Goal: Task Accomplishment & Management: Use online tool/utility

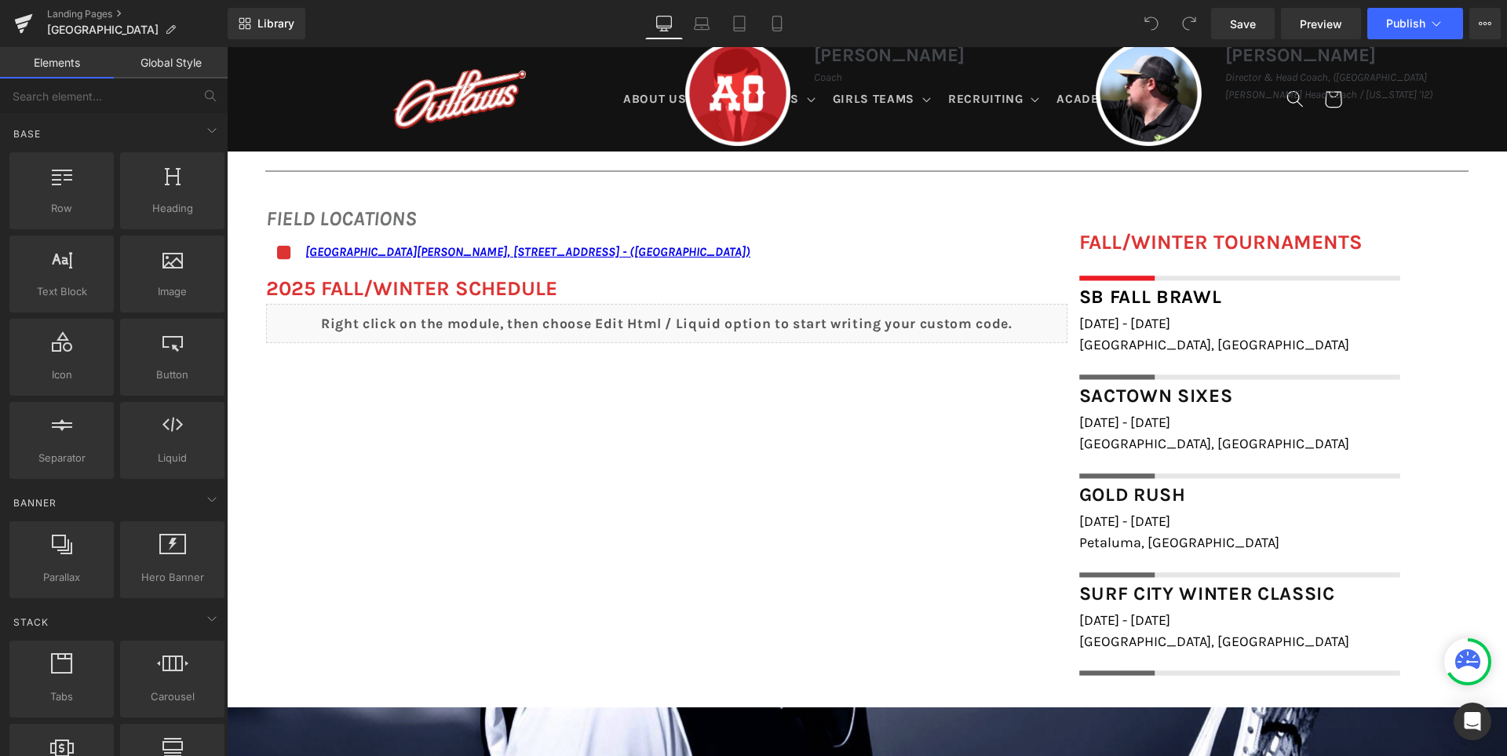
scroll to position [1020, 0]
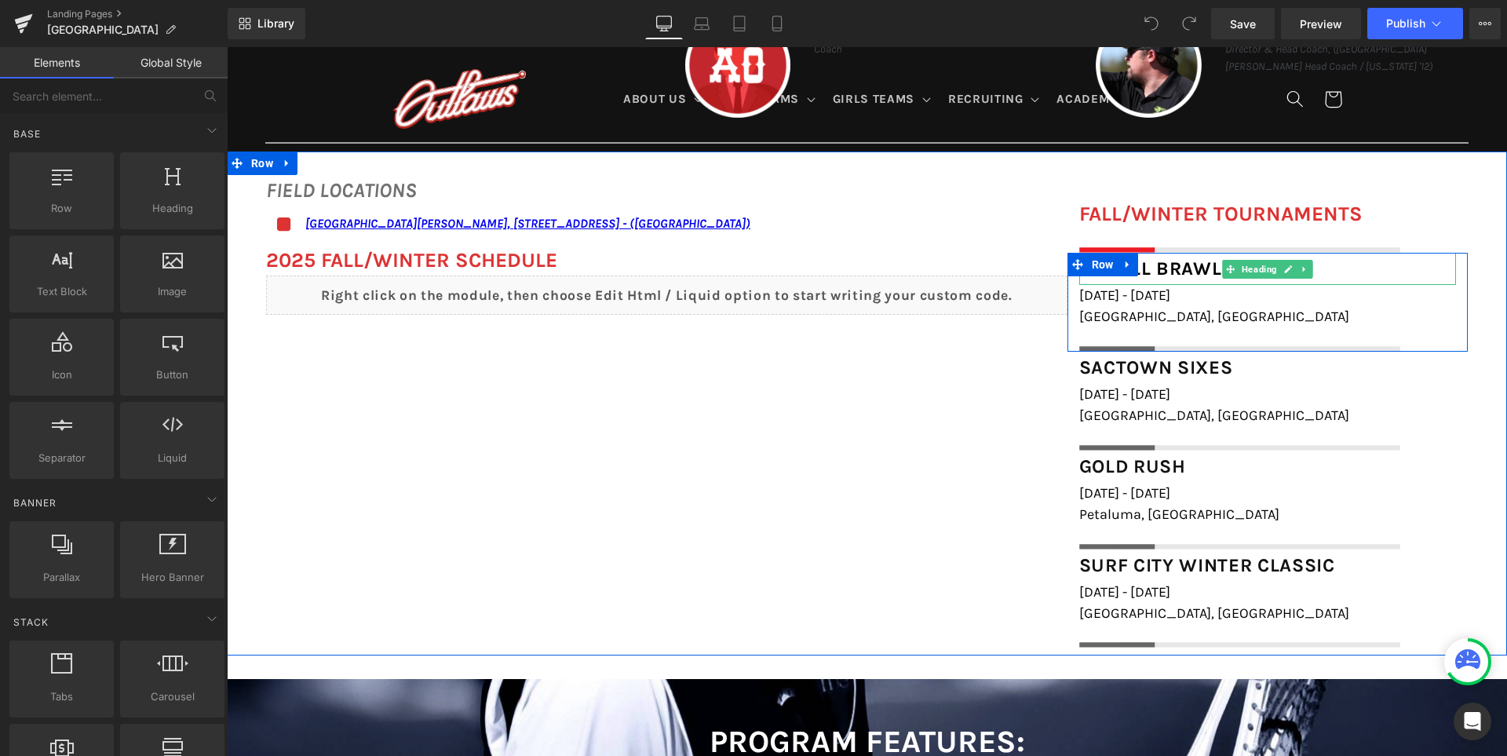
click at [1351, 265] on div "SB Fall Brawl" at bounding box center [1267, 269] width 377 height 33
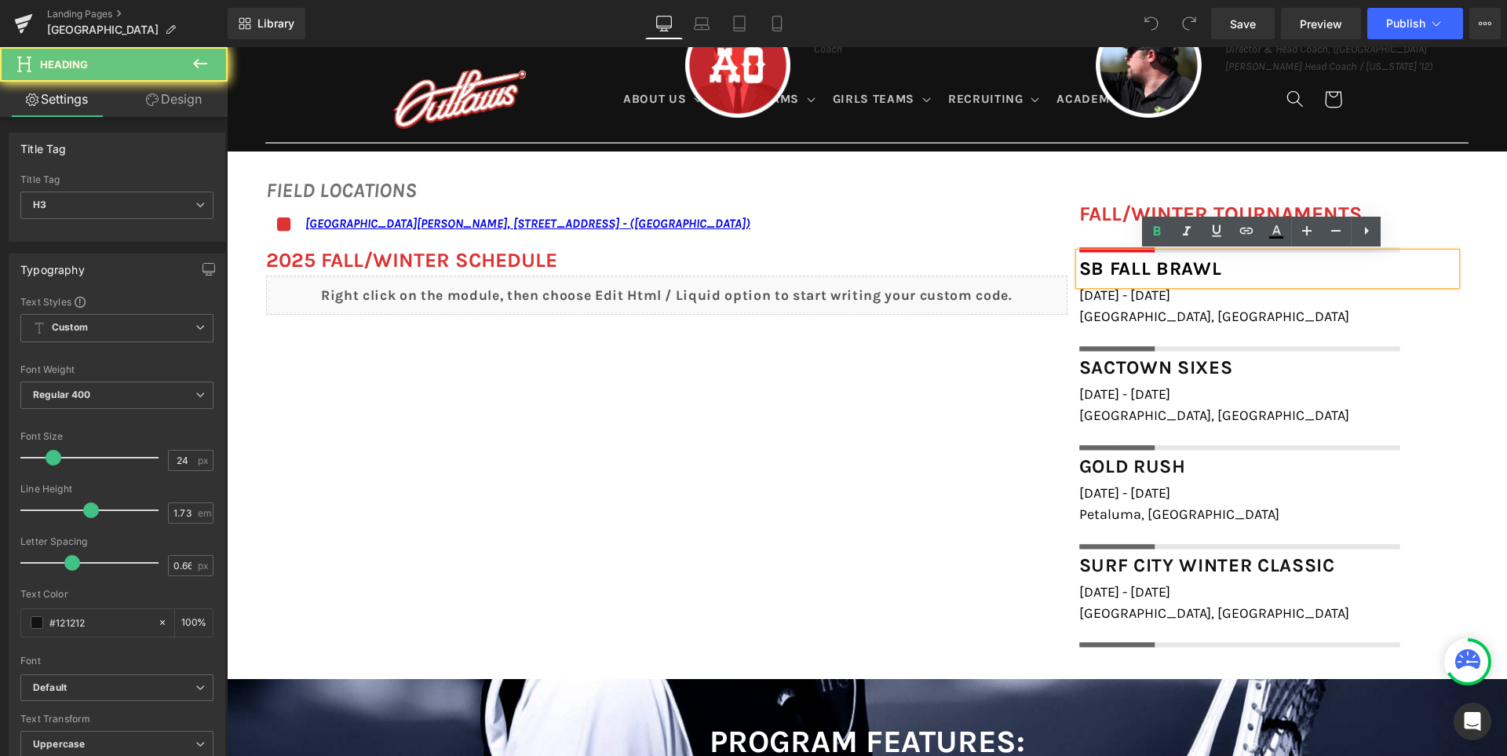
click at [1351, 265] on div "SB Fall Brawl" at bounding box center [1267, 269] width 377 height 33
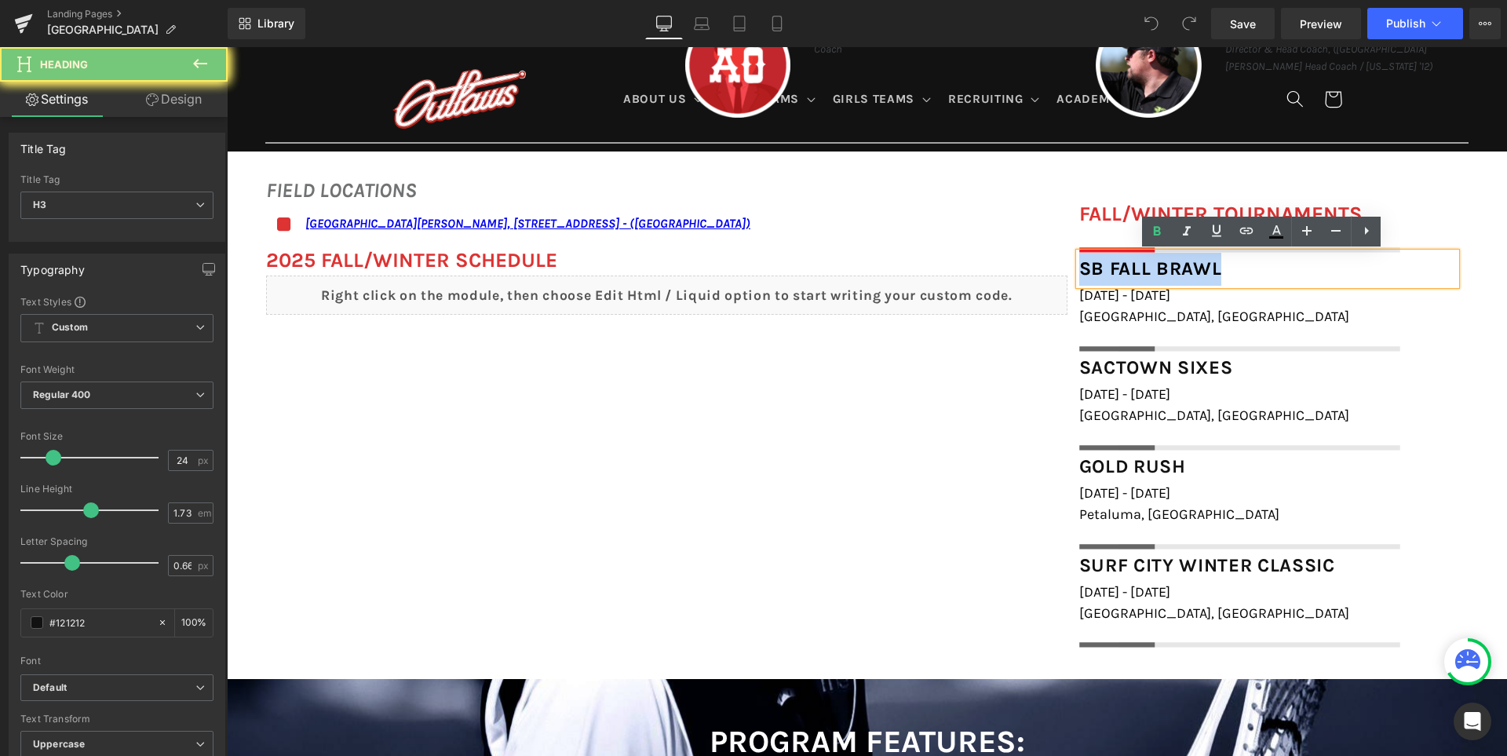
click at [1351, 265] on div "SB Fall Brawl" at bounding box center [1267, 269] width 377 height 33
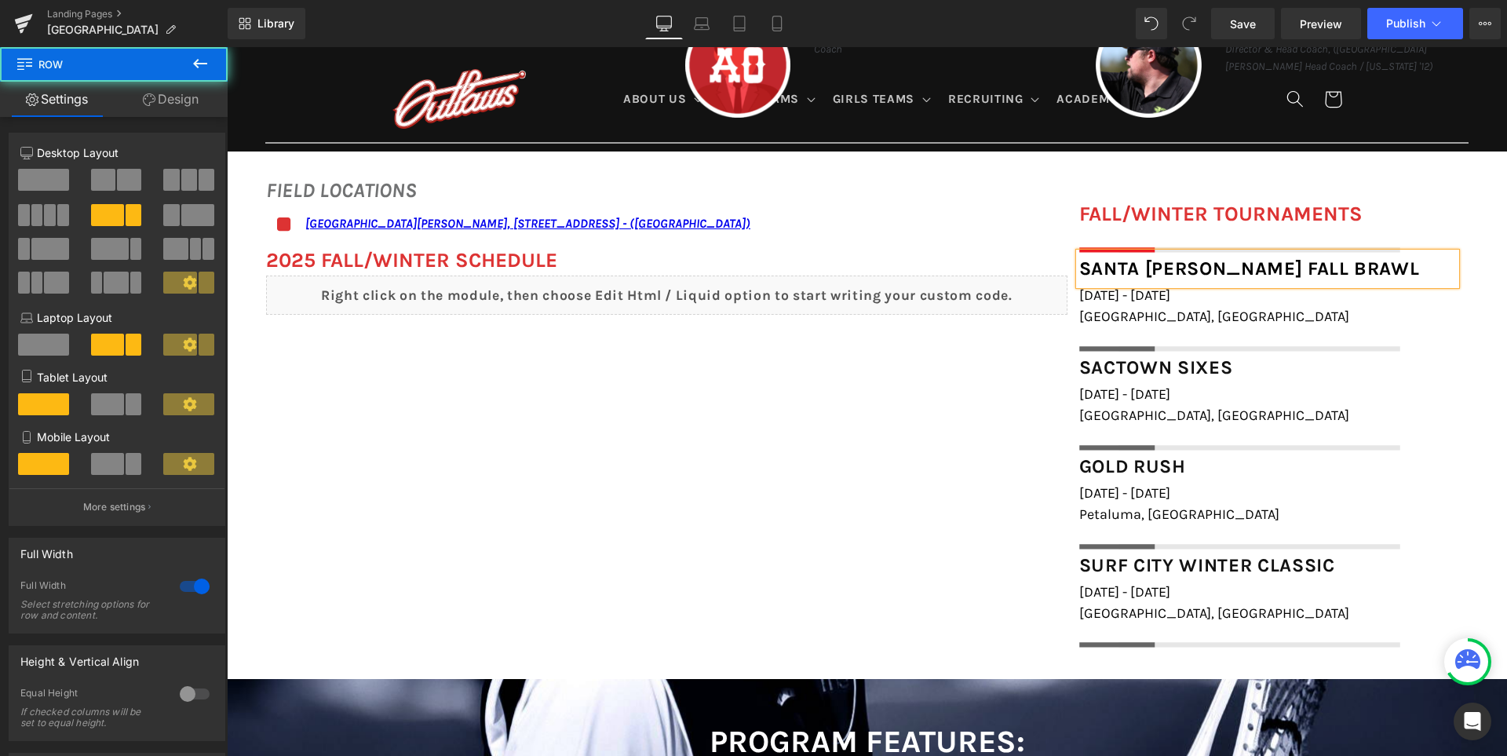
click at [962, 486] on div "FIELD LOCATIONS Heading Icon [GEOGRAPHIC_DATA][PERSON_NAME], [STREET_ADDRESS] -…" at bounding box center [867, 403] width 1280 height 505
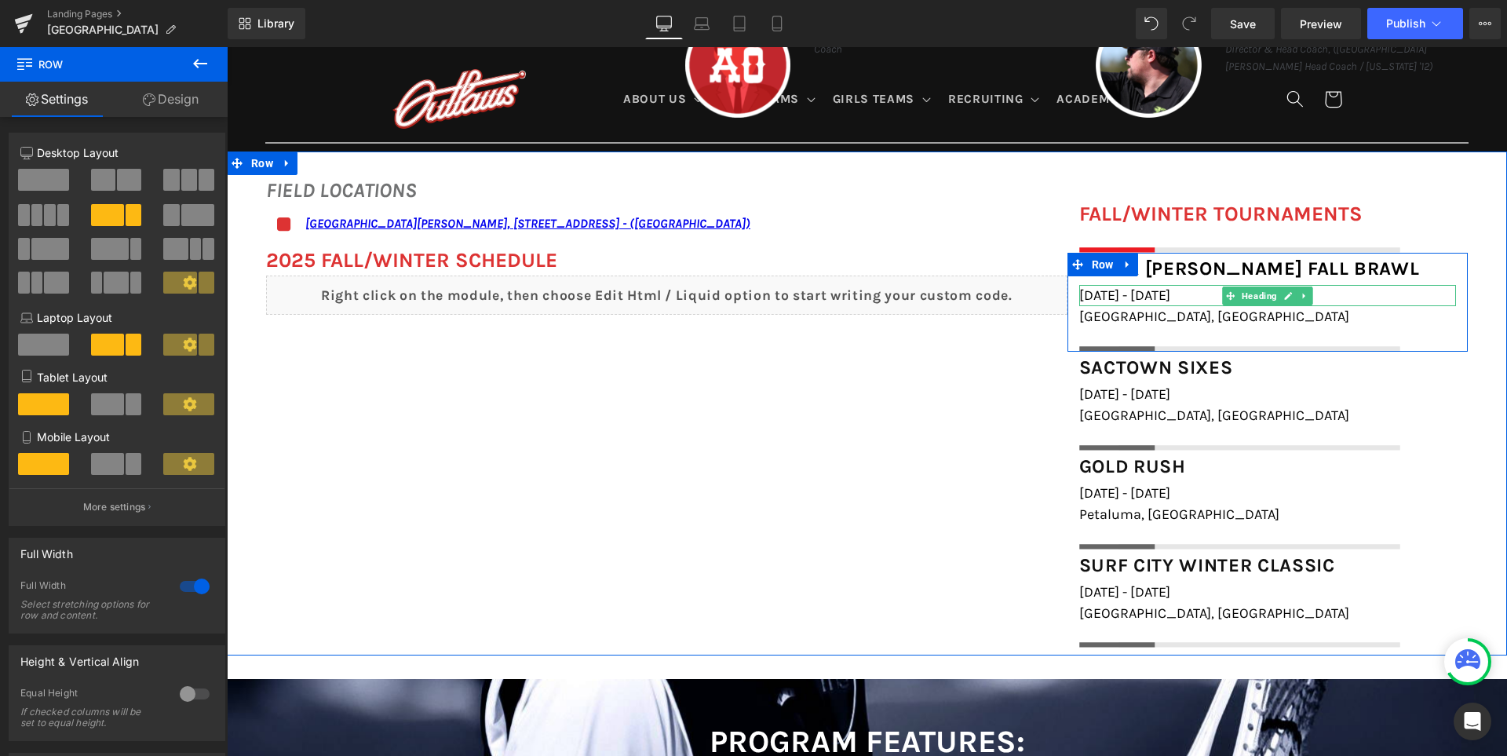
click at [1136, 295] on span "[DATE] - [DATE]" at bounding box center [1124, 294] width 91 height 17
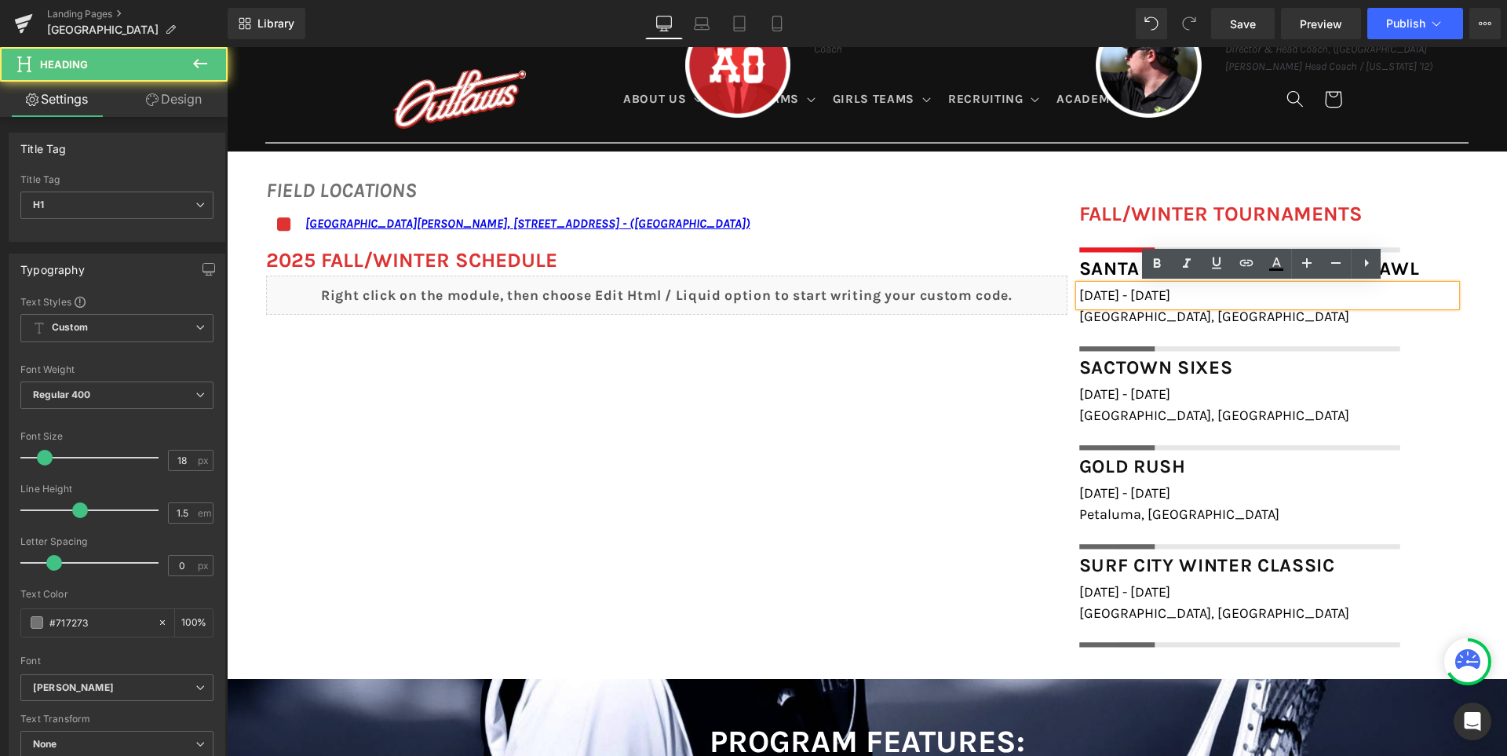
click at [1126, 297] on span "[DATE] - [DATE]" at bounding box center [1124, 294] width 91 height 17
click at [1181, 291] on span "[DATE] - 19th, 2025" at bounding box center [1137, 294] width 116 height 17
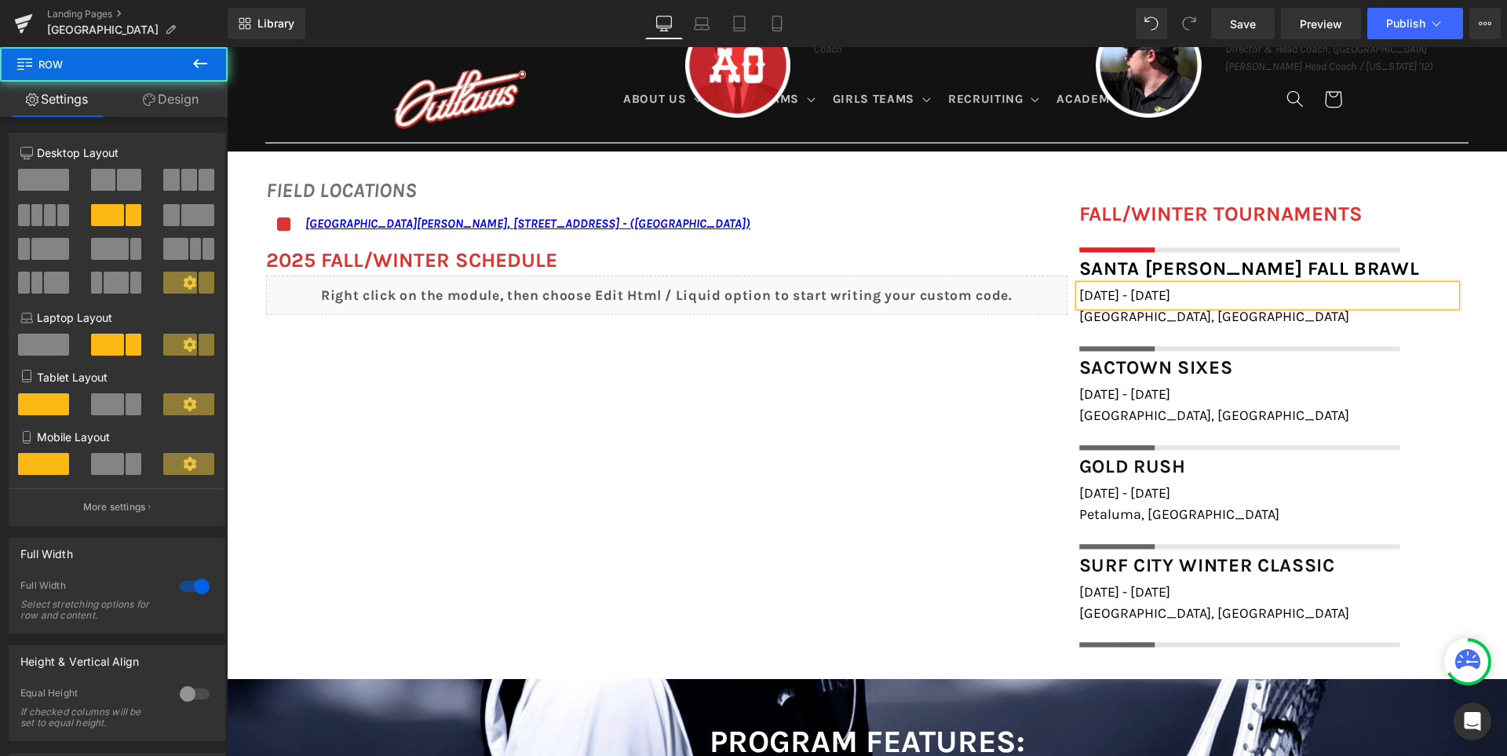
click at [958, 431] on div "FIELD LOCATIONS Heading Icon [GEOGRAPHIC_DATA][PERSON_NAME], [STREET_ADDRESS] -…" at bounding box center [867, 403] width 1280 height 505
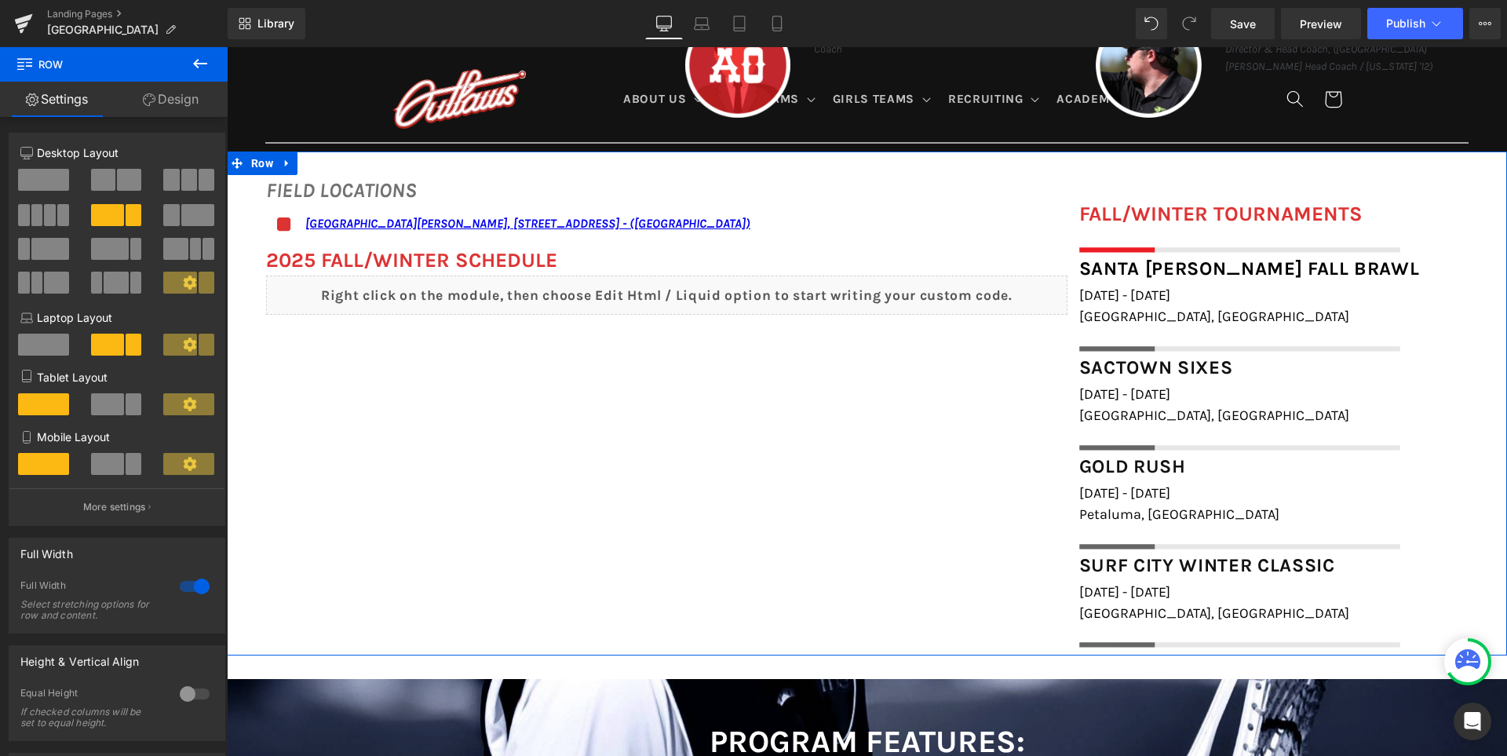
click at [959, 524] on div "FIELD LOCATIONS Heading Icon [GEOGRAPHIC_DATA][PERSON_NAME], [STREET_ADDRESS] -…" at bounding box center [867, 403] width 1280 height 505
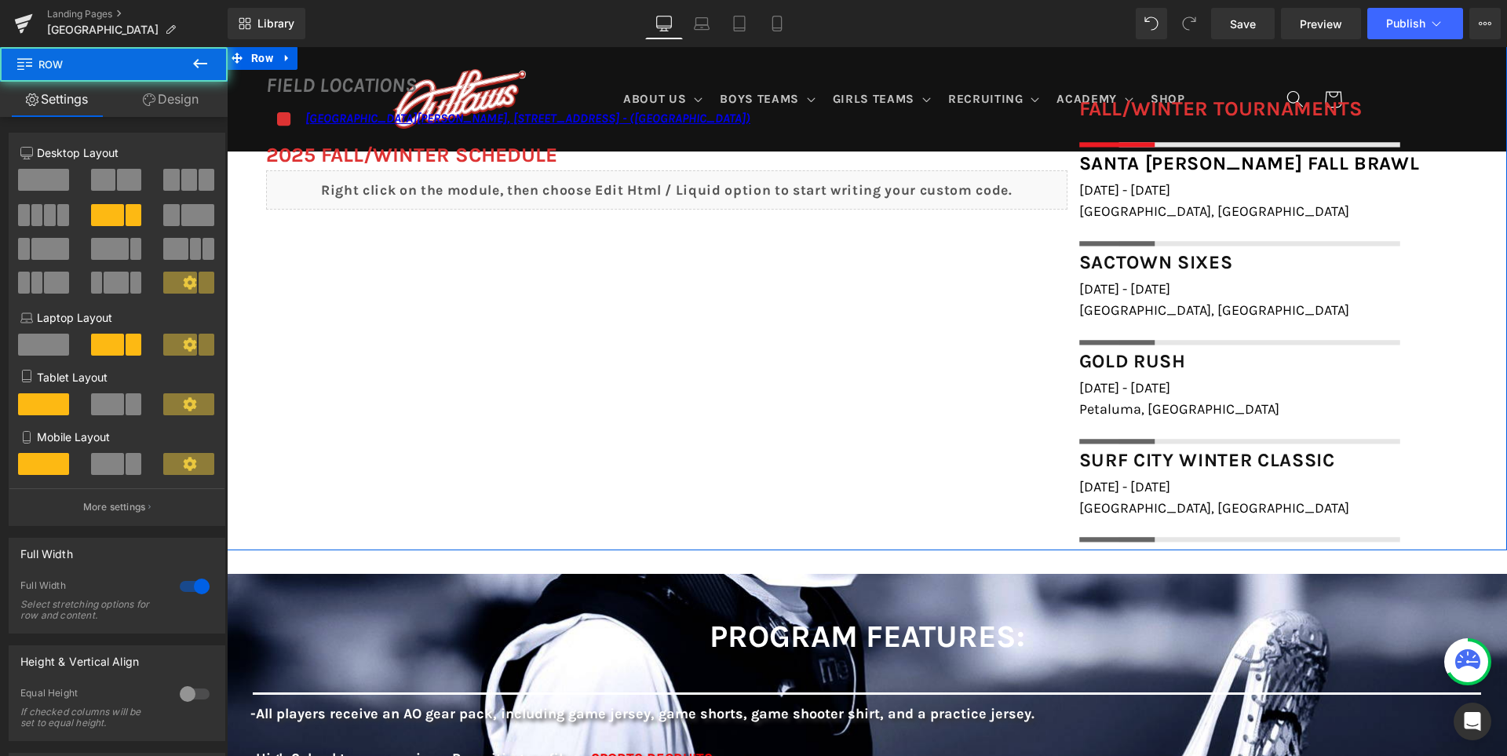
scroll to position [1099, 0]
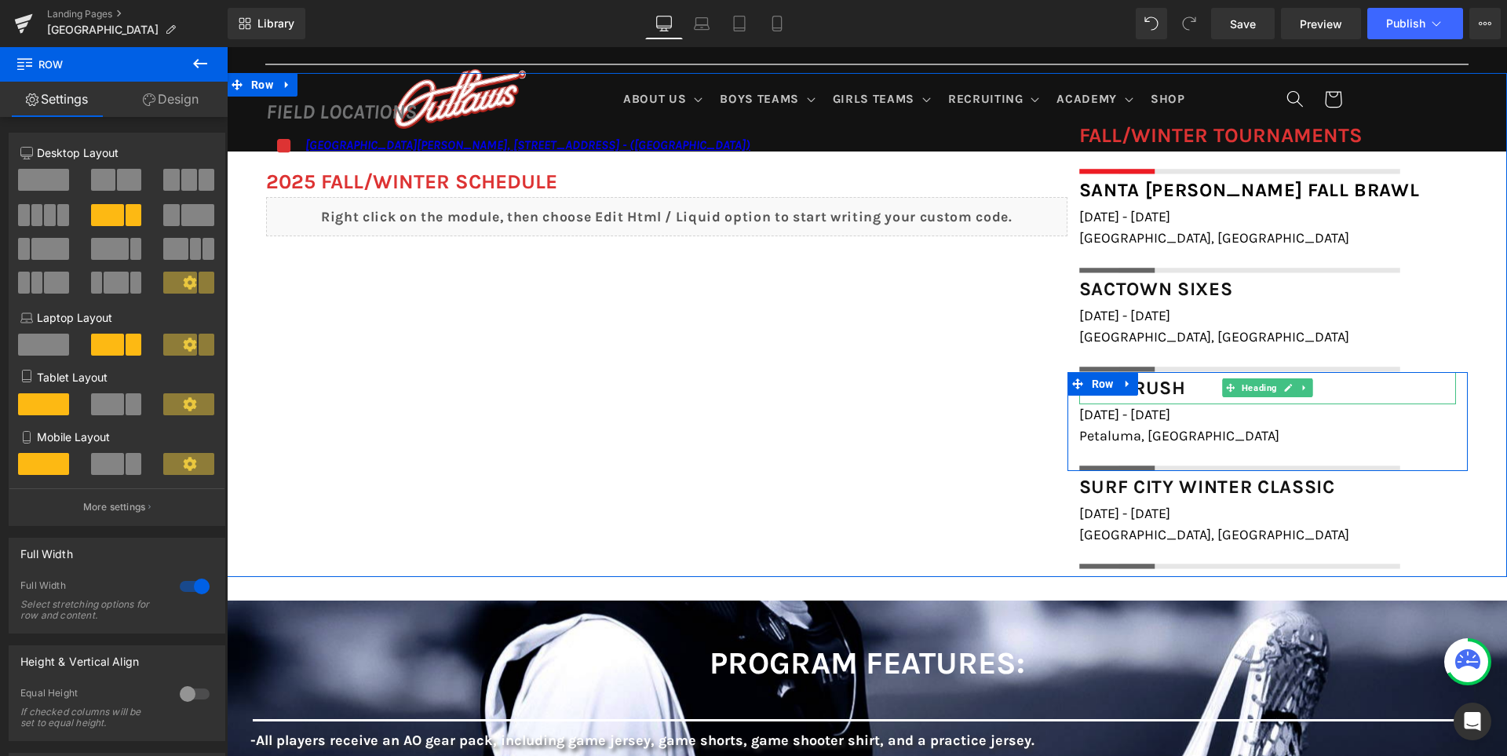
click at [1177, 391] on span "Gold Rush" at bounding box center [1132, 388] width 107 height 22
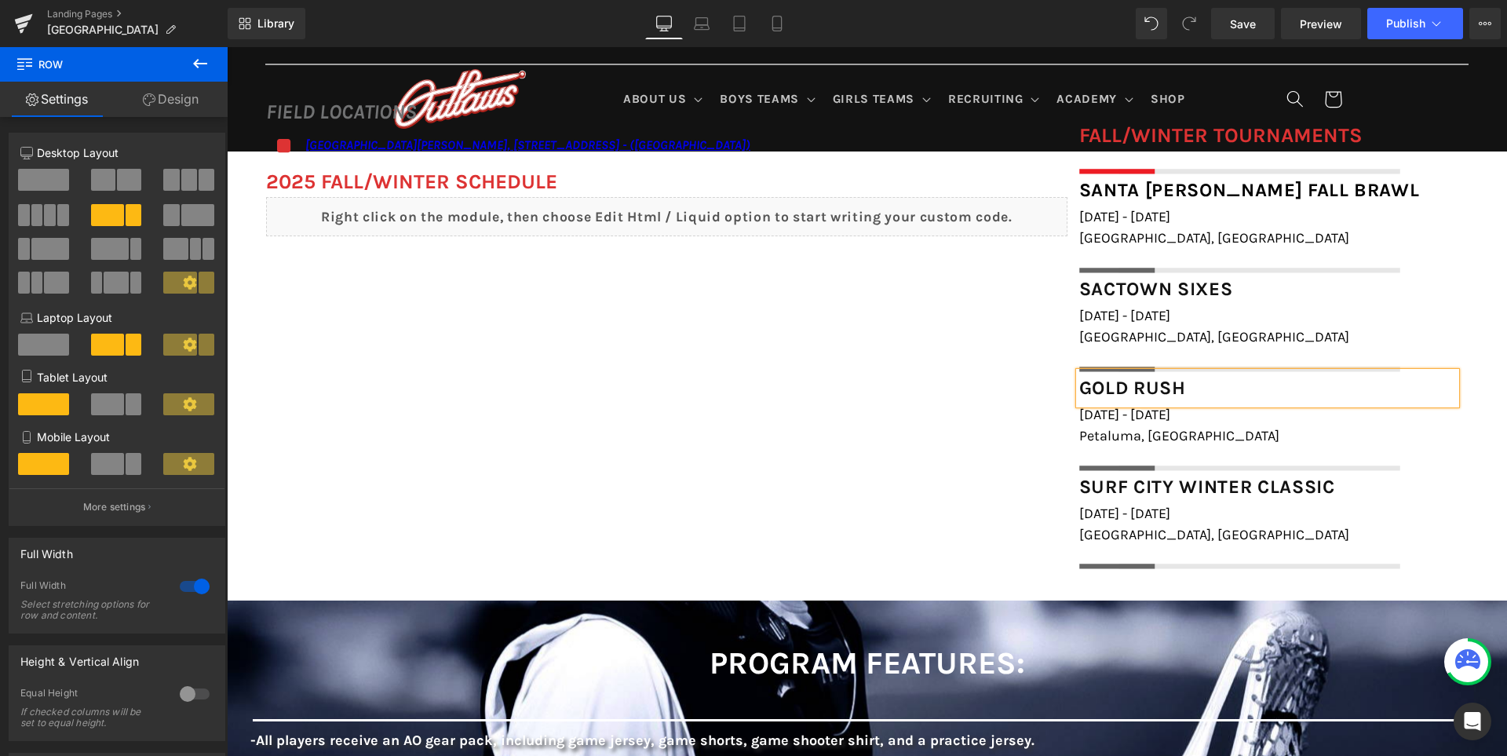
click at [1177, 391] on span "Gold Rush" at bounding box center [1132, 388] width 107 height 22
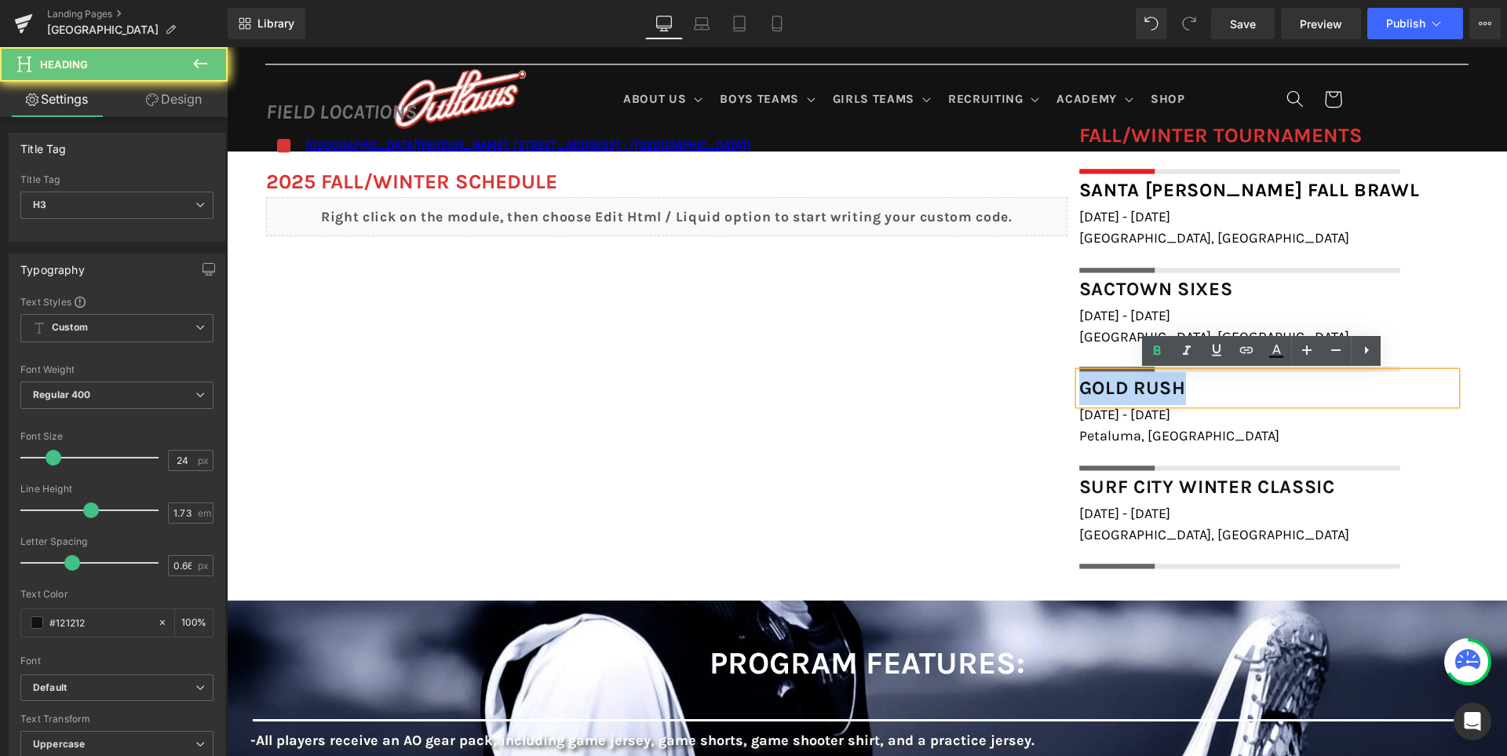
click at [1177, 391] on span "Gold Rush" at bounding box center [1132, 388] width 107 height 22
paste div
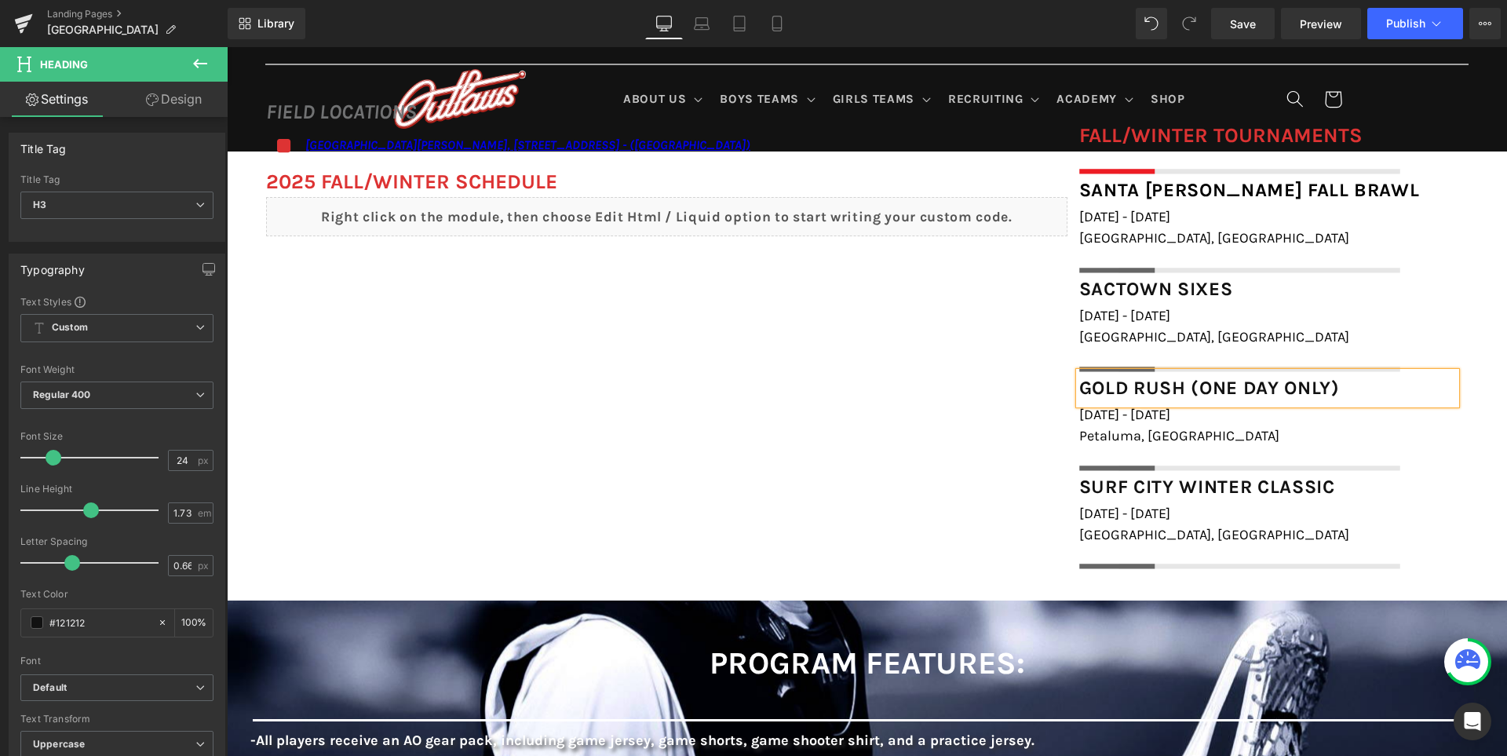
click at [951, 418] on div "FIELD LOCATIONS Heading Icon [GEOGRAPHIC_DATA][PERSON_NAME], [STREET_ADDRESS] -…" at bounding box center [867, 325] width 1280 height 505
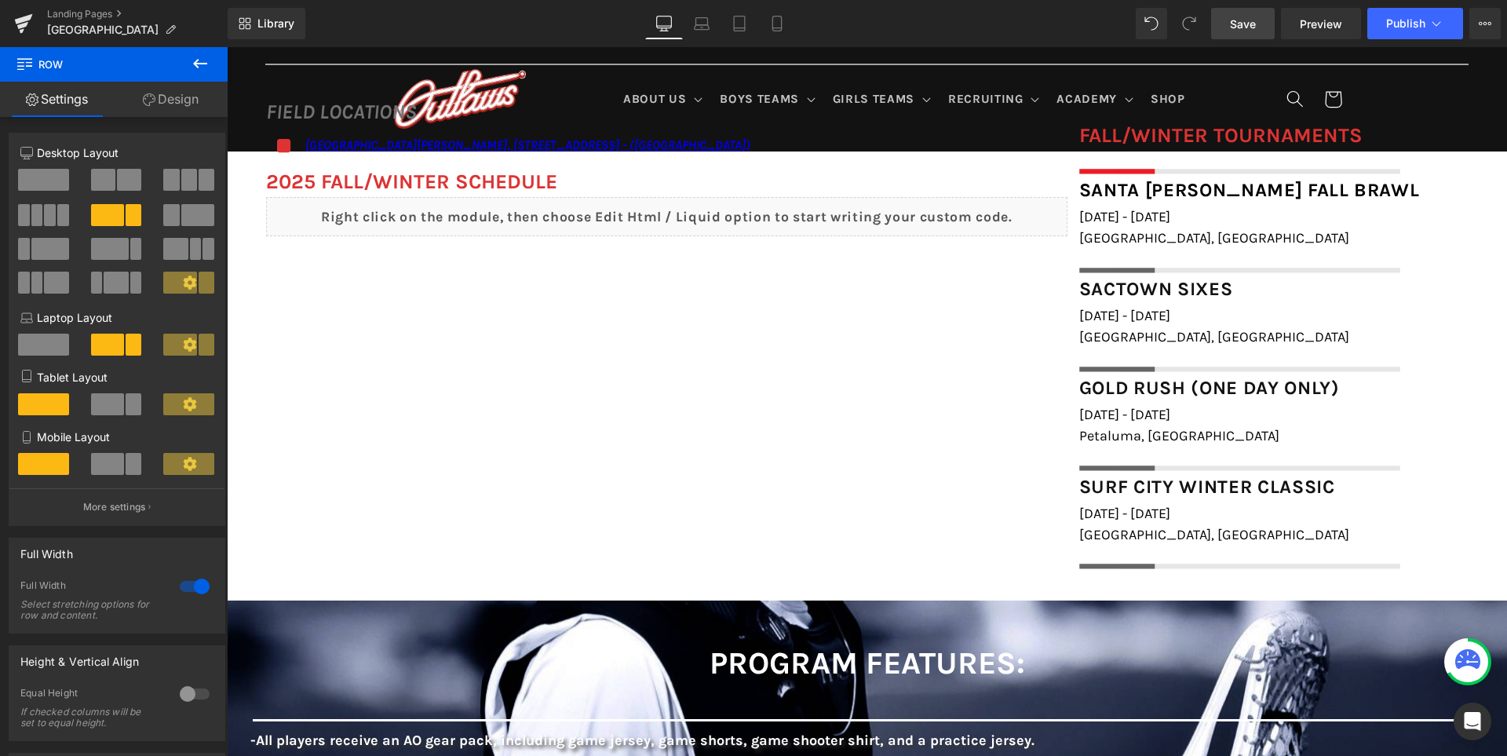
click at [1258, 31] on link "Save" at bounding box center [1243, 23] width 64 height 31
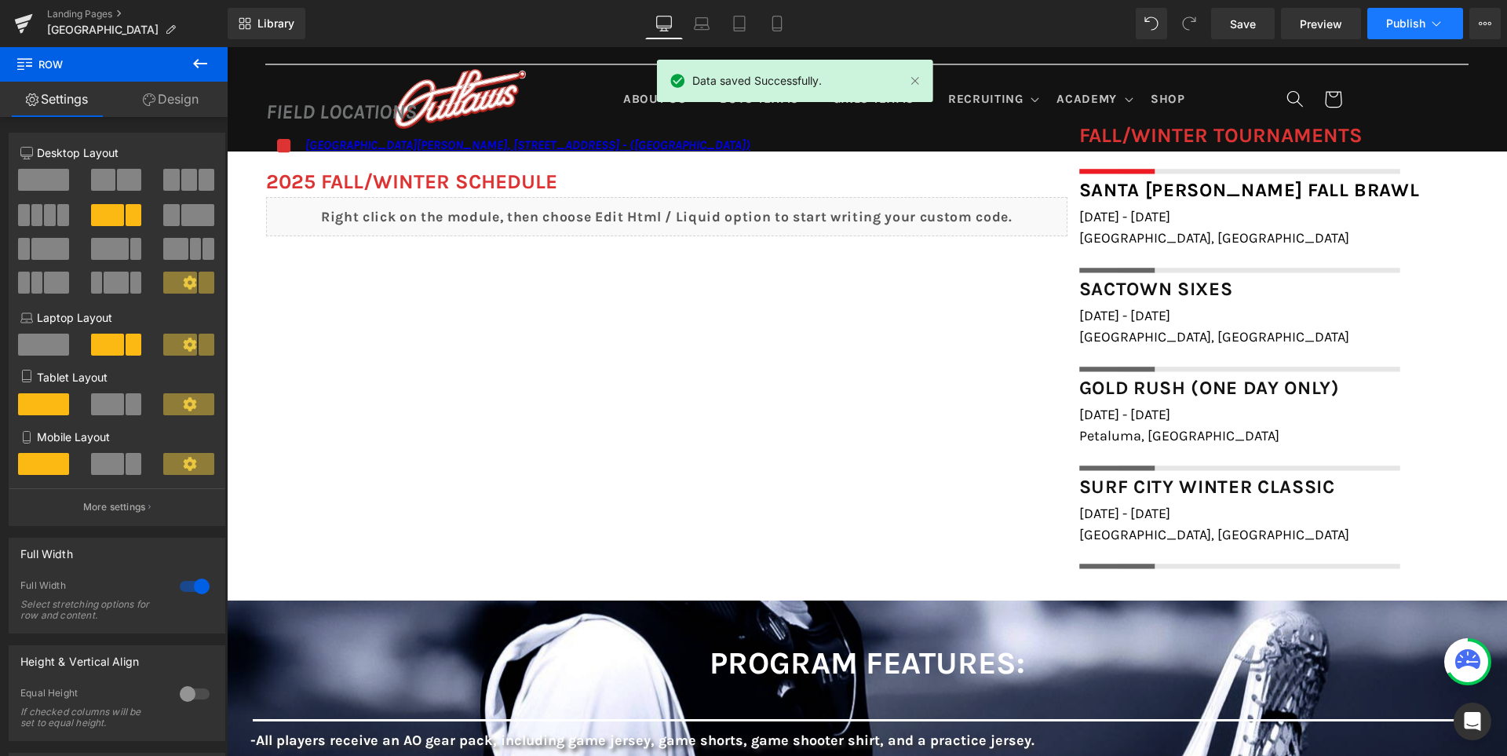
click at [1407, 24] on span "Publish" at bounding box center [1405, 23] width 39 height 13
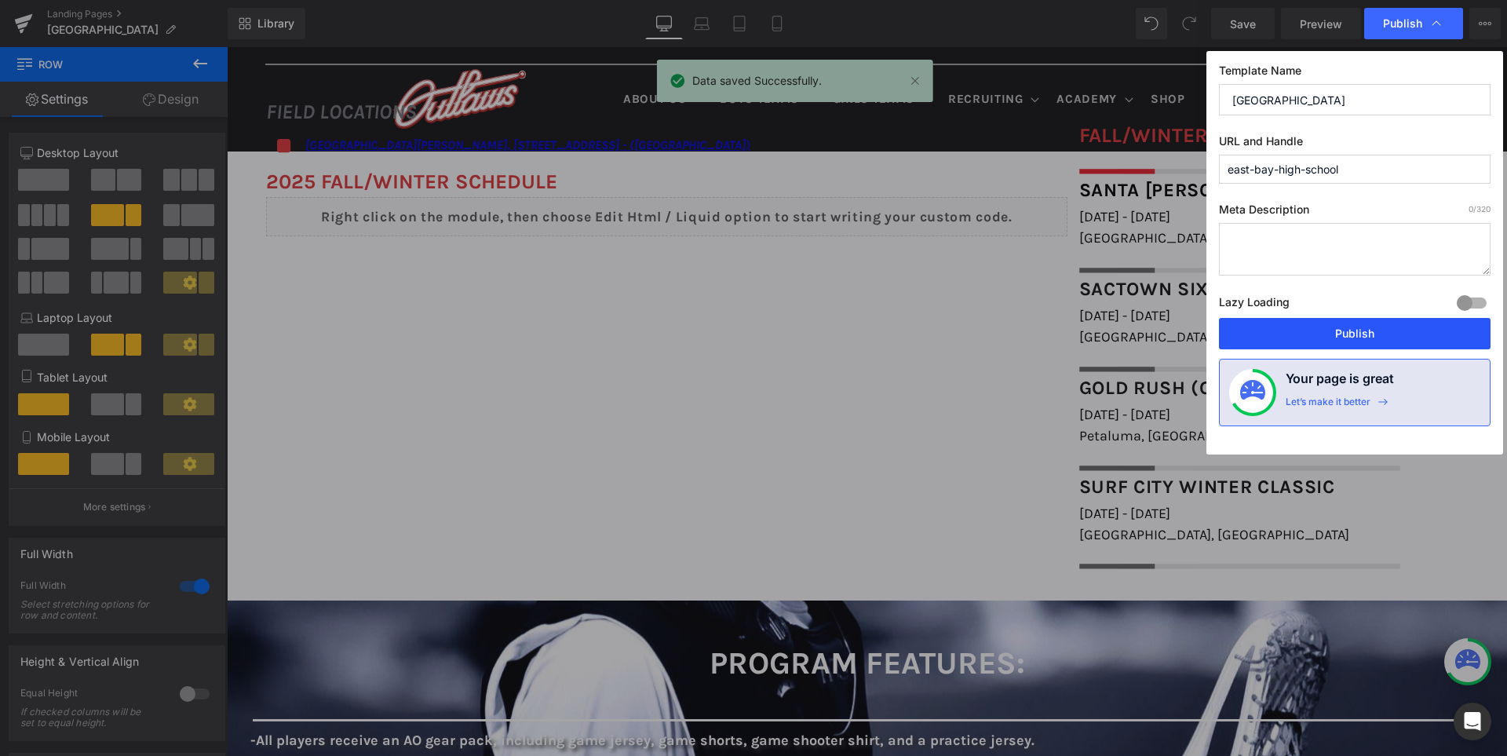
click at [1370, 341] on button "Publish" at bounding box center [1355, 333] width 272 height 31
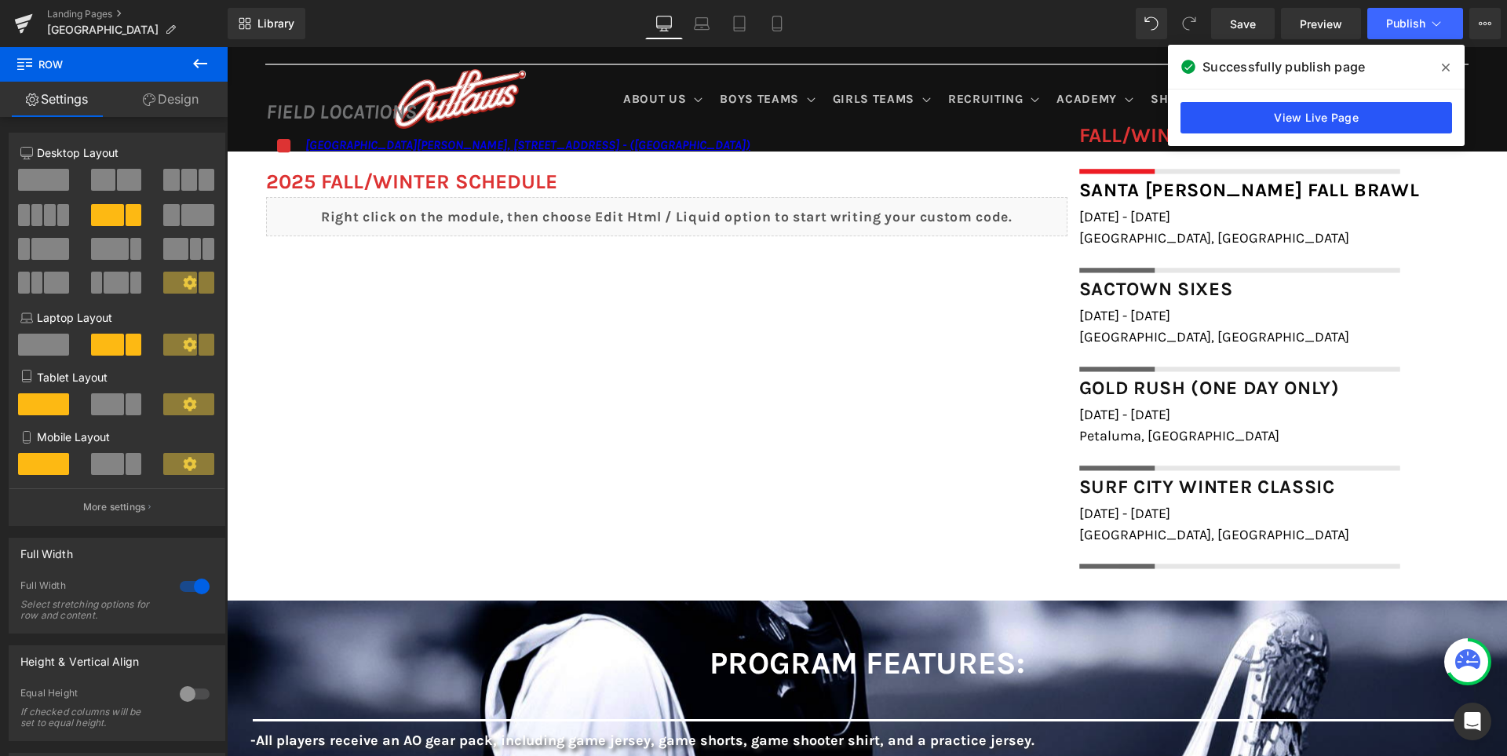
click at [1242, 115] on link "View Live Page" at bounding box center [1316, 117] width 272 height 31
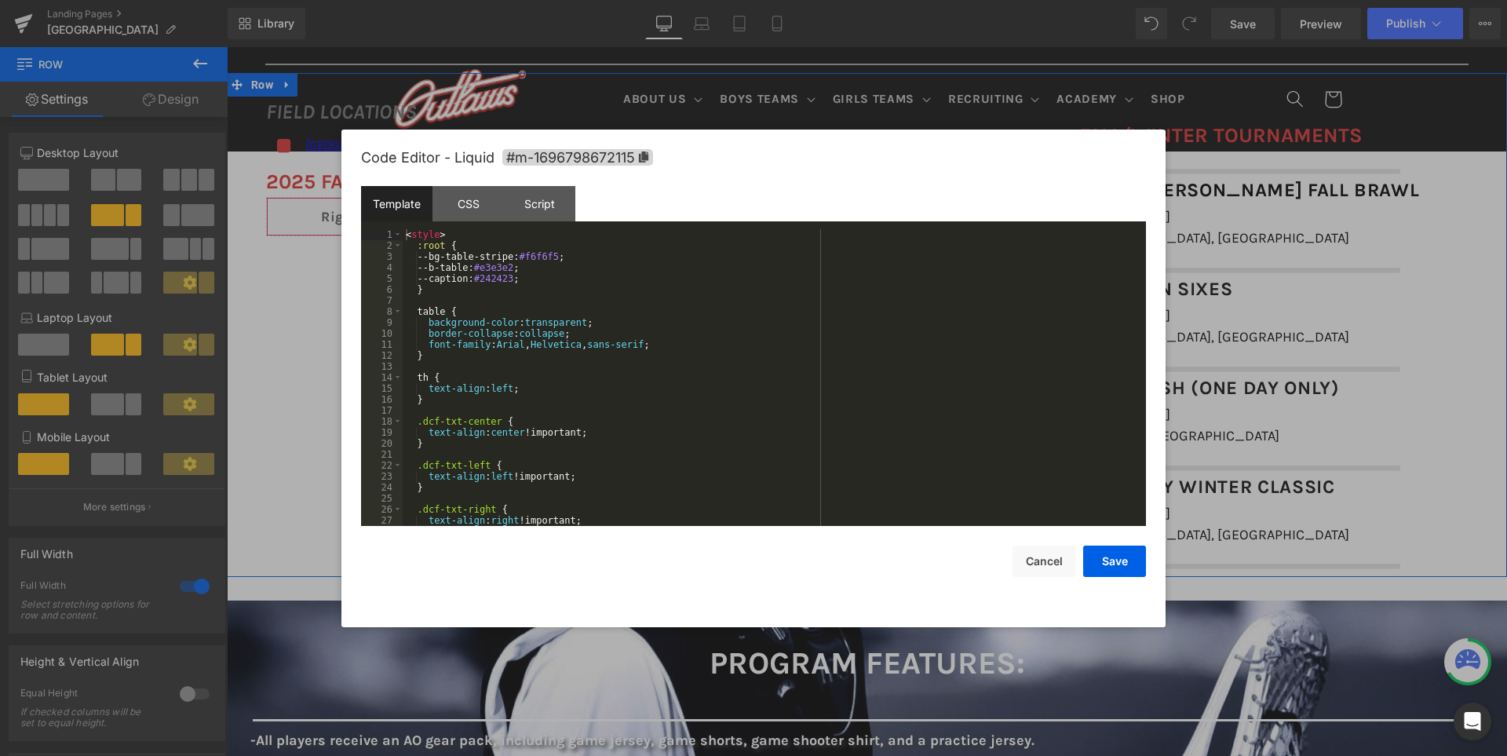
click at [685, 213] on div "Liquid" at bounding box center [666, 216] width 801 height 39
click at [679, 343] on div "< style > :root { --bg-table-stripe: #f6f6f5 ; --b-table: #e3e3e2 ; --caption: …" at bounding box center [771, 388] width 737 height 319
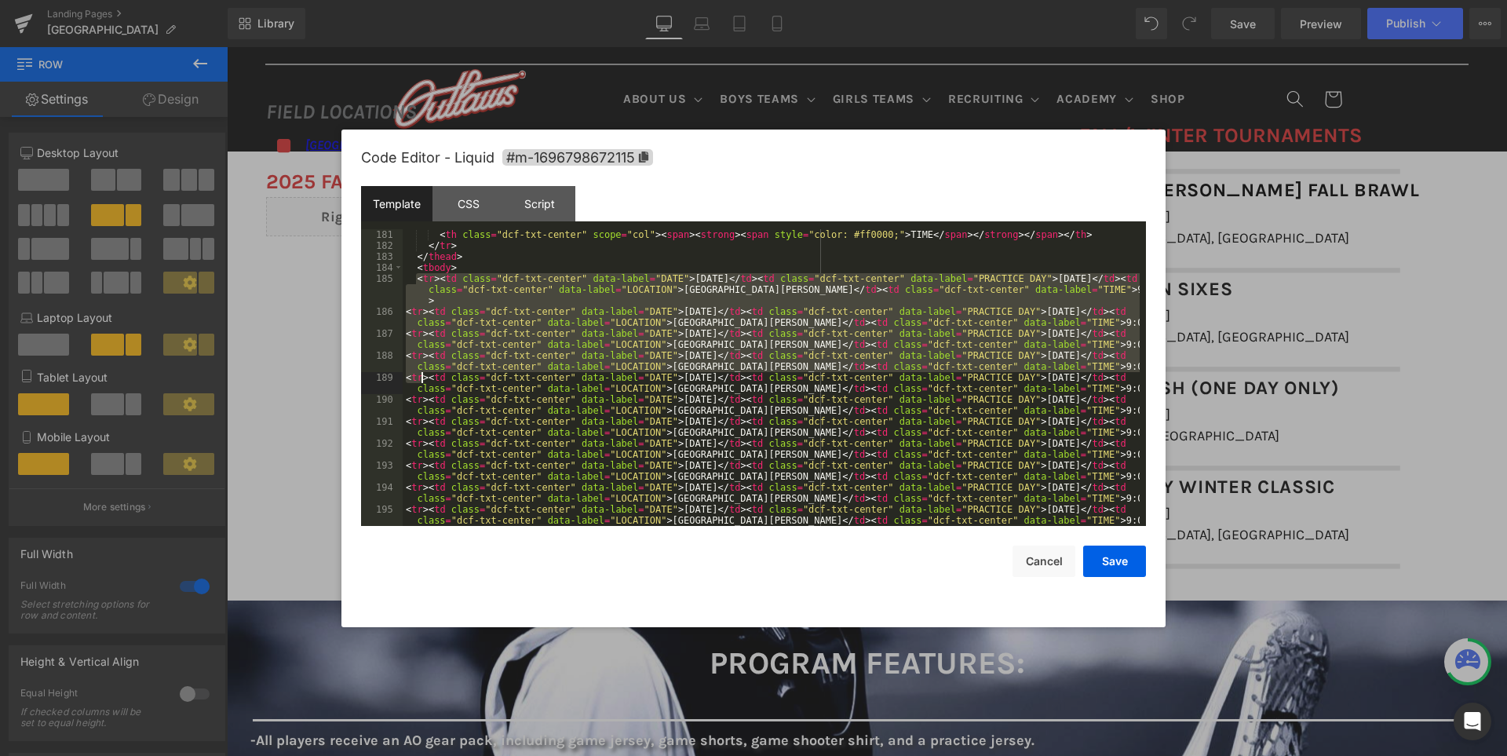
scroll to position [2033, 0]
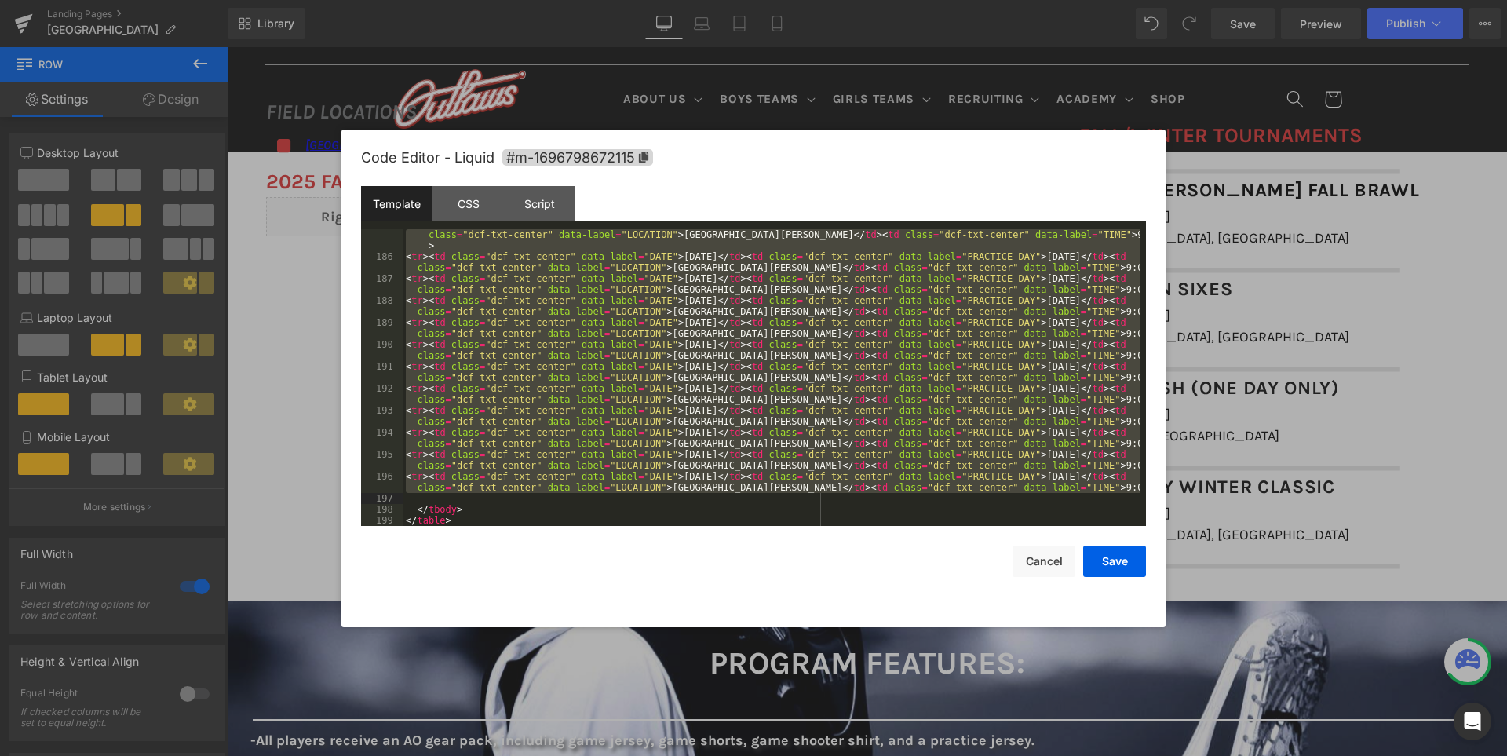
drag, startPoint x: 416, startPoint y: 326, endPoint x: 431, endPoint y: 503, distance: 178.0
click at [431, 503] on div "< tr > < td class = "dcf-txt-center" data-label = "DATE" > [DATE] </ td > < td …" at bounding box center [771, 388] width 737 height 341
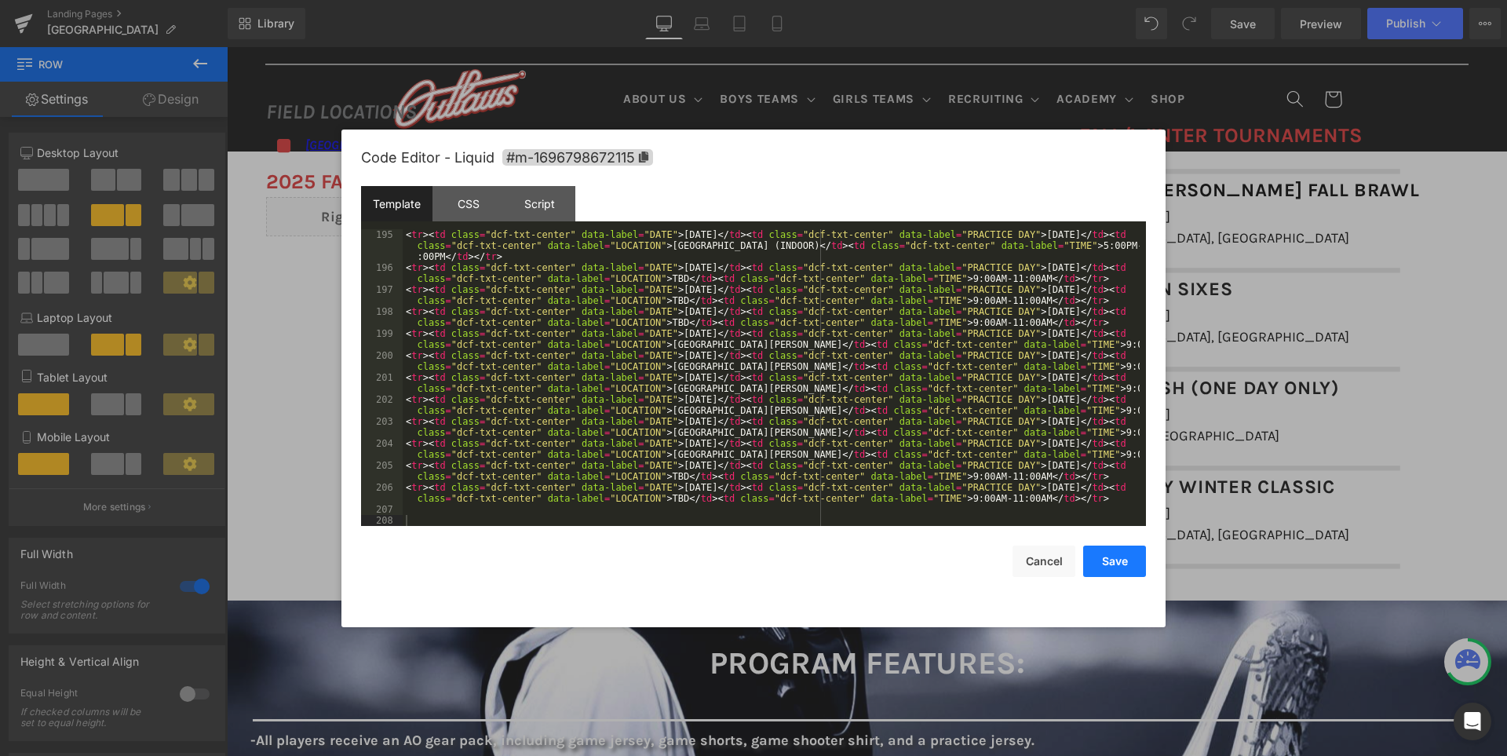
click at [1115, 559] on button "Save" at bounding box center [1114, 561] width 63 height 31
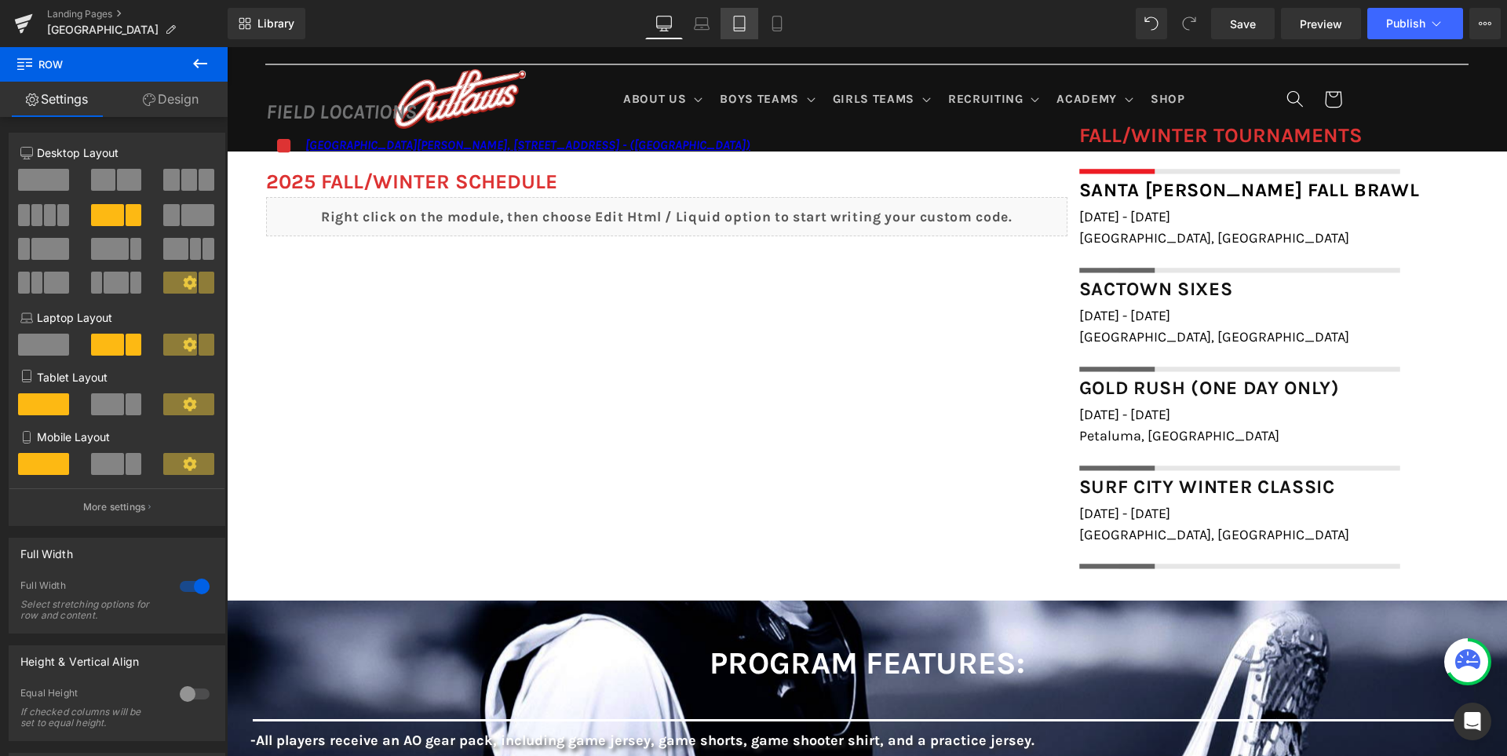
click at [743, 20] on icon at bounding box center [740, 24] width 16 height 16
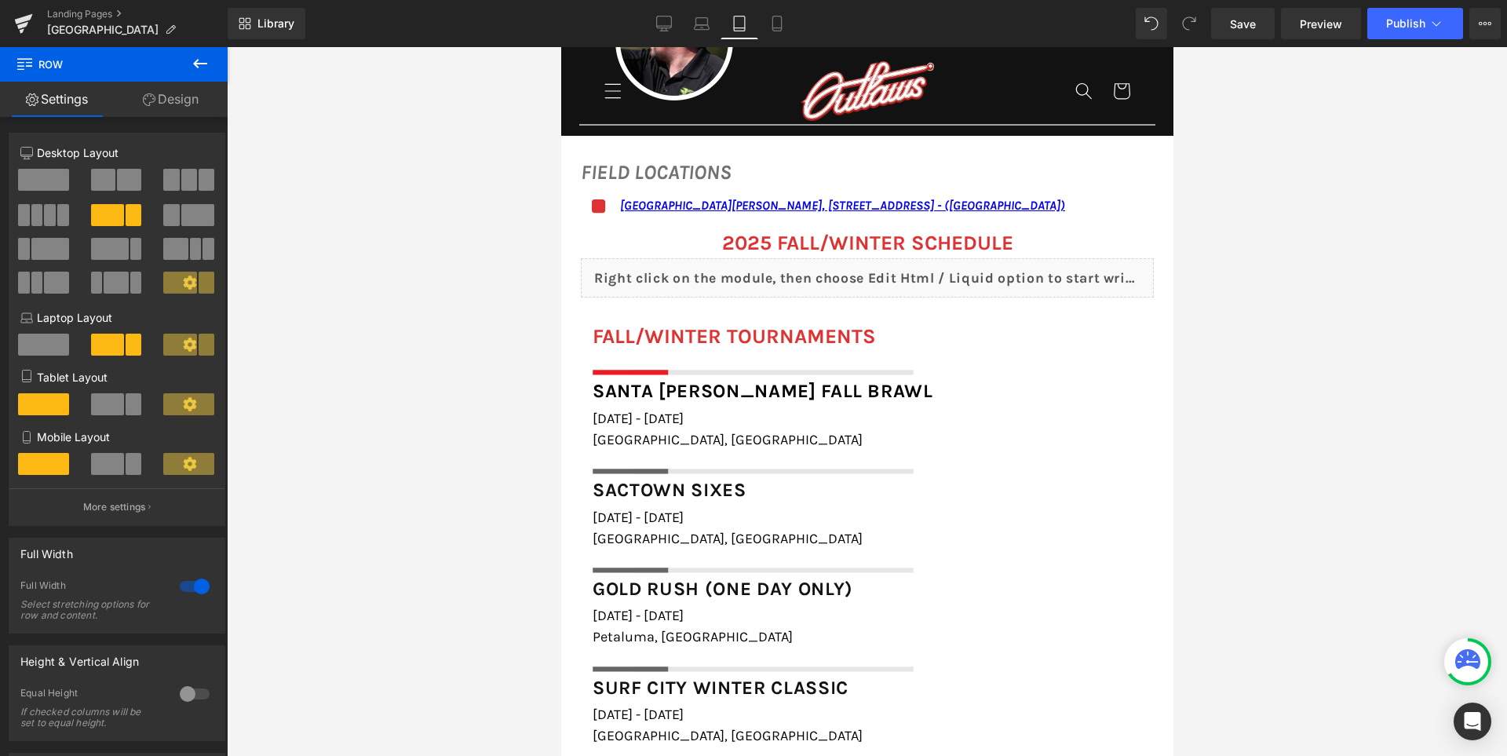
scroll to position [1129, 0]
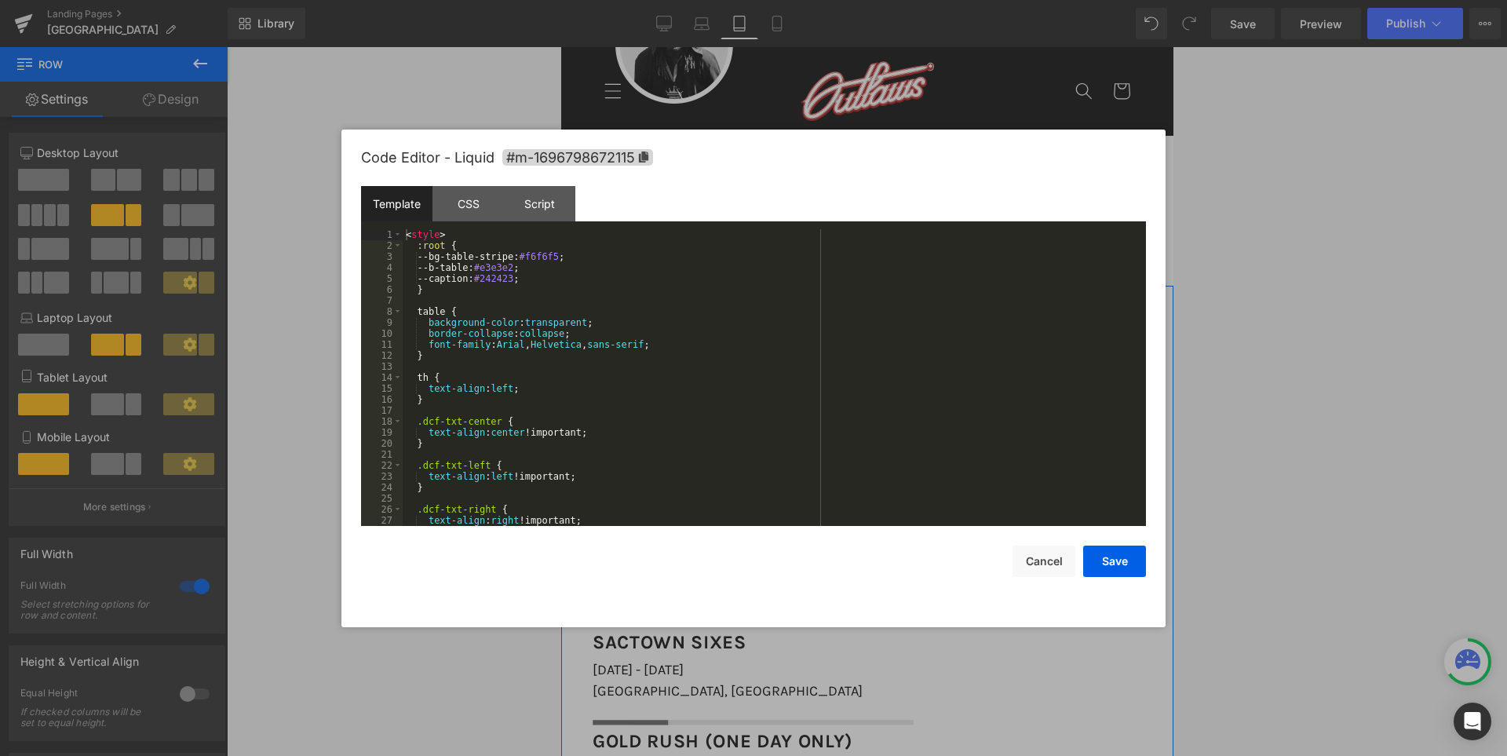
click at [878, 425] on div "Liquid" at bounding box center [866, 430] width 573 height 39
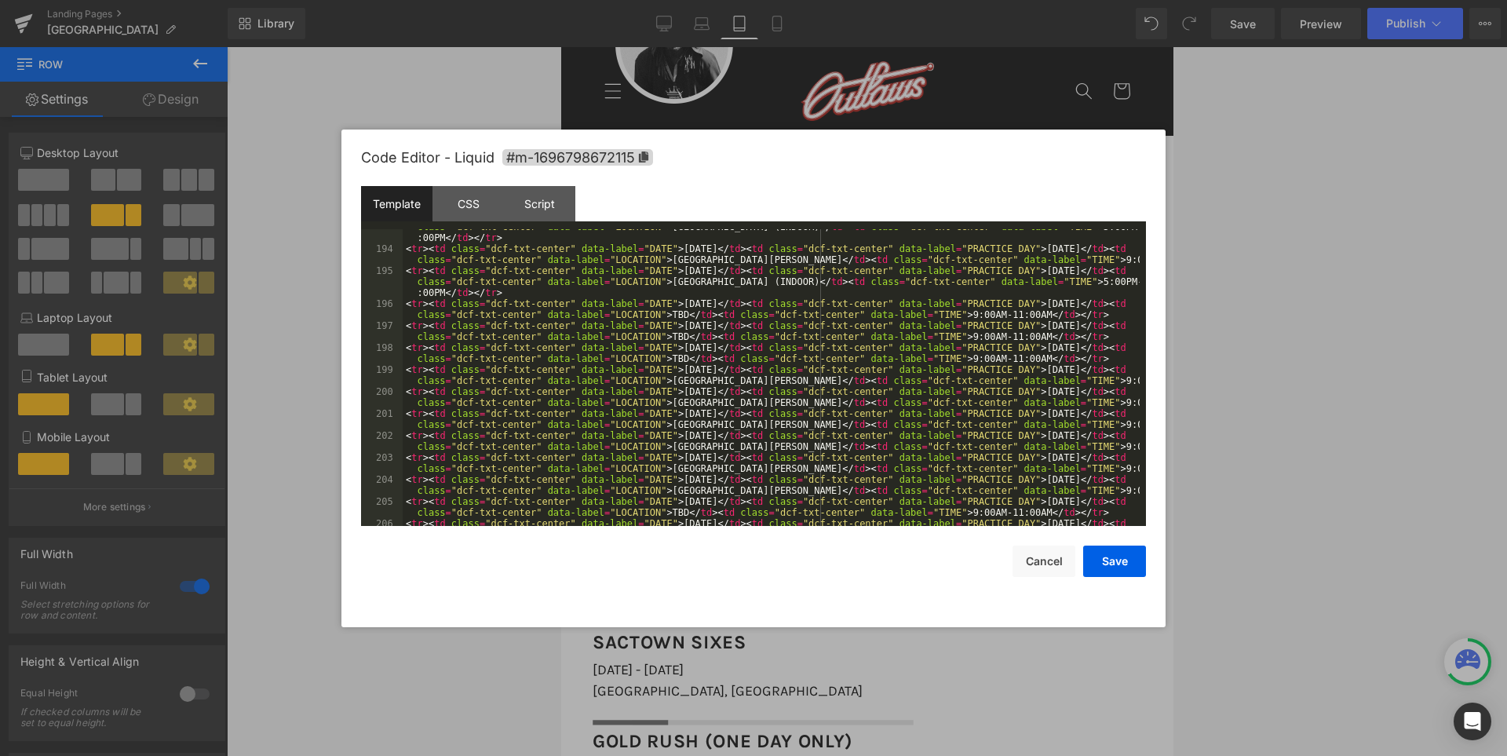
scroll to position [2308, 0]
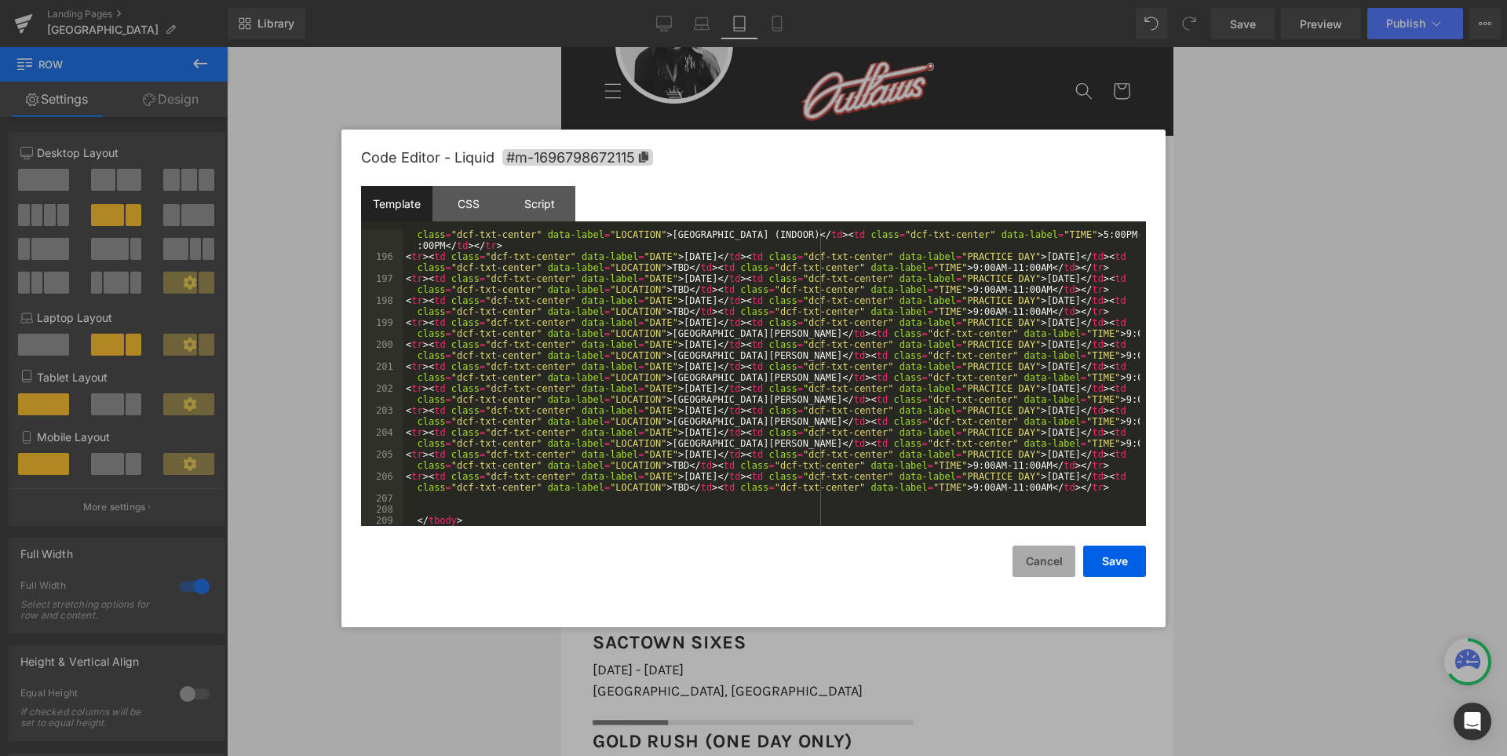
click at [1045, 556] on button "Cancel" at bounding box center [1044, 561] width 63 height 31
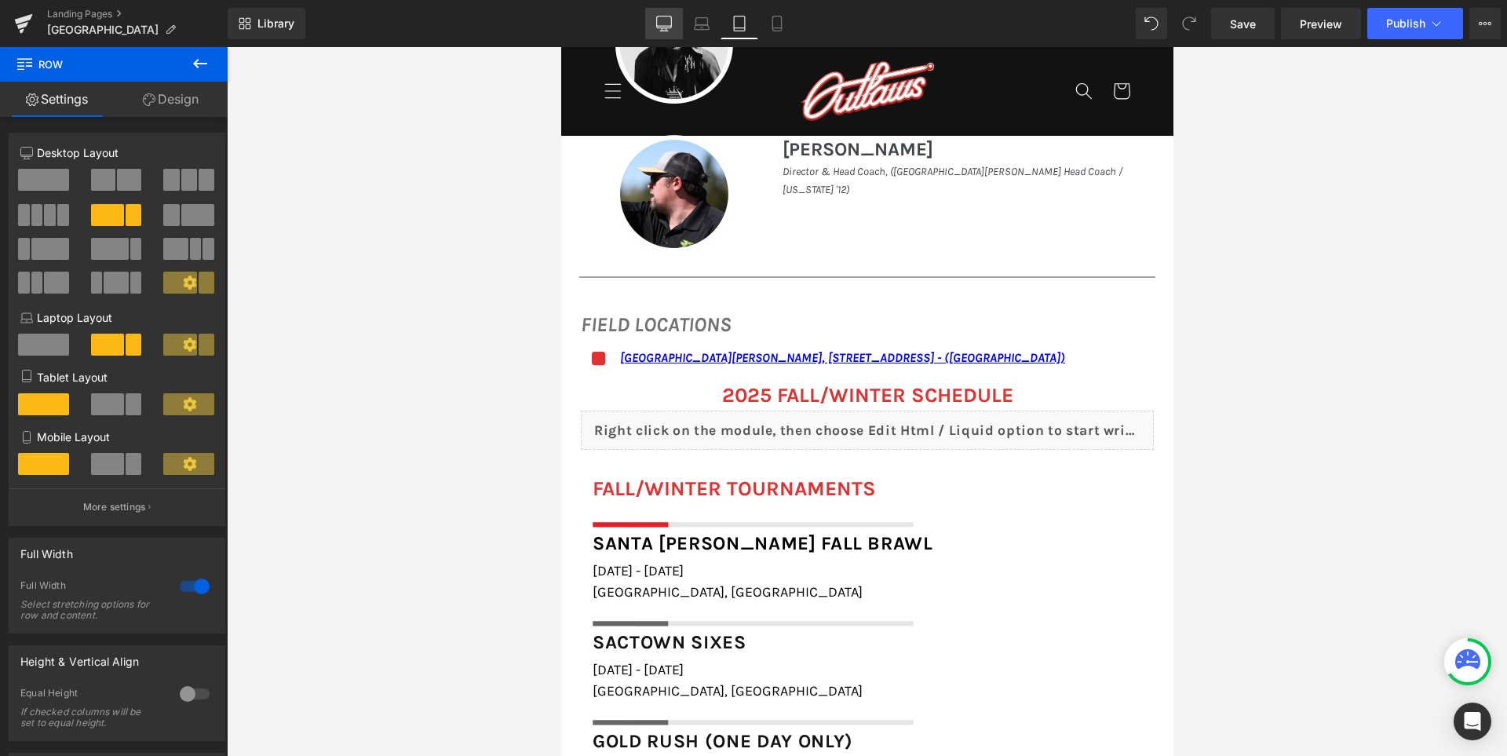
click at [659, 16] on icon at bounding box center [664, 22] width 15 height 12
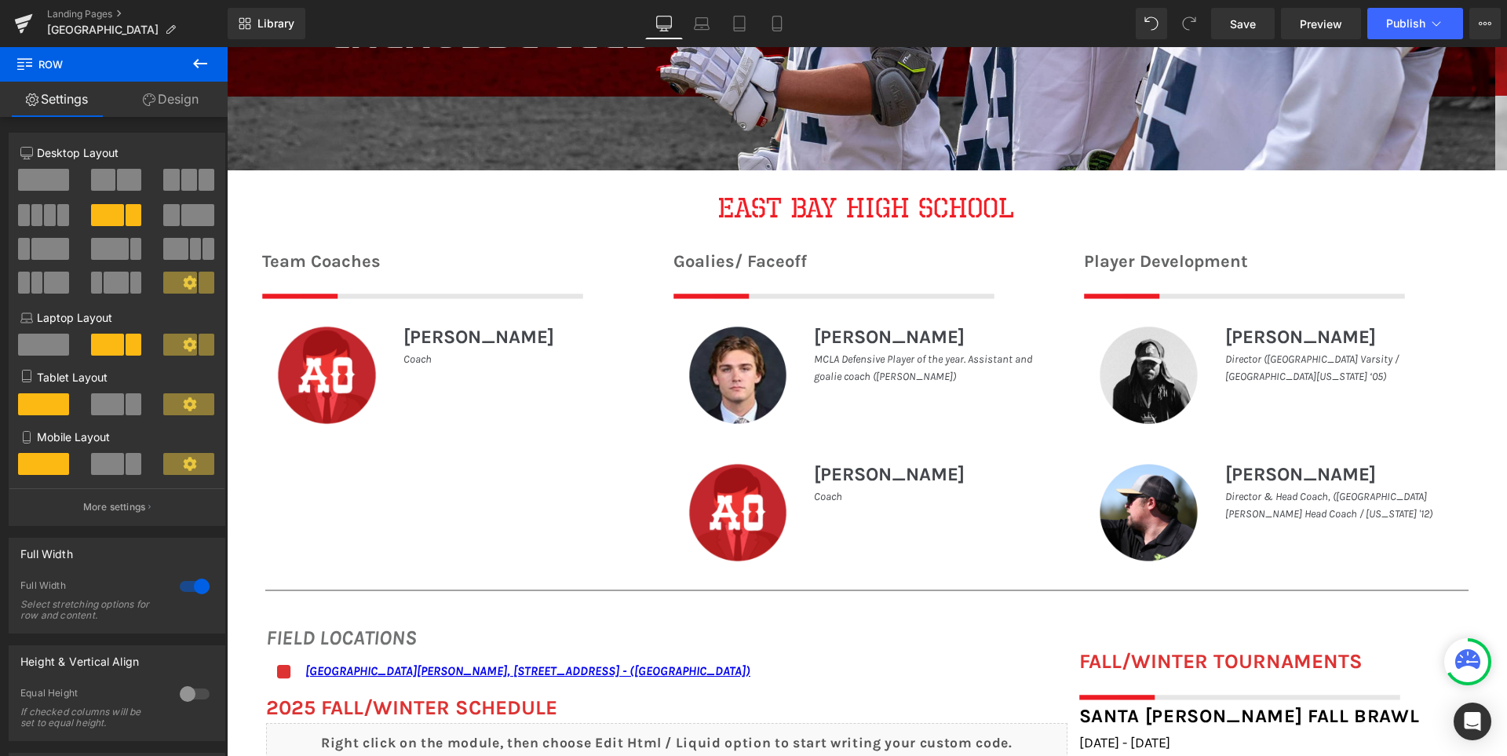
scroll to position [885, 0]
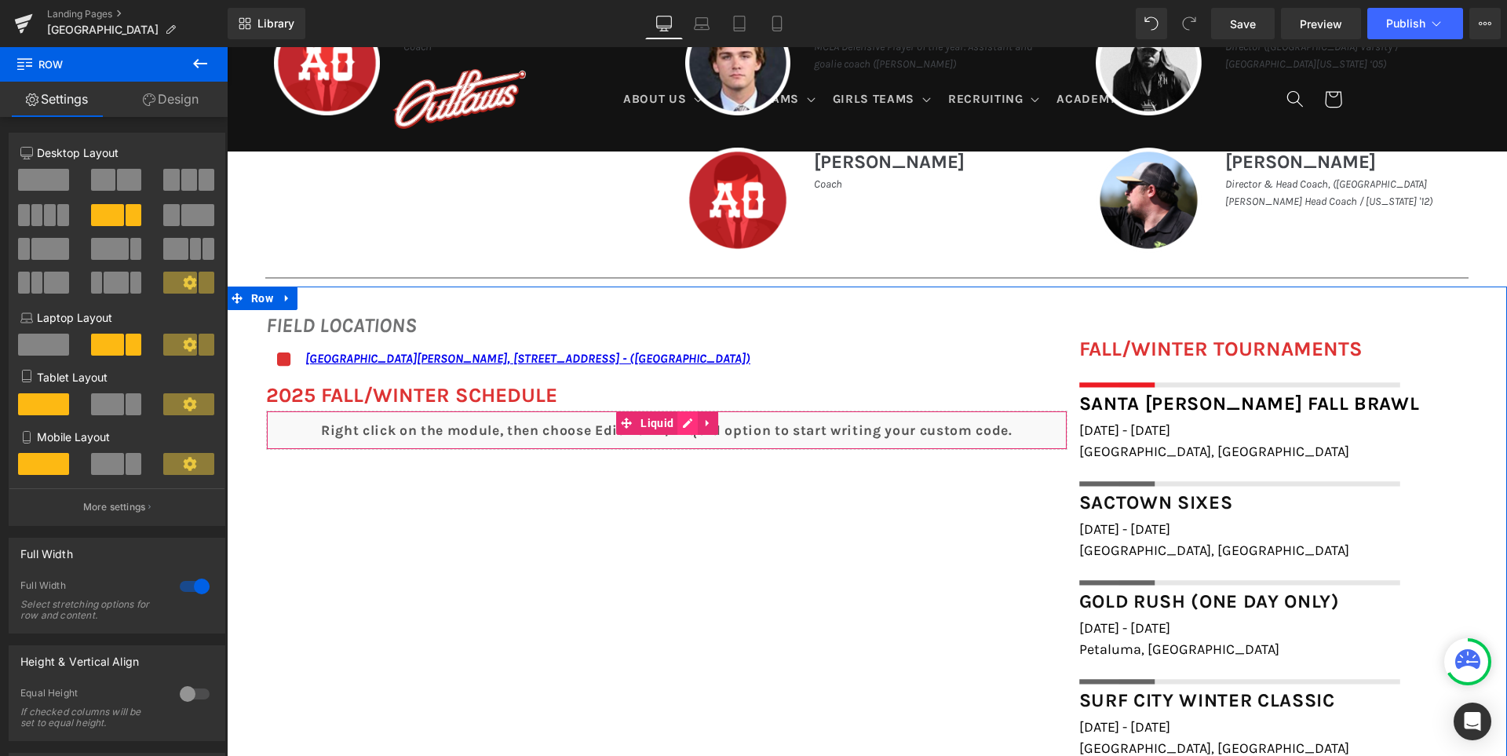
click at [681, 425] on div "Liquid" at bounding box center [666, 430] width 801 height 39
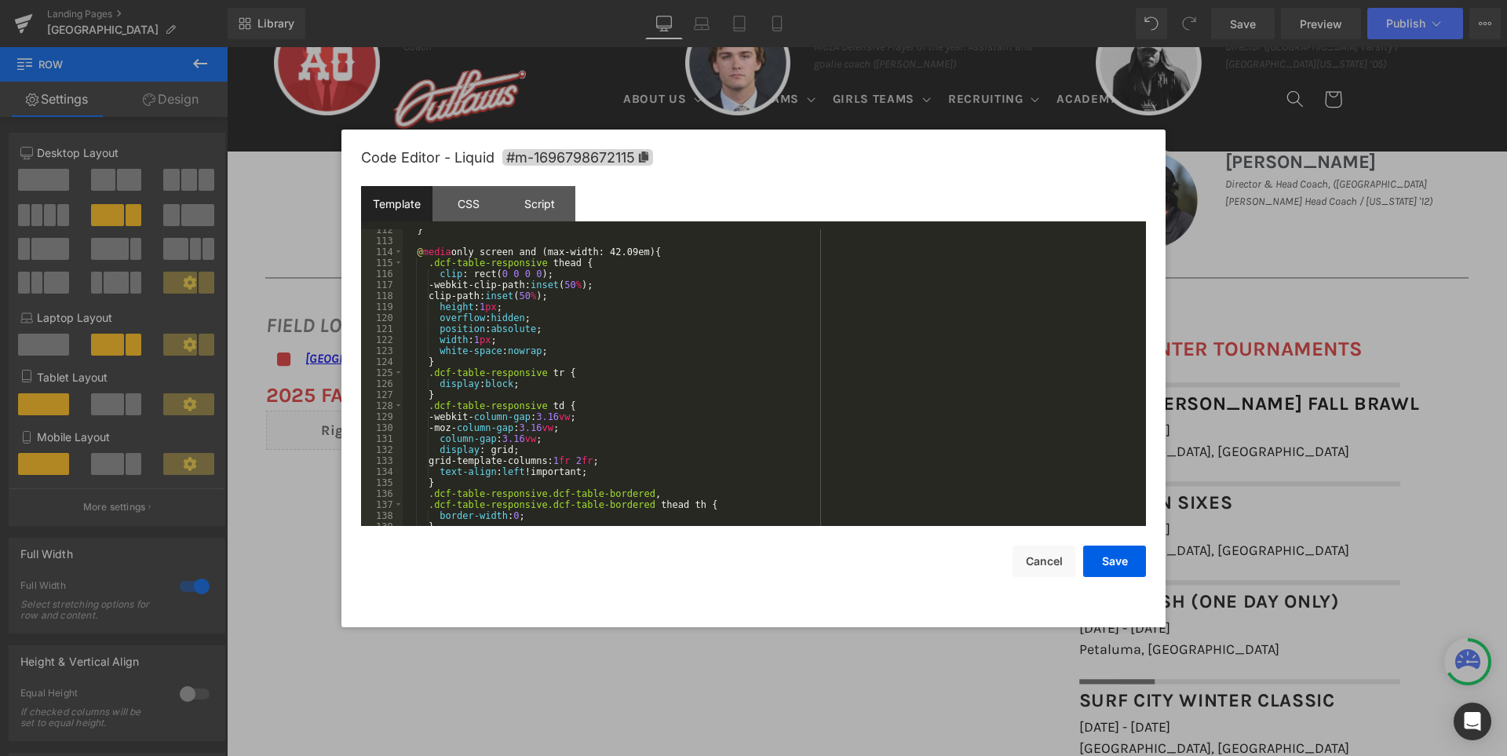
scroll to position [1413, 0]
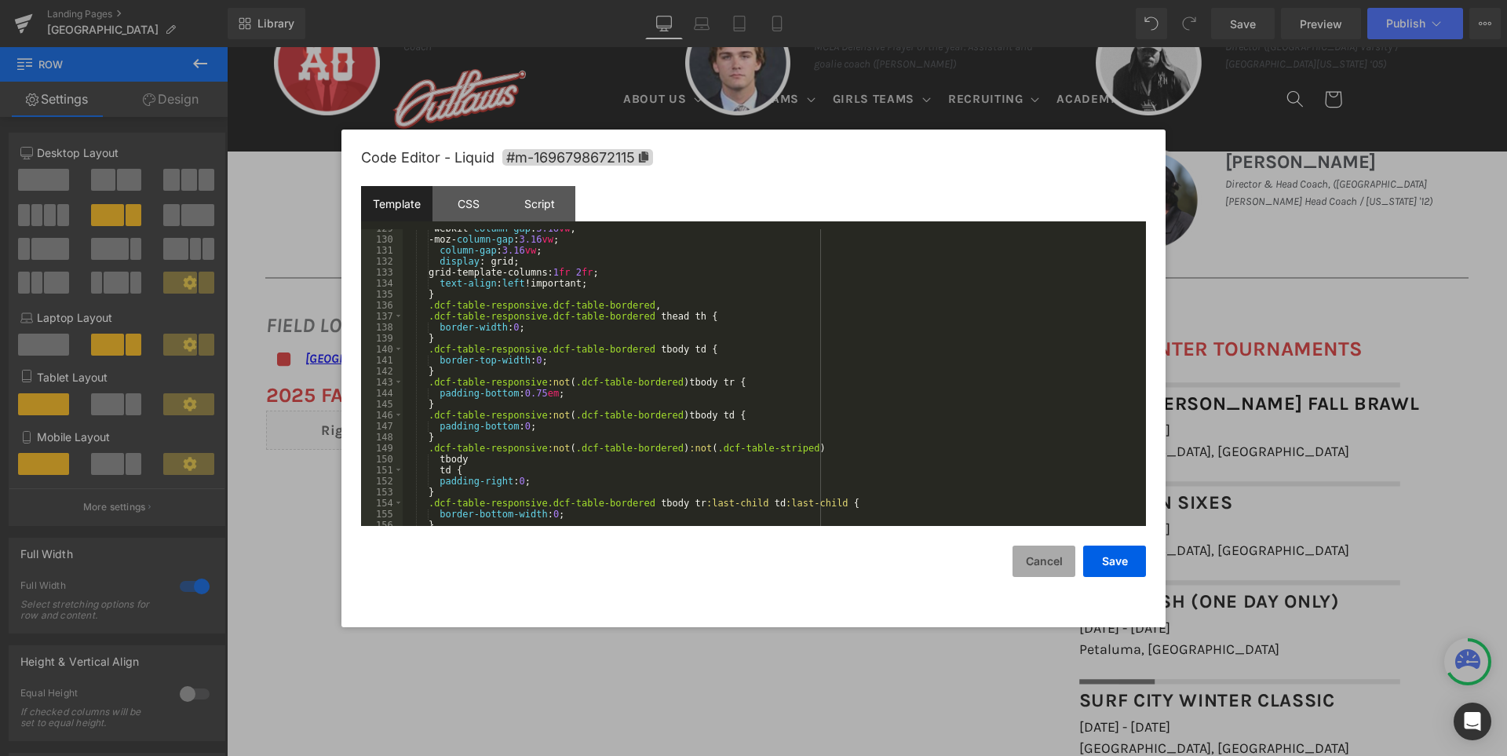
click at [1042, 560] on button "Cancel" at bounding box center [1044, 561] width 63 height 31
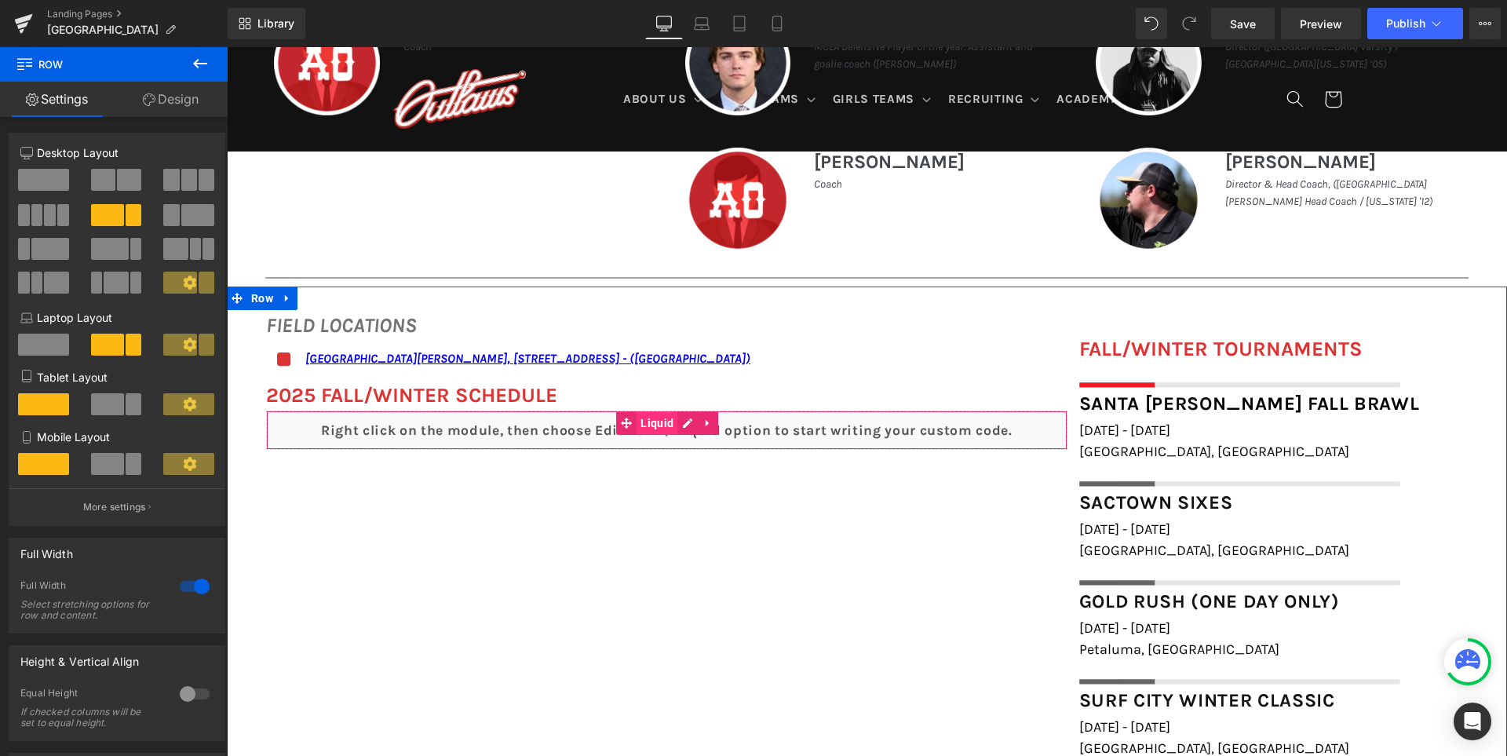
click at [657, 418] on span "Liquid" at bounding box center [657, 423] width 41 height 24
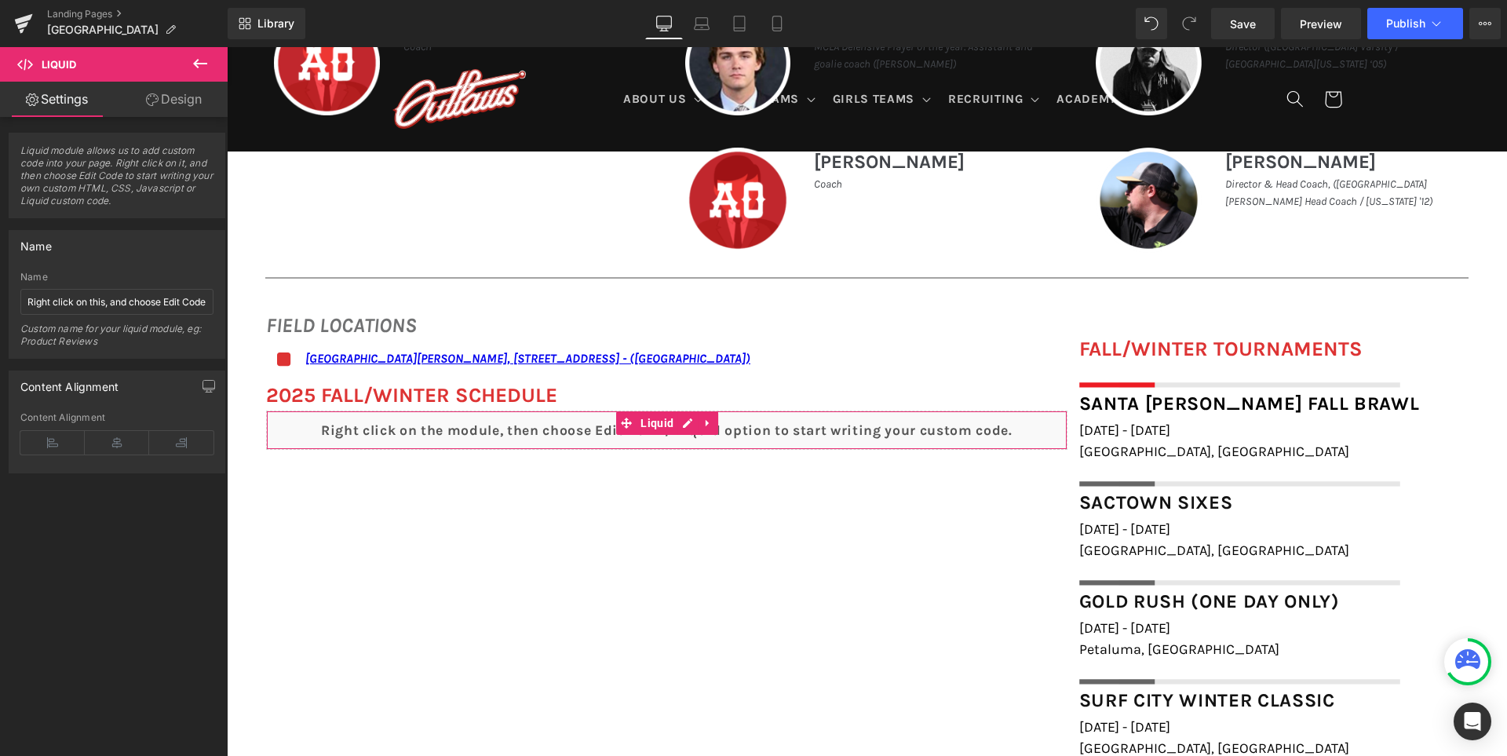
click at [162, 101] on link "Design" at bounding box center [174, 99] width 114 height 35
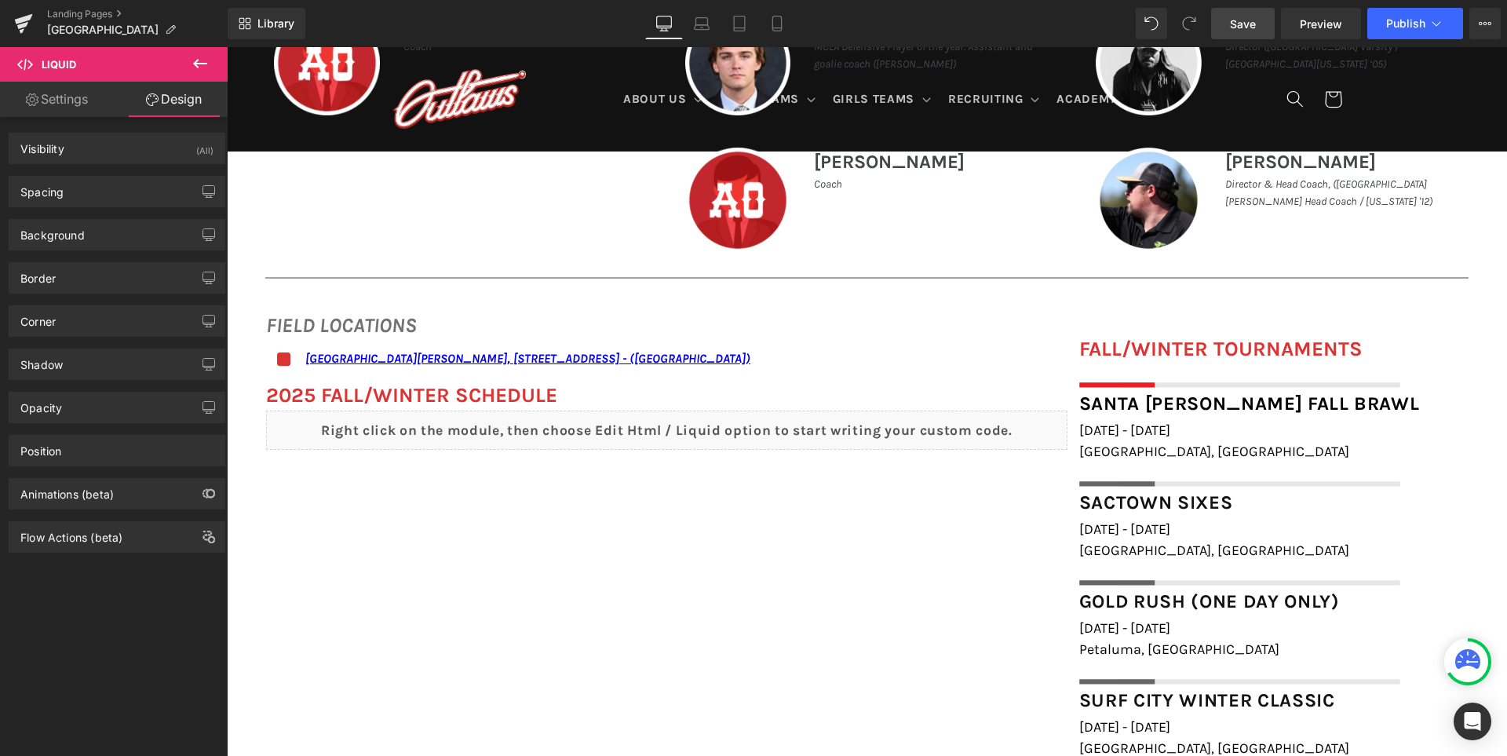
click at [1248, 25] on span "Save" at bounding box center [1243, 24] width 26 height 16
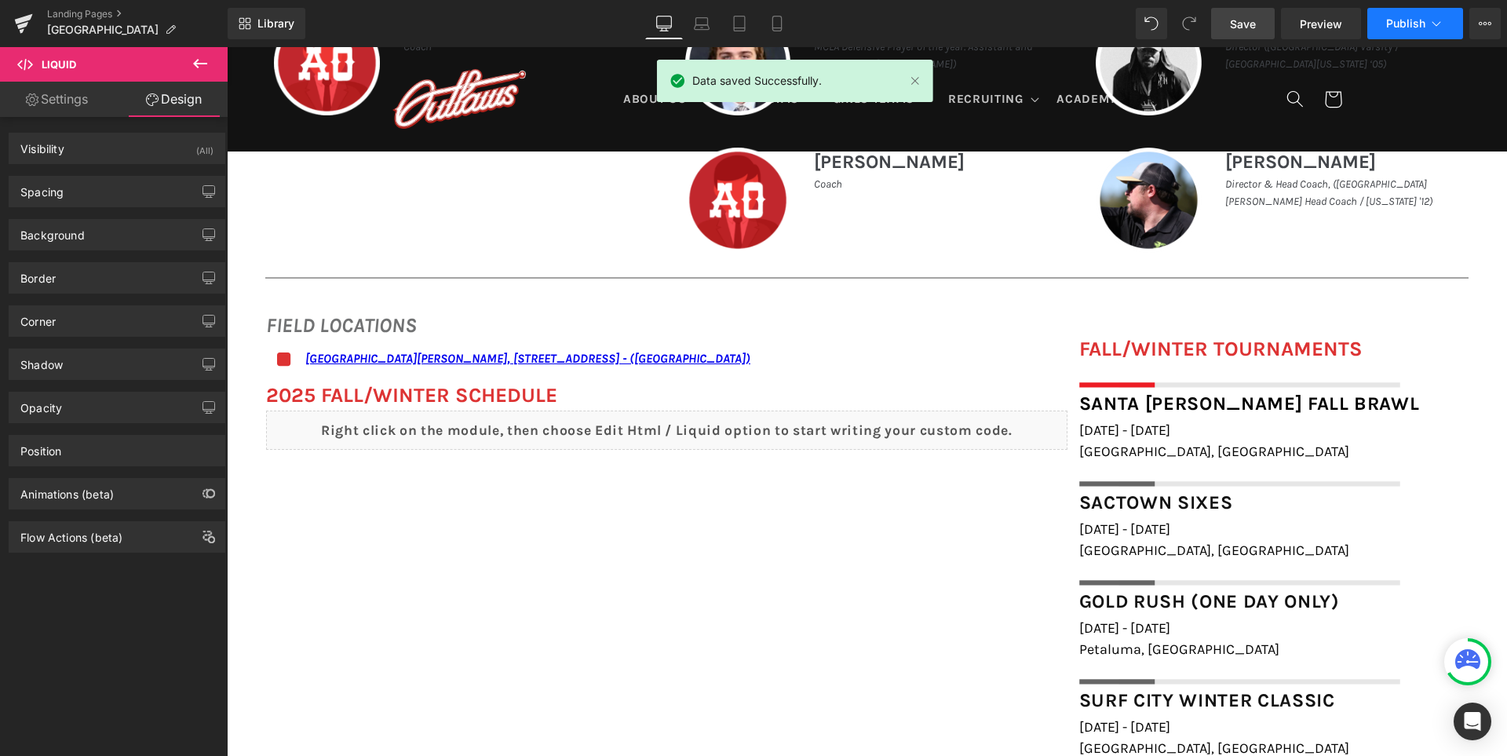
click at [1408, 21] on span "Publish" at bounding box center [1405, 23] width 39 height 13
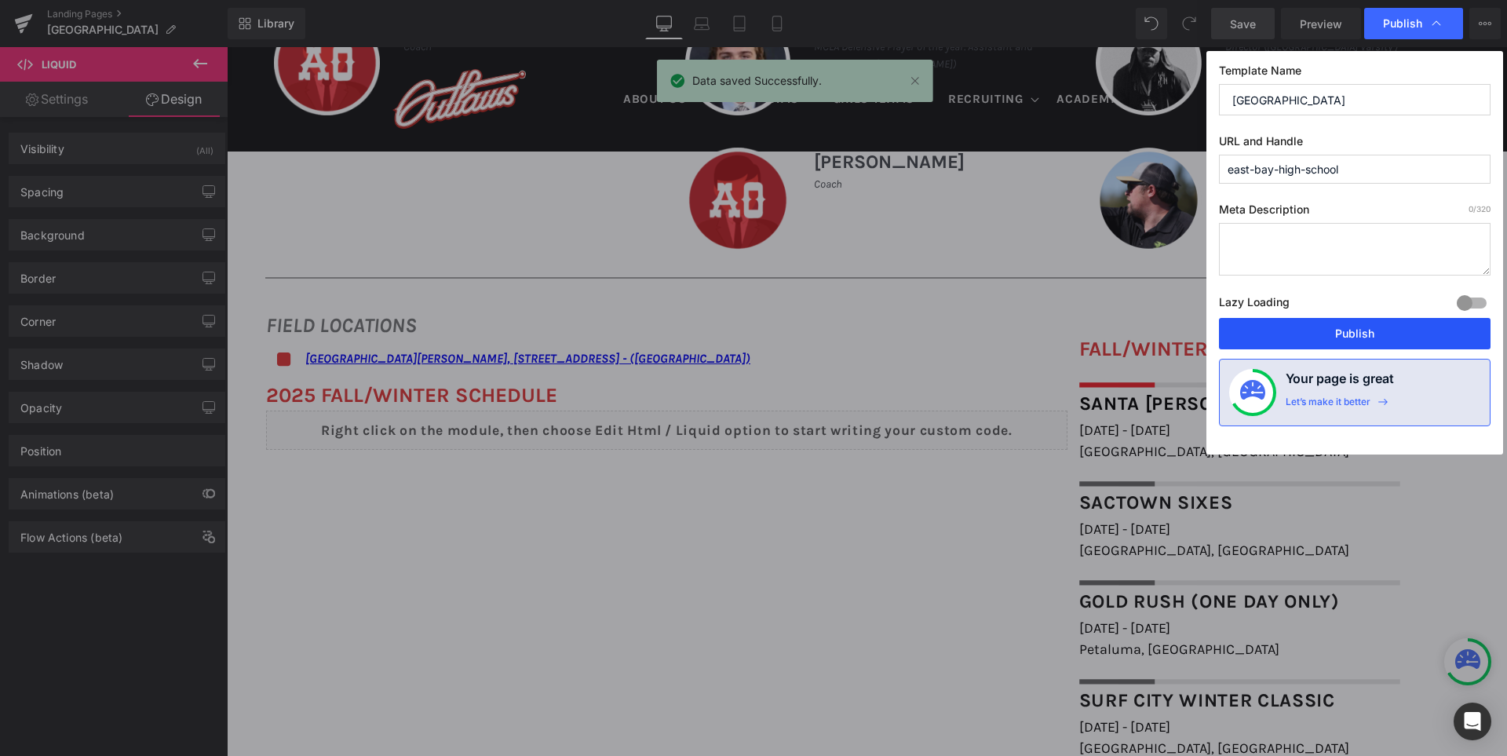
click at [1358, 334] on button "Publish" at bounding box center [1355, 333] width 272 height 31
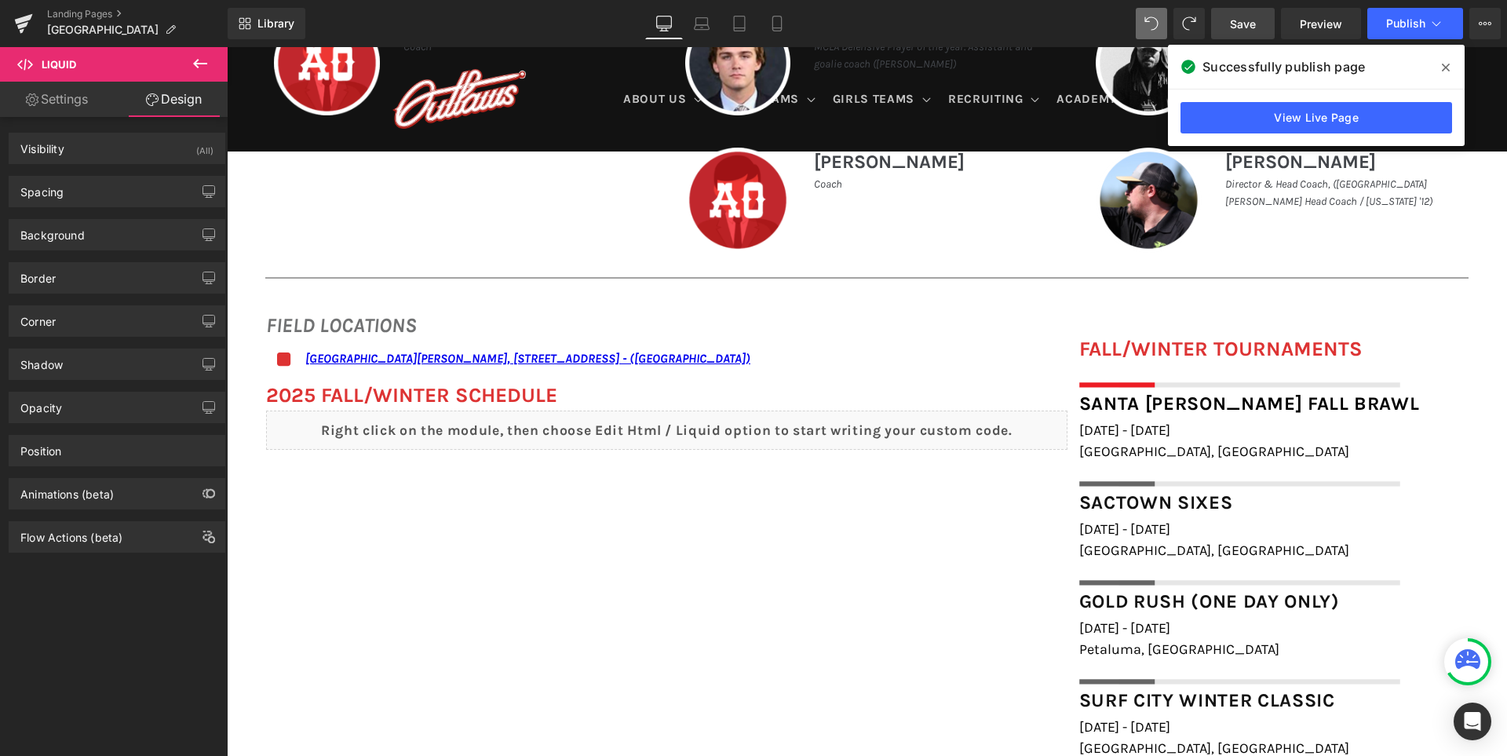
click at [1251, 31] on span "Save" at bounding box center [1243, 24] width 26 height 16
click at [1448, 65] on icon at bounding box center [1446, 68] width 8 height 8
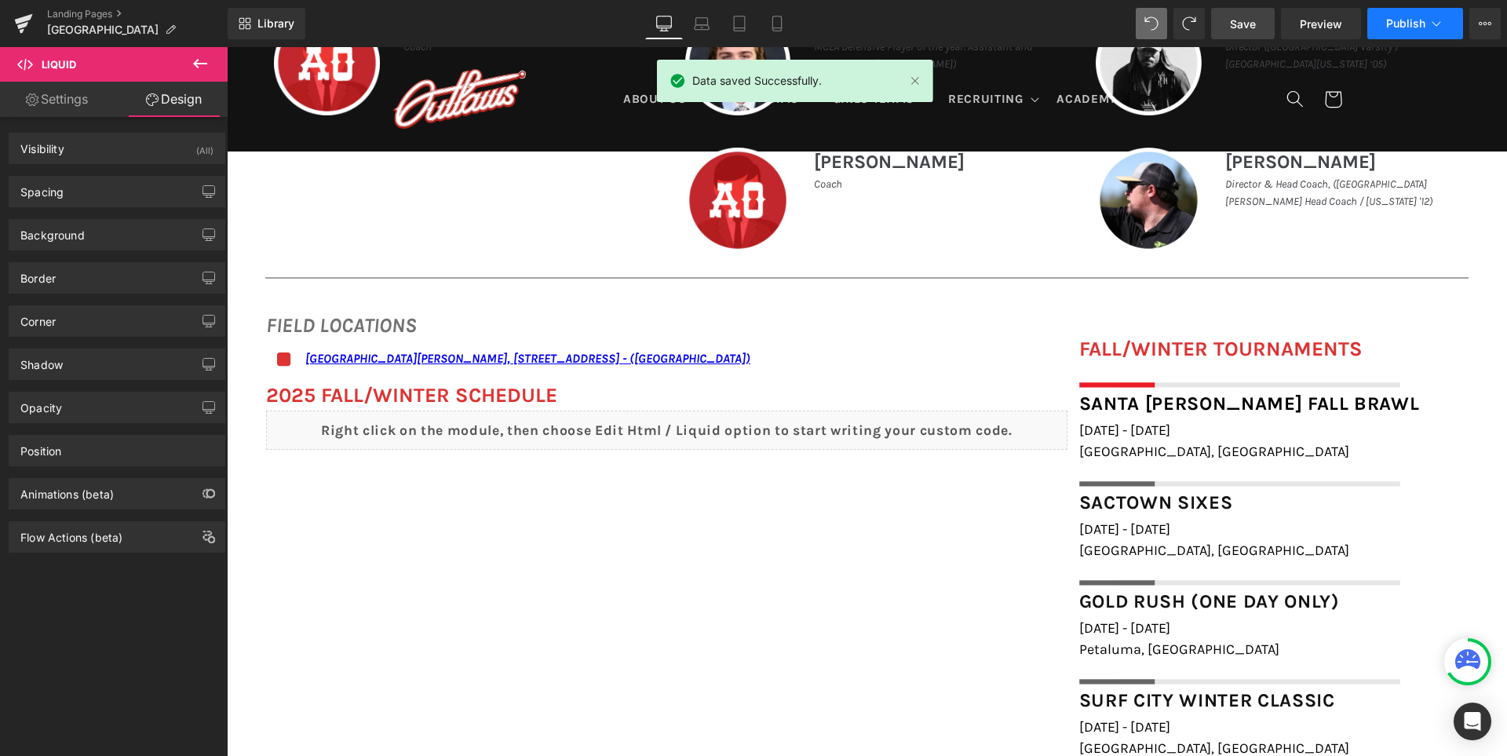
click at [1401, 24] on span "Publish" at bounding box center [1405, 23] width 39 height 13
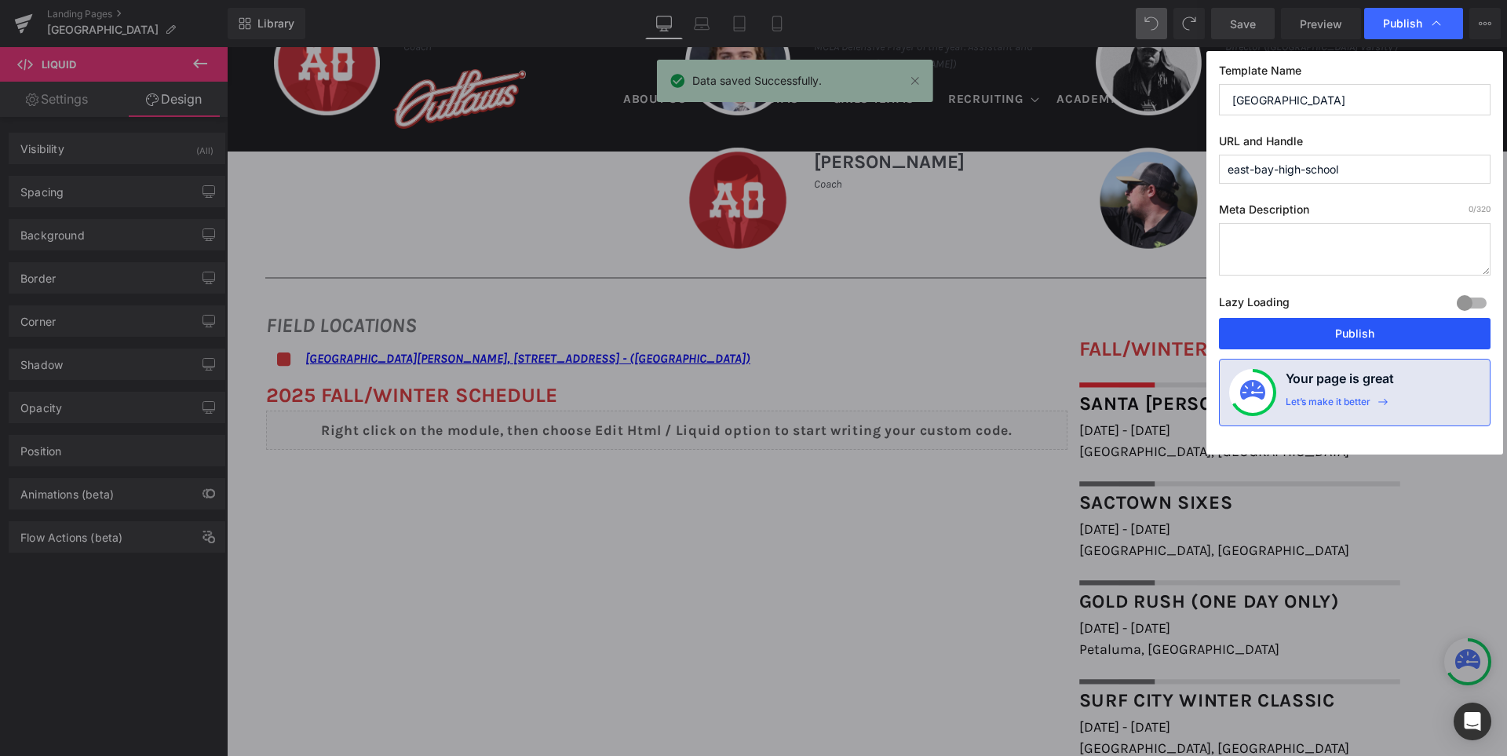
click at [1330, 335] on button "Publish" at bounding box center [1355, 333] width 272 height 31
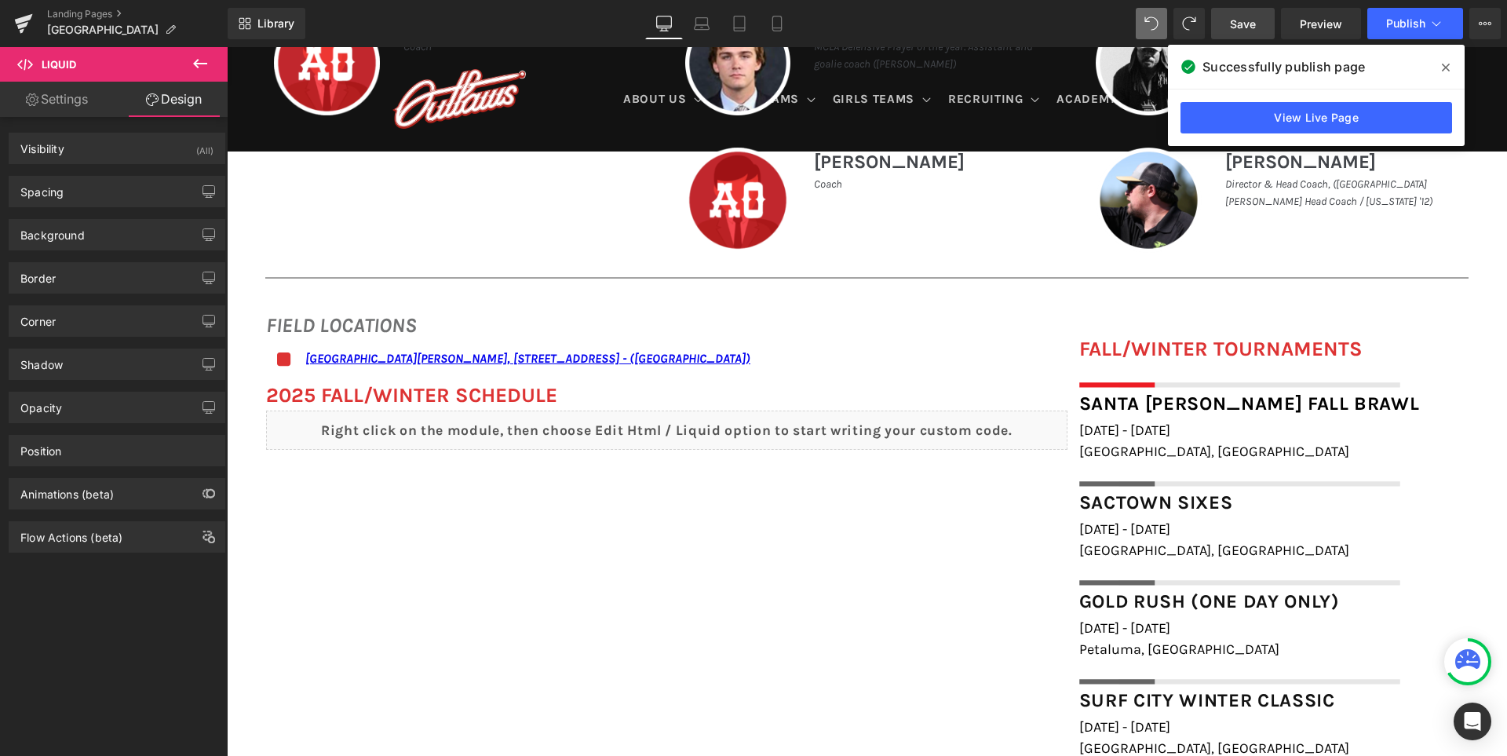
drag, startPoint x: 1450, startPoint y: 71, endPoint x: 1219, endPoint y: 21, distance: 236.0
click at [1450, 71] on span at bounding box center [1445, 67] width 25 height 25
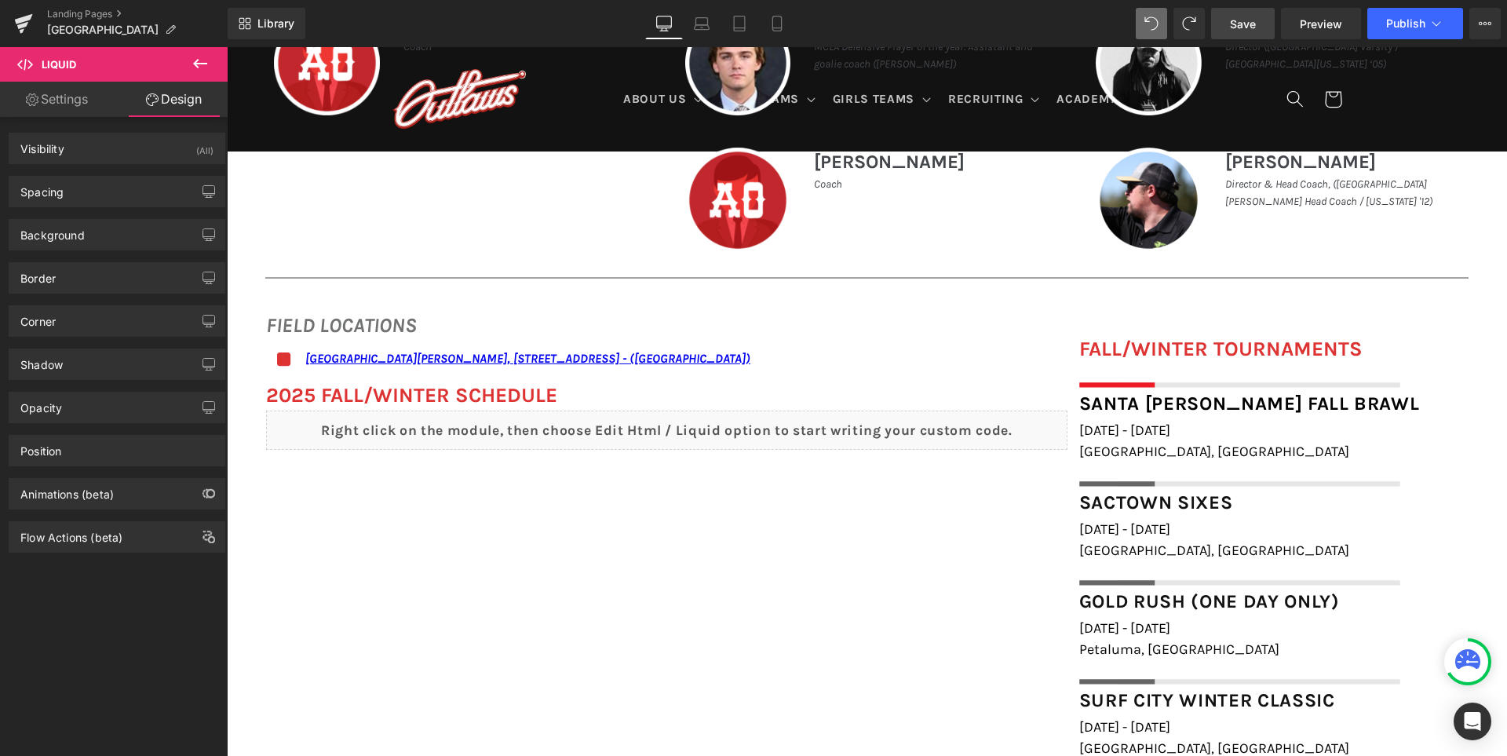
click at [1257, 30] on link "Save" at bounding box center [1243, 23] width 64 height 31
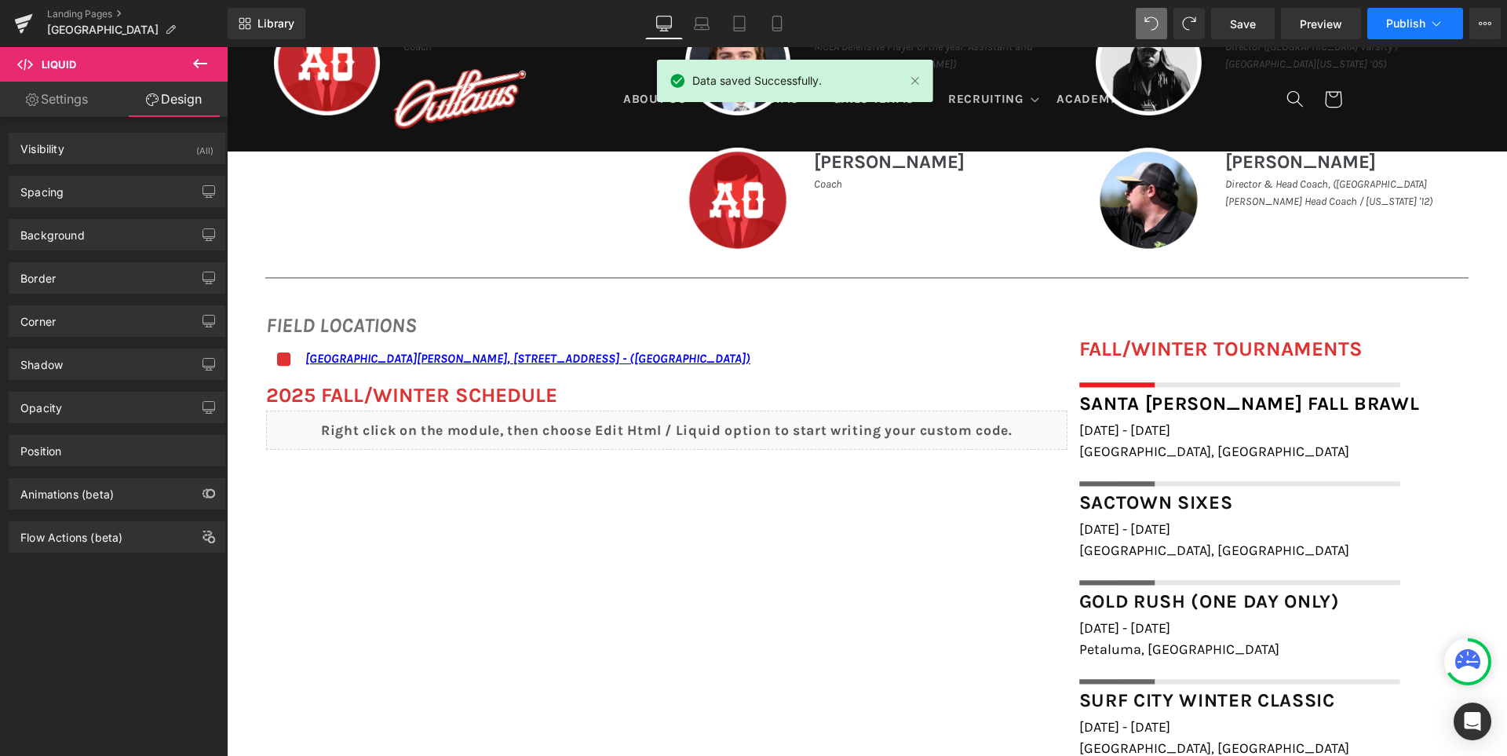
click at [1407, 30] on button "Publish" at bounding box center [1415, 23] width 96 height 31
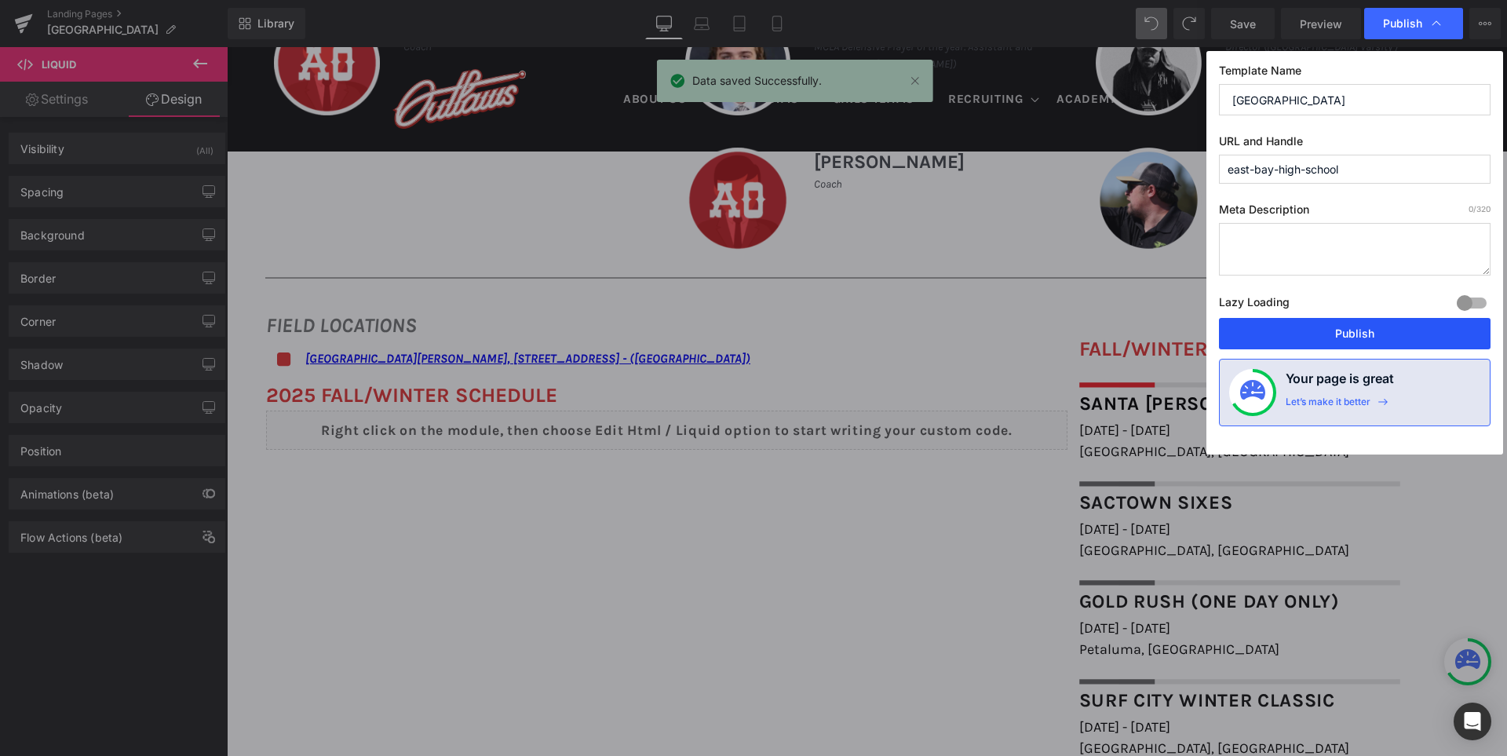
click at [1392, 330] on button "Publish" at bounding box center [1355, 333] width 272 height 31
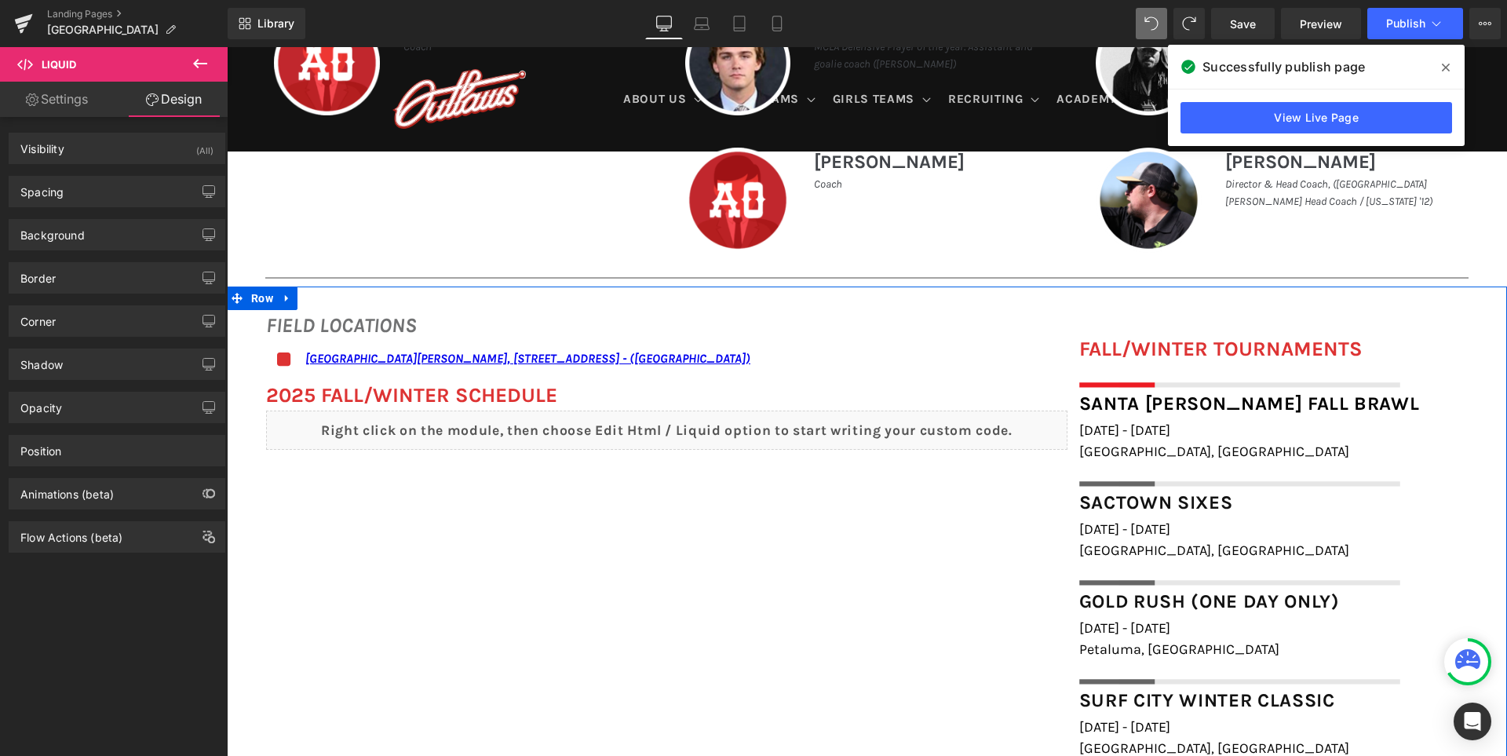
click at [684, 422] on div "Liquid" at bounding box center [666, 430] width 801 height 39
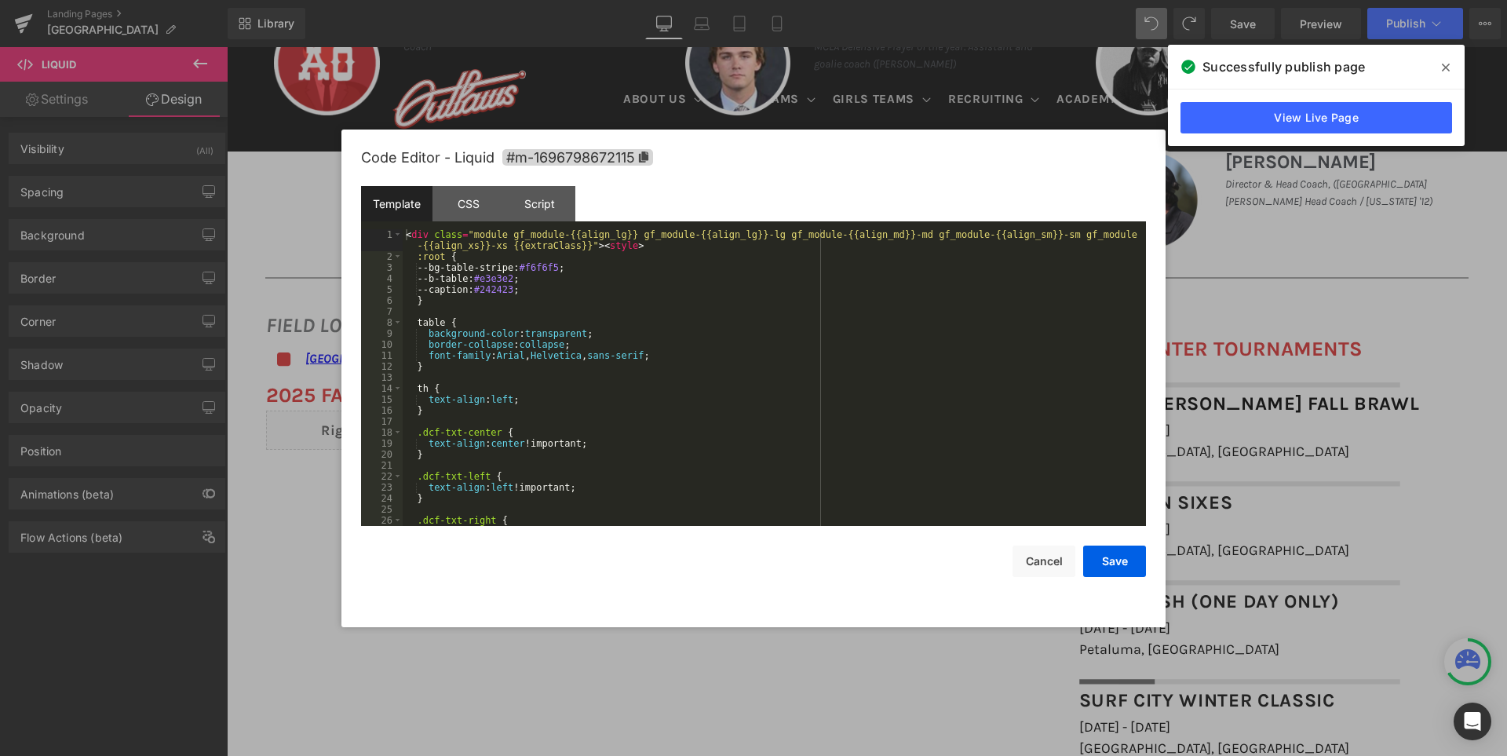
click at [684, 422] on div "< div class = "module gf_module-{{align_lg}} gf_module-{{align_lg}}-lg gf_modul…" at bounding box center [771, 394] width 737 height 330
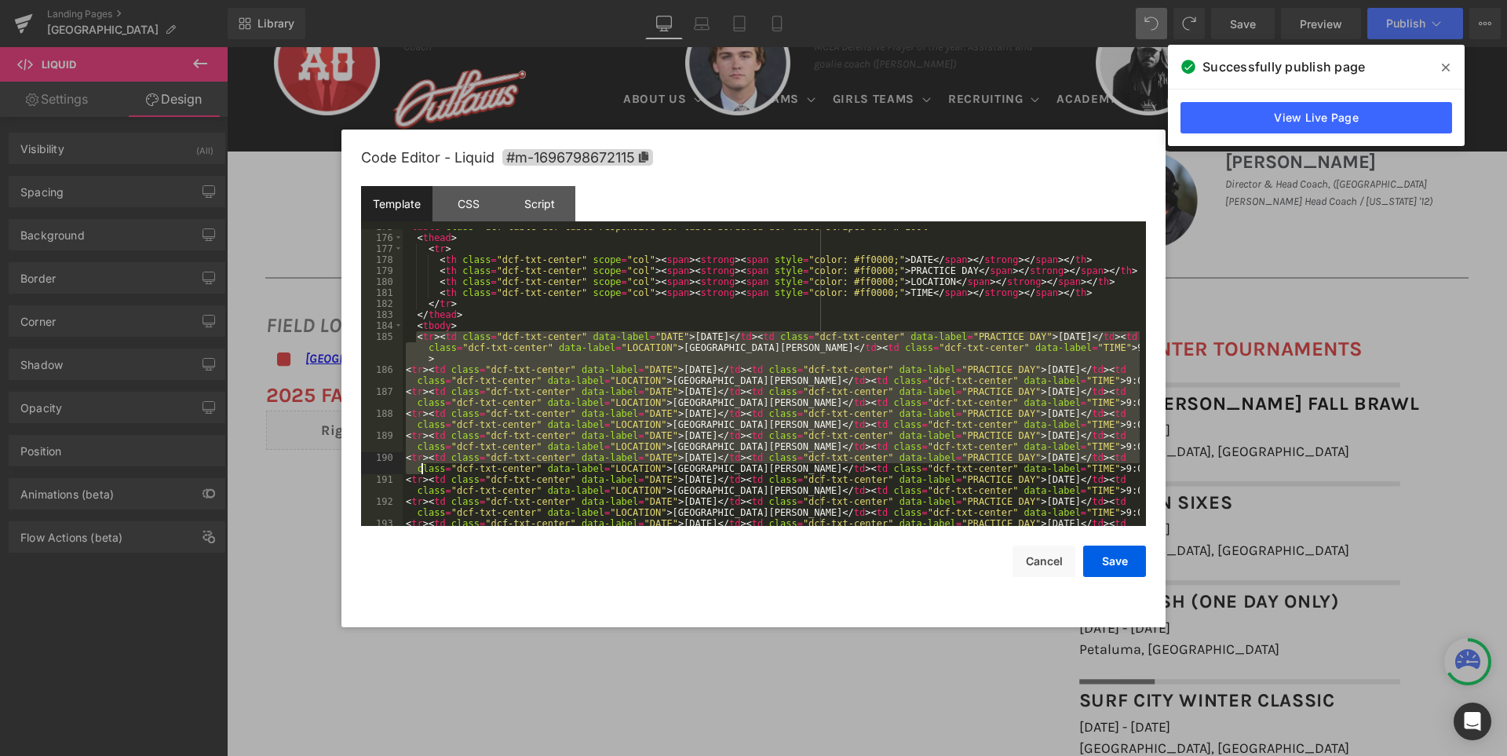
scroll to position [2044, 0]
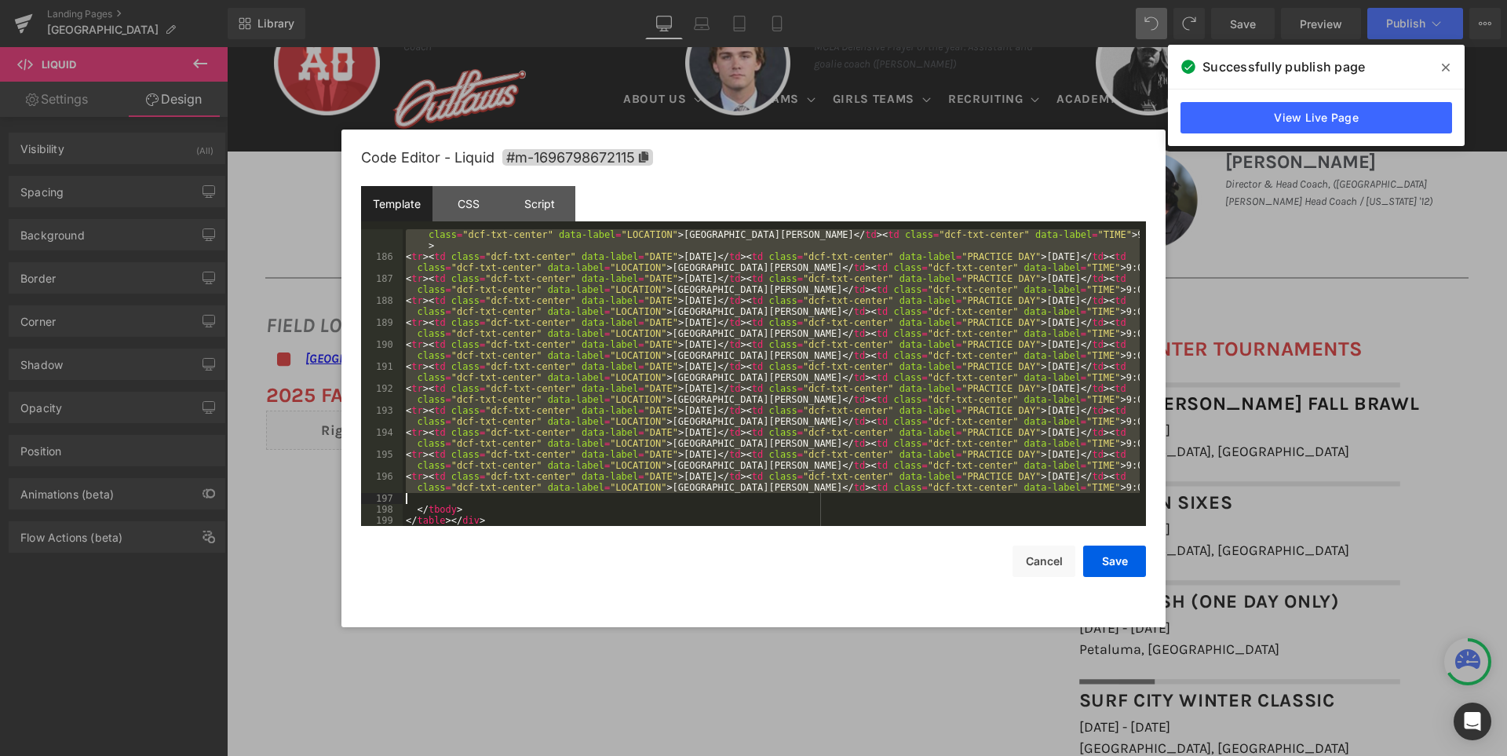
drag, startPoint x: 414, startPoint y: 338, endPoint x: 468, endPoint y: 503, distance: 174.2
click at [468, 503] on div "< tr > < td class = "dcf-txt-center" data-label = "DATE" > [DATE] </ td > < td …" at bounding box center [771, 388] width 737 height 341
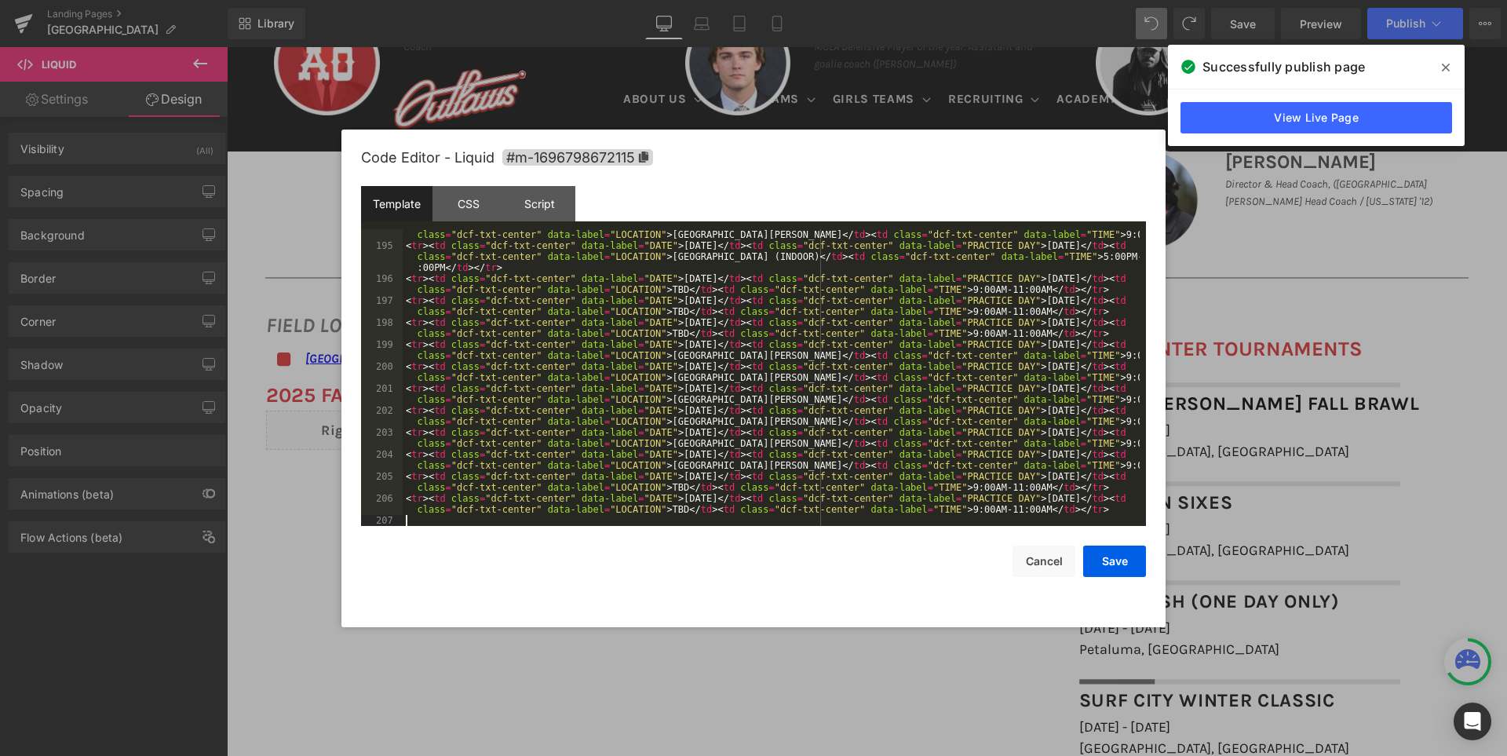
scroll to position [2319, 0]
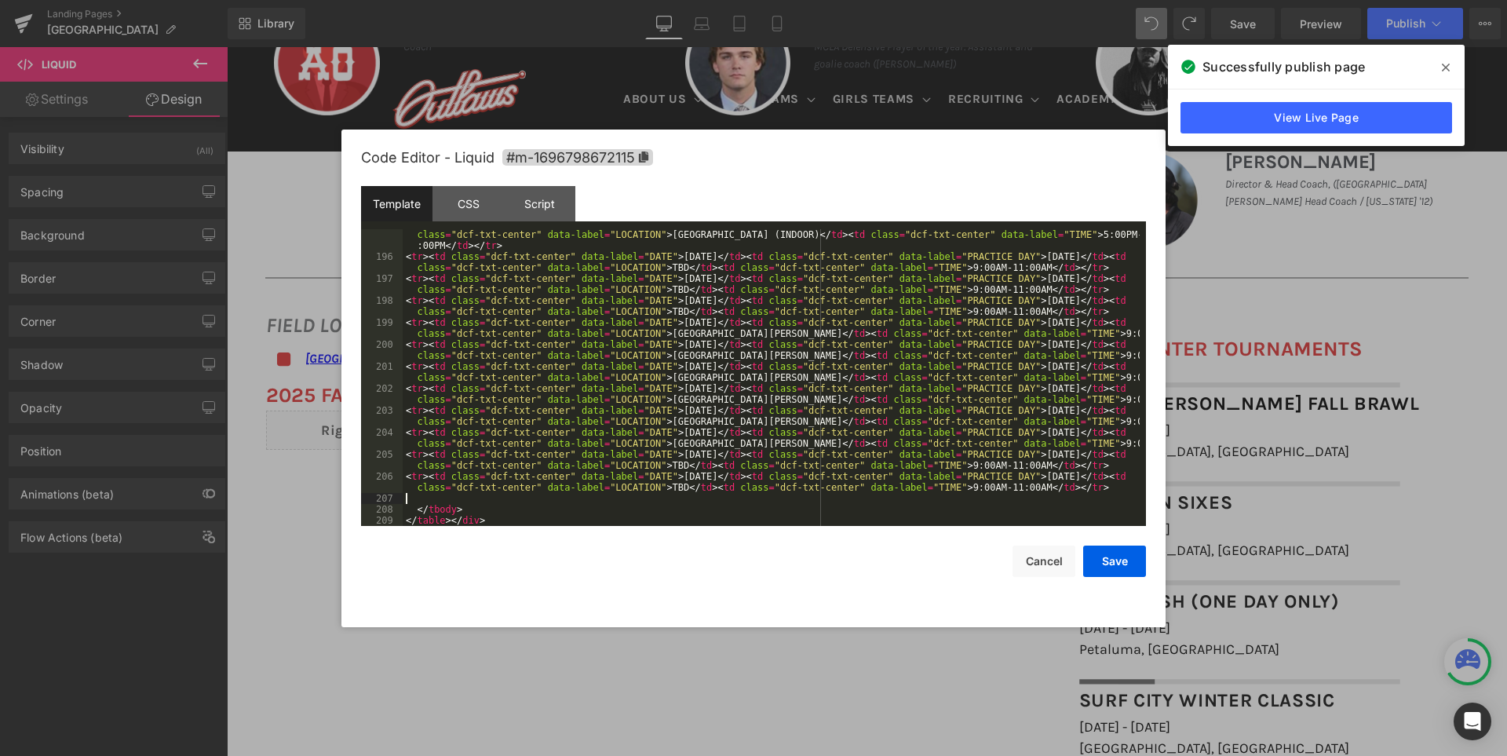
click at [1446, 62] on icon at bounding box center [1446, 67] width 8 height 13
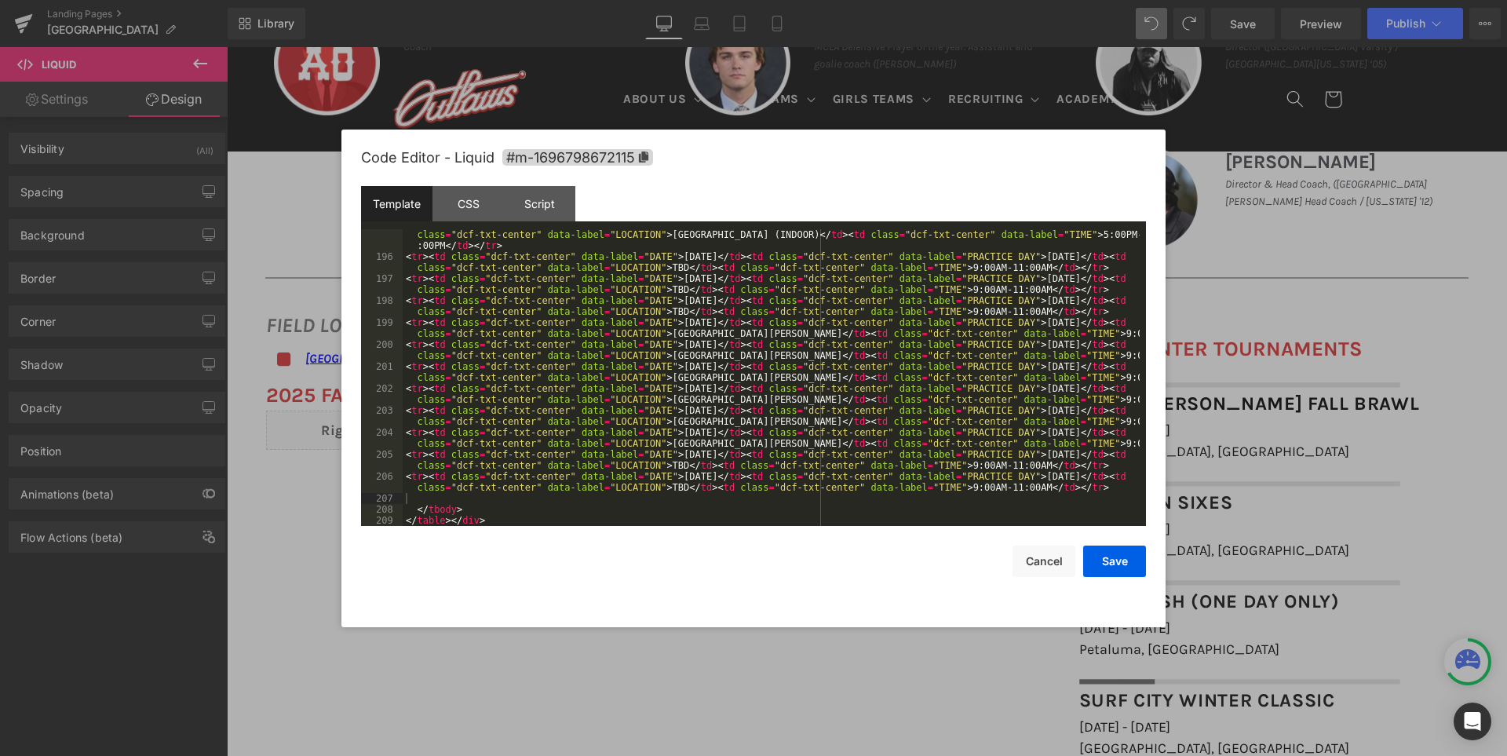
click at [1239, 33] on div at bounding box center [753, 378] width 1507 height 756
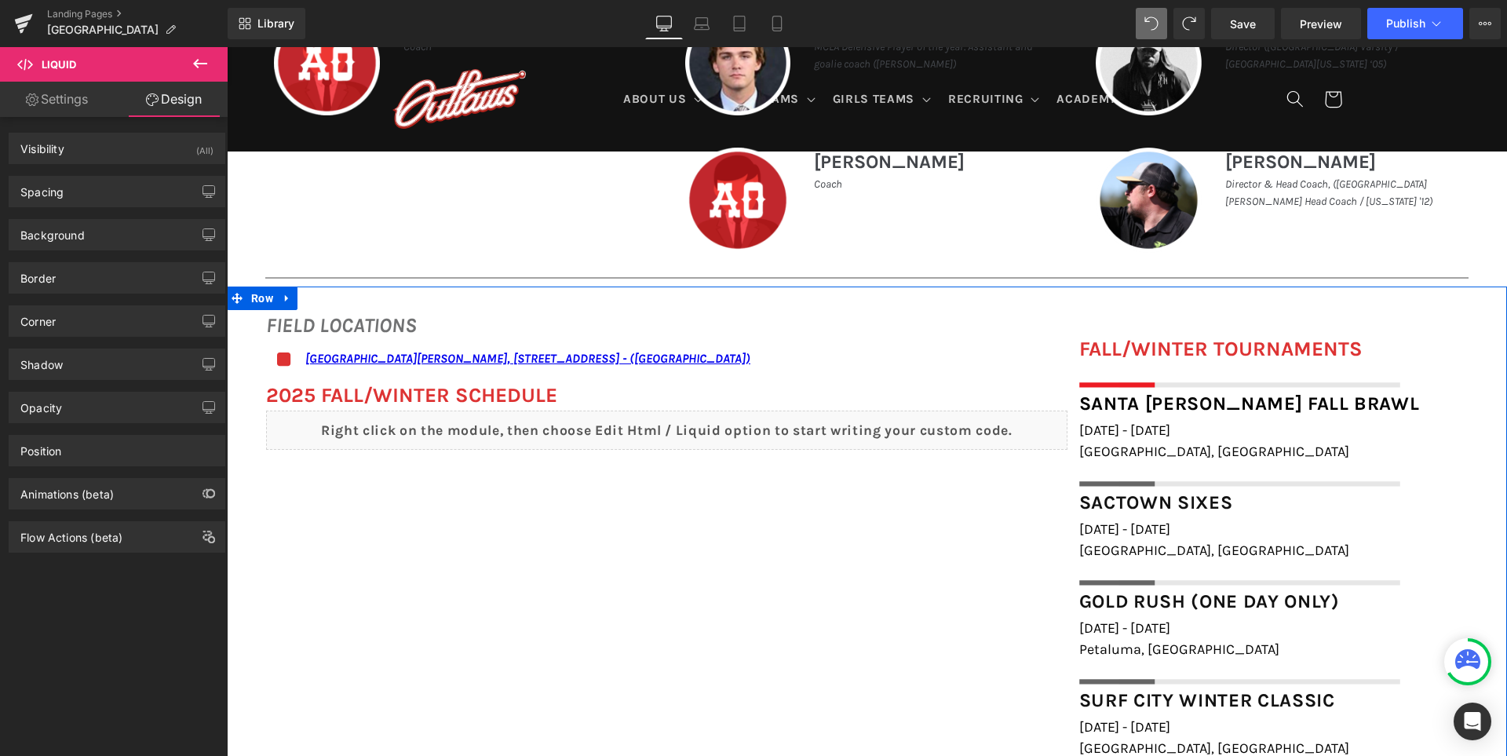
click at [683, 424] on div "Liquid" at bounding box center [666, 430] width 801 height 39
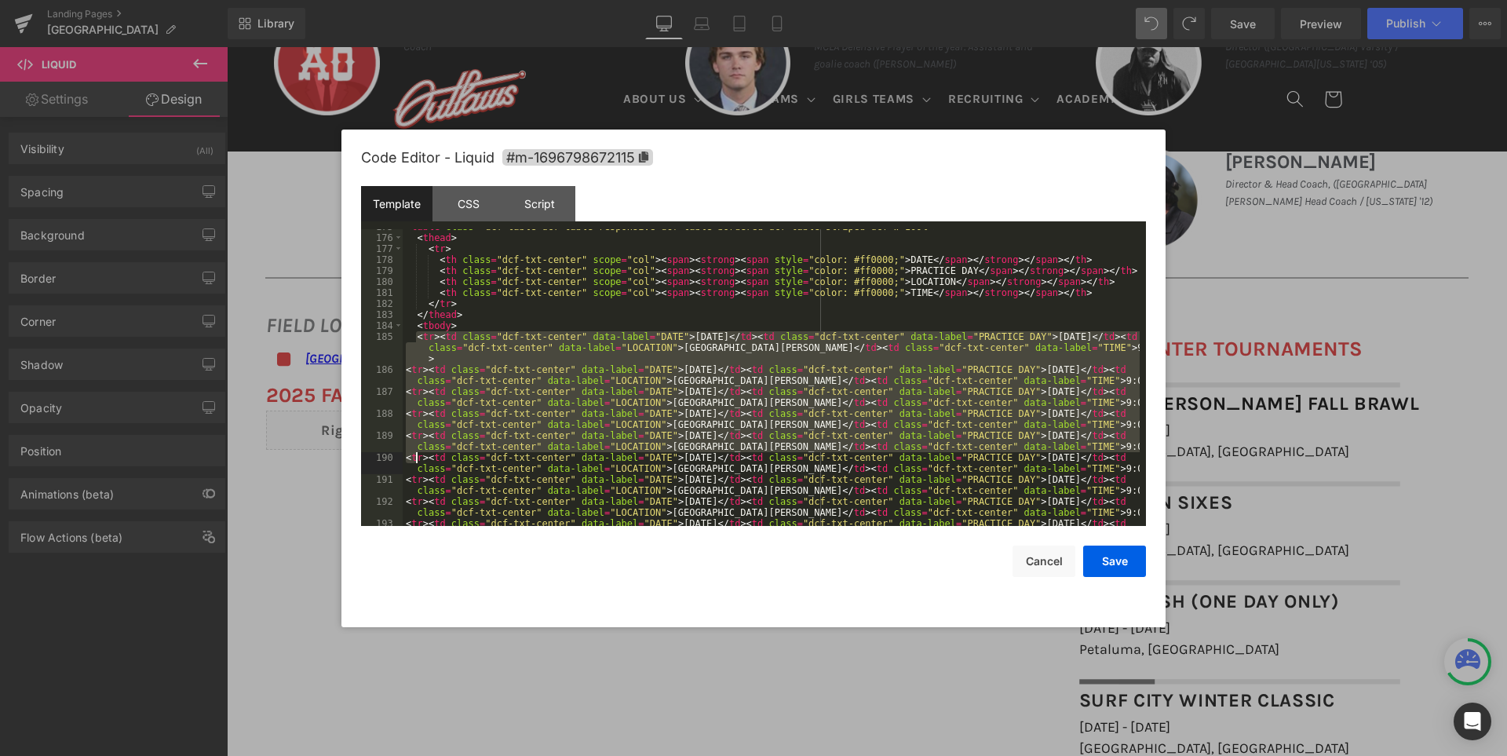
scroll to position [2044, 0]
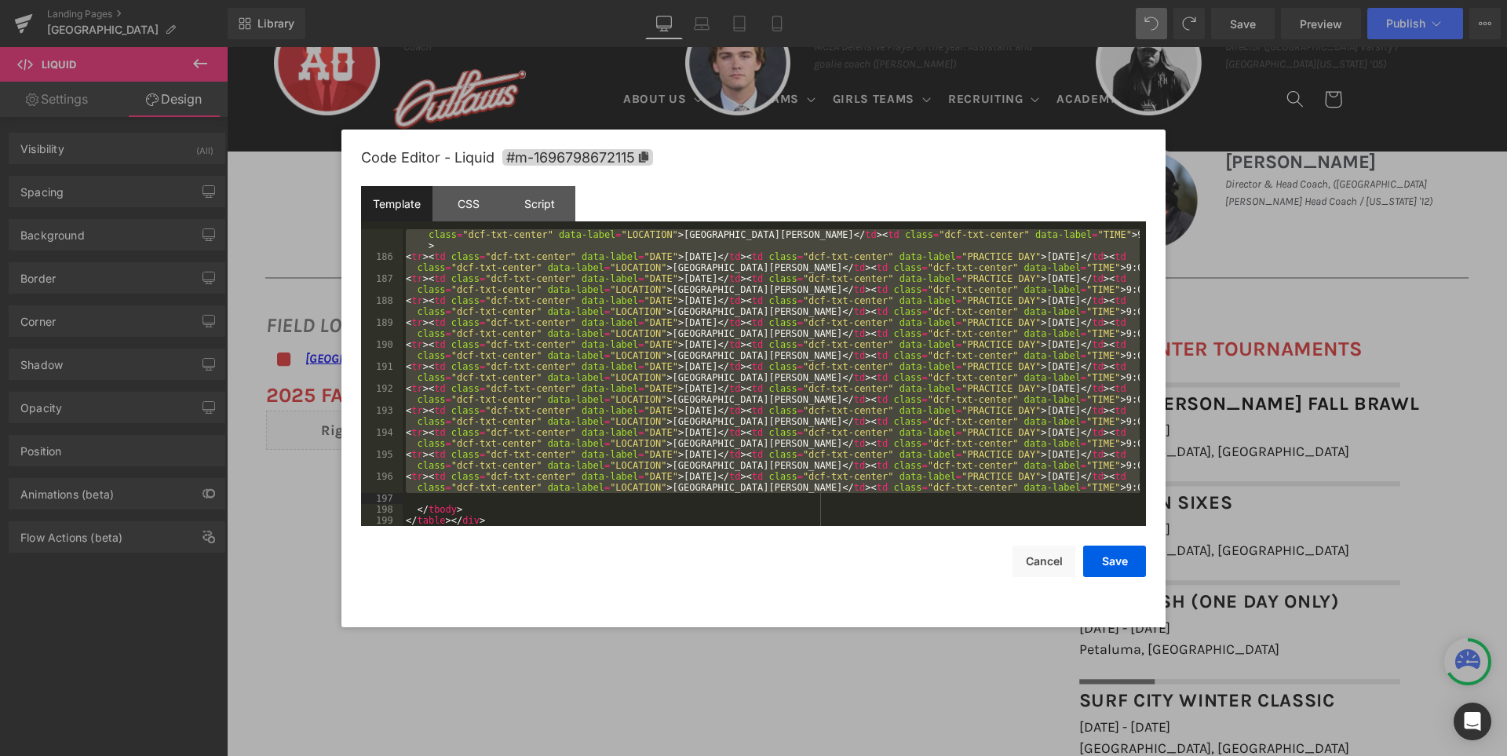
drag, startPoint x: 414, startPoint y: 337, endPoint x: 455, endPoint y: 502, distance: 170.8
click at [455, 502] on div "< tr > < td class = "dcf-txt-center" data-label = "DATE" > [DATE] </ td > < td …" at bounding box center [771, 388] width 737 height 341
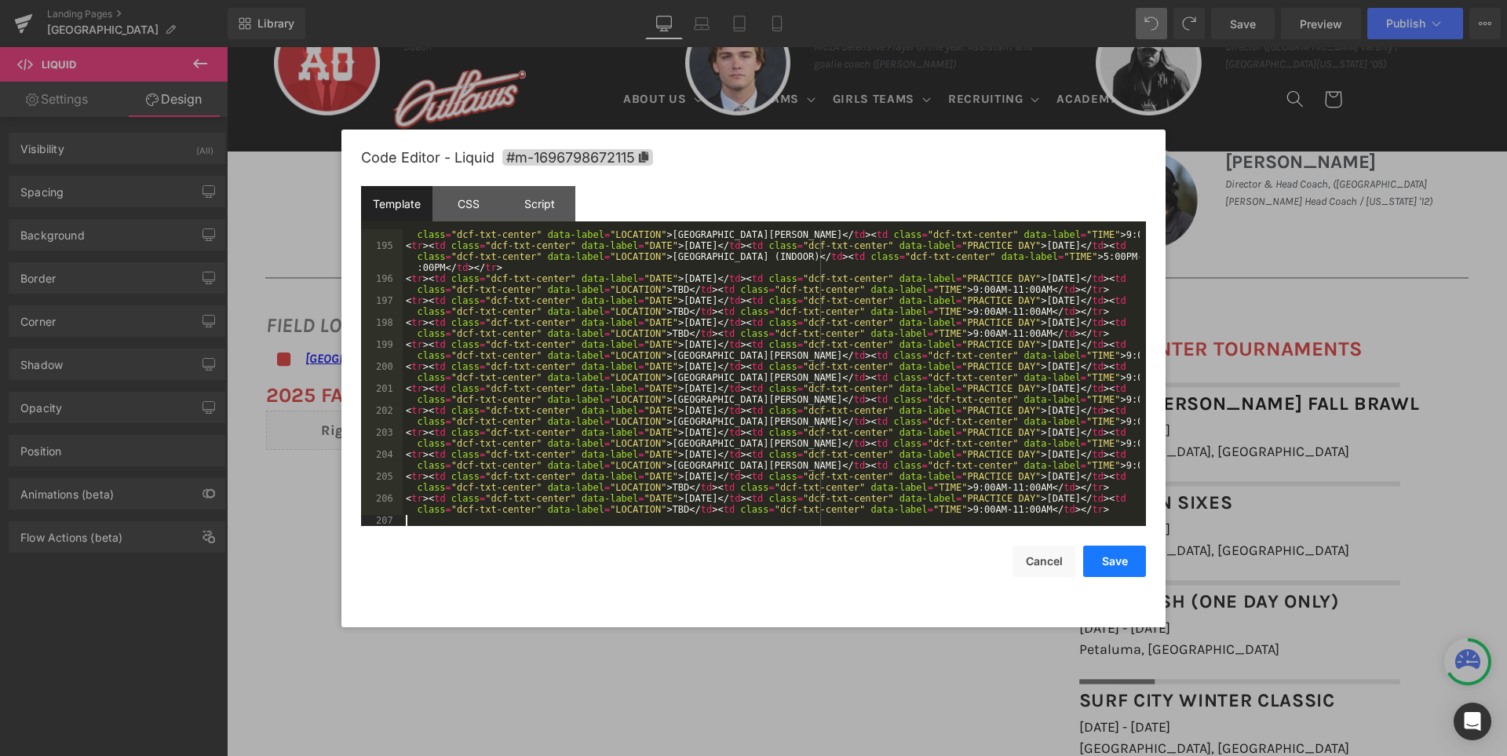
click at [1132, 560] on button "Save" at bounding box center [1114, 561] width 63 height 31
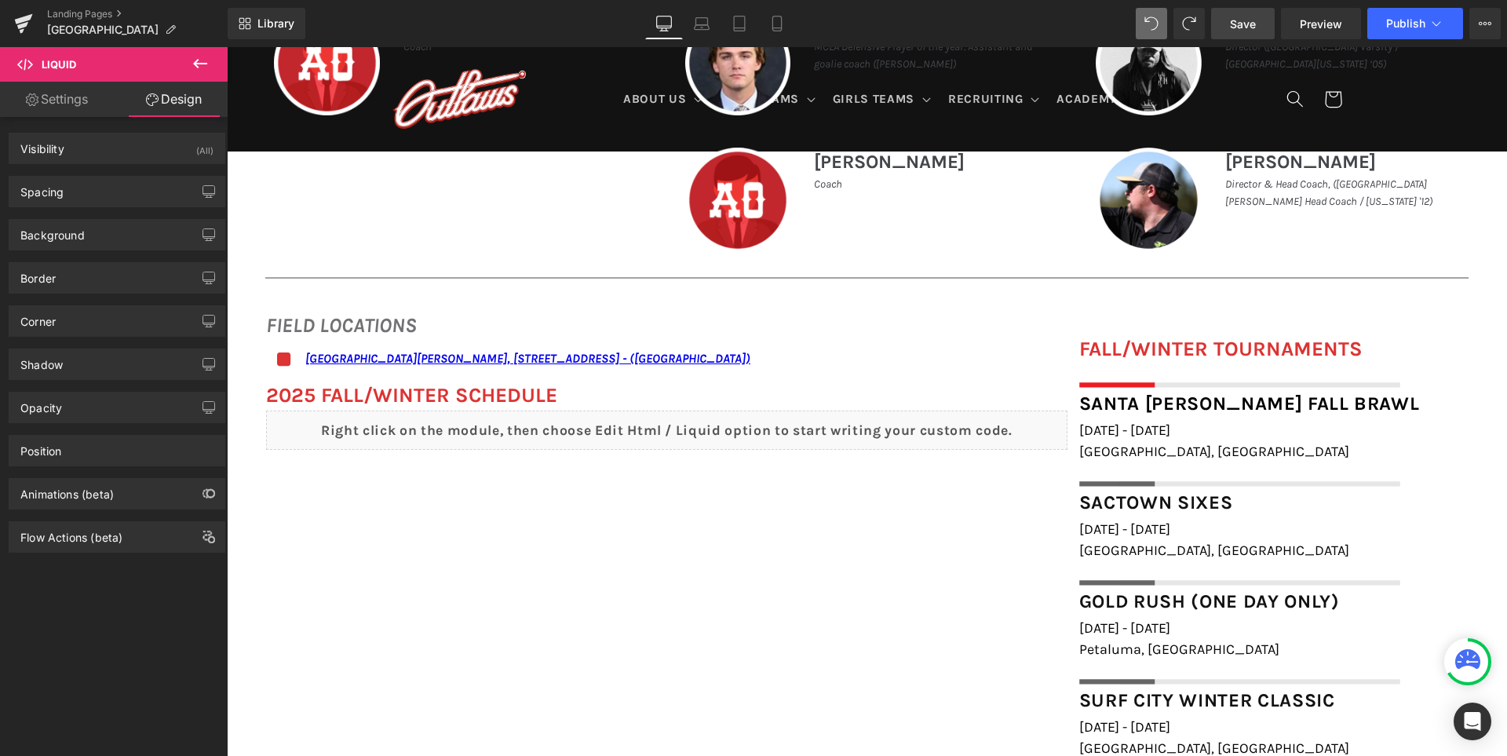
click at [1250, 31] on span "Save" at bounding box center [1243, 24] width 26 height 16
click at [1399, 20] on span "Publish" at bounding box center [1405, 23] width 39 height 13
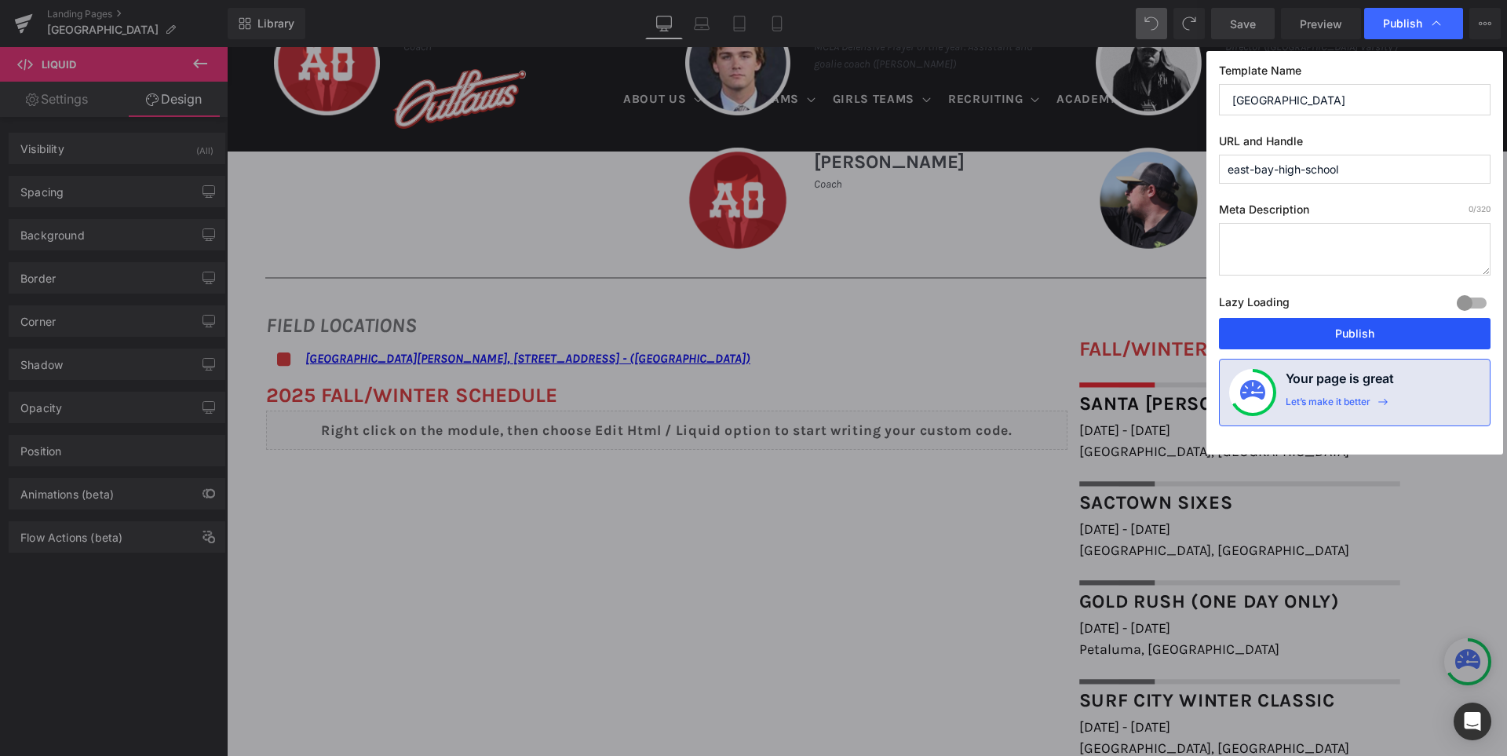
click at [1339, 331] on button "Publish" at bounding box center [1355, 333] width 272 height 31
drag, startPoint x: 1566, startPoint y: 378, endPoint x: 1337, endPoint y: 331, distance: 234.0
click at [1337, 331] on div "FALL/WINTER TOURNAMENTS Heading Image Row [GEOGRAPHIC_DATA][PERSON_NAME] Fall B…" at bounding box center [1267, 546] width 400 height 473
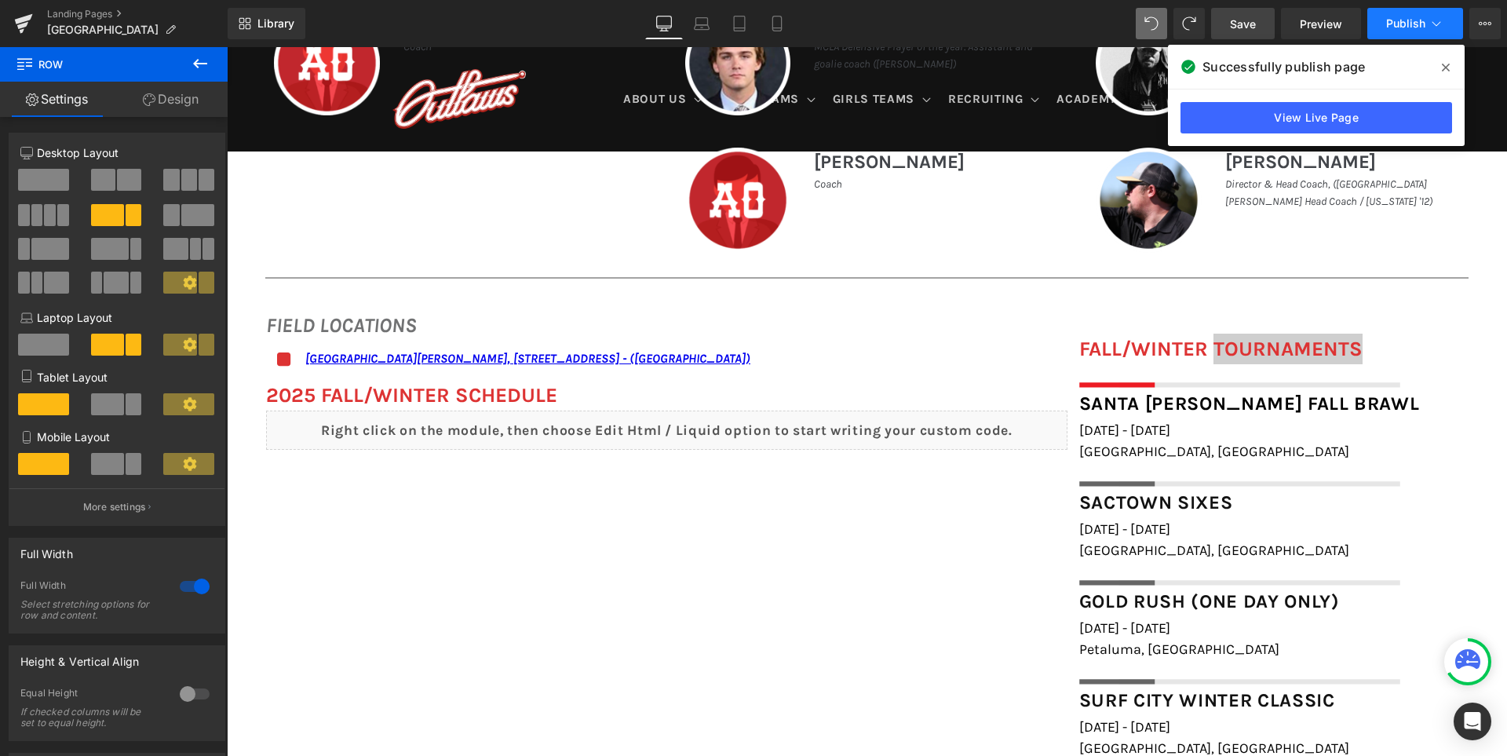
click at [1400, 19] on span "Publish" at bounding box center [1405, 23] width 39 height 13
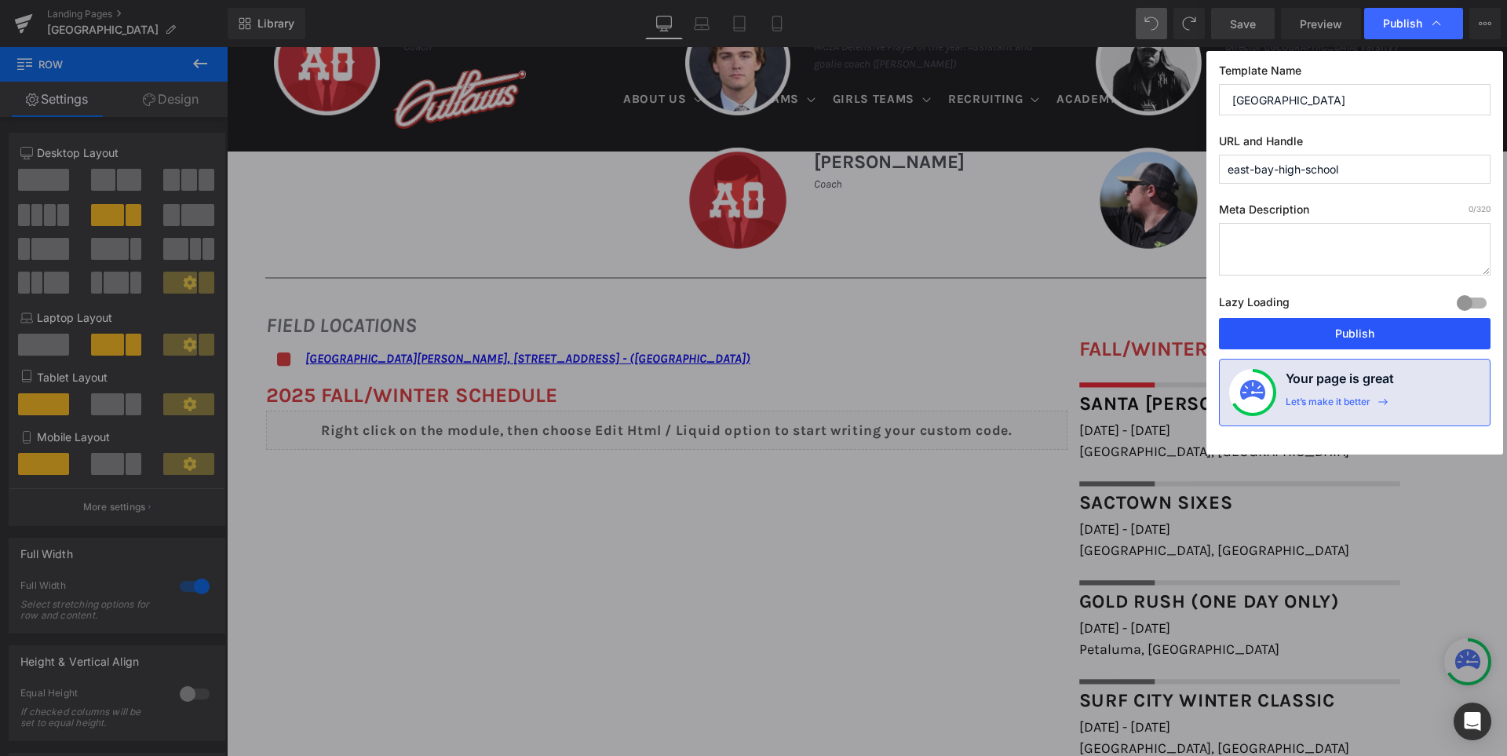
click at [1353, 333] on button "Publish" at bounding box center [1355, 333] width 272 height 31
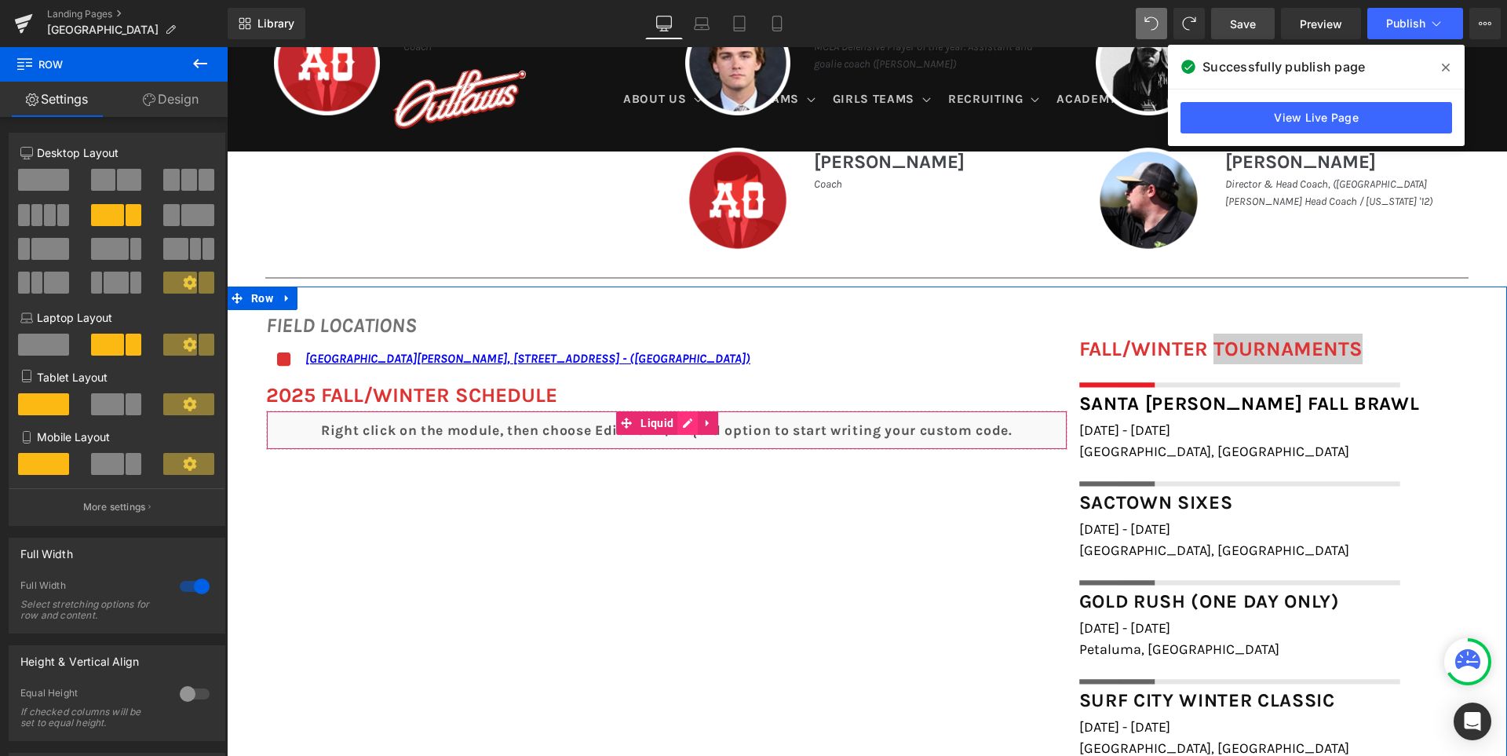
click at [682, 431] on div "Liquid" at bounding box center [666, 430] width 801 height 39
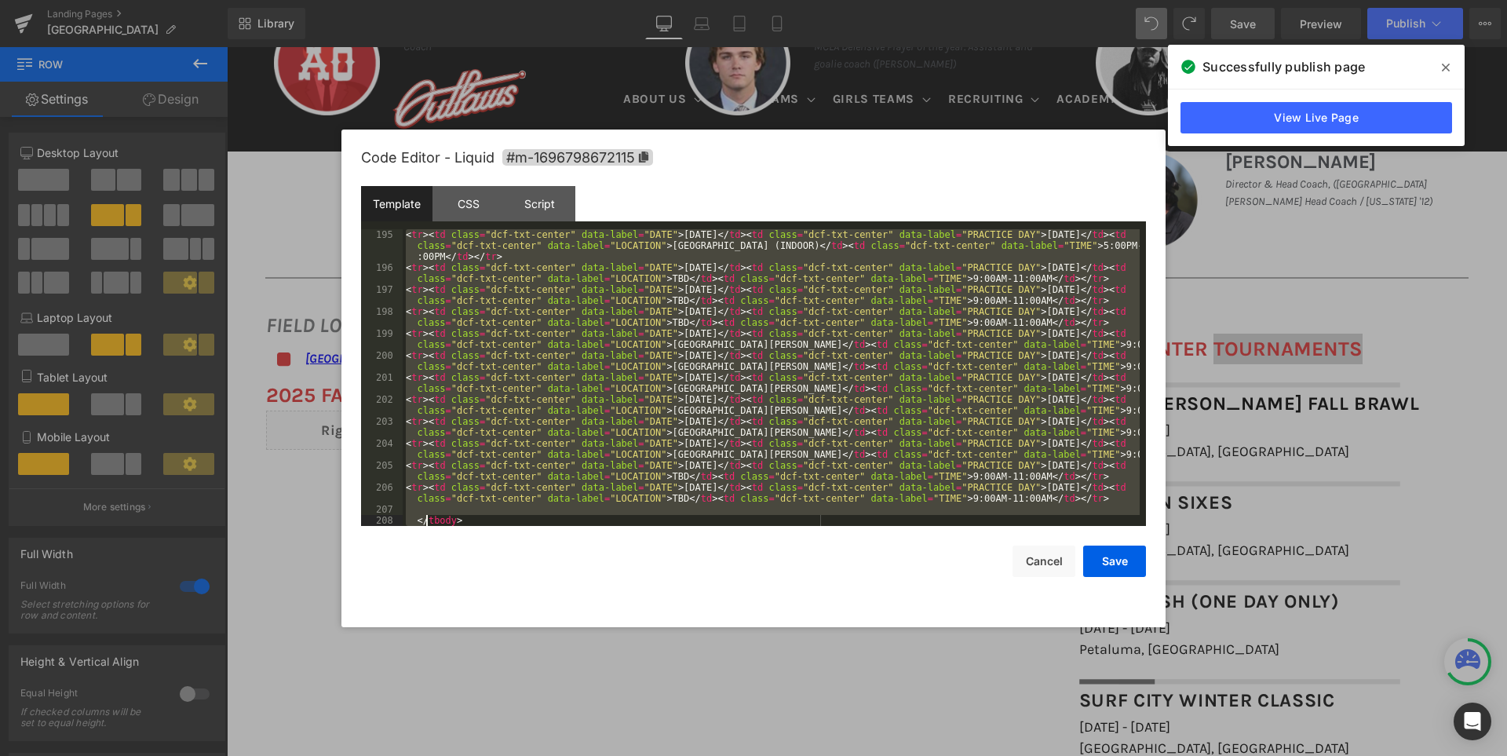
scroll to position [2319, 0]
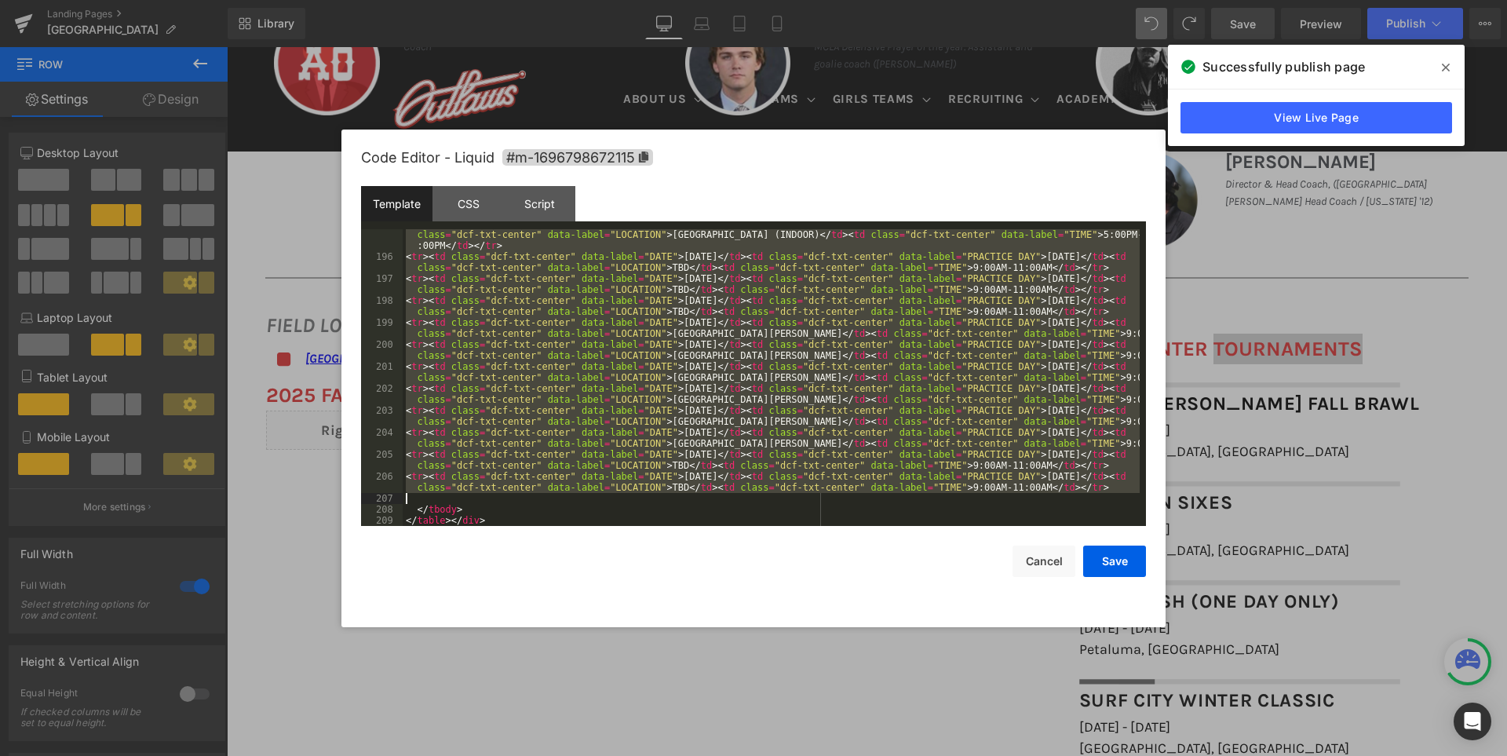
drag, startPoint x: 412, startPoint y: 337, endPoint x: 464, endPoint y: 498, distance: 169.8
click at [464, 498] on div "< tr > < td class = "dcf-txt-center" data-label = "DATE" > [DATE] </ td > < td …" at bounding box center [771, 388] width 737 height 341
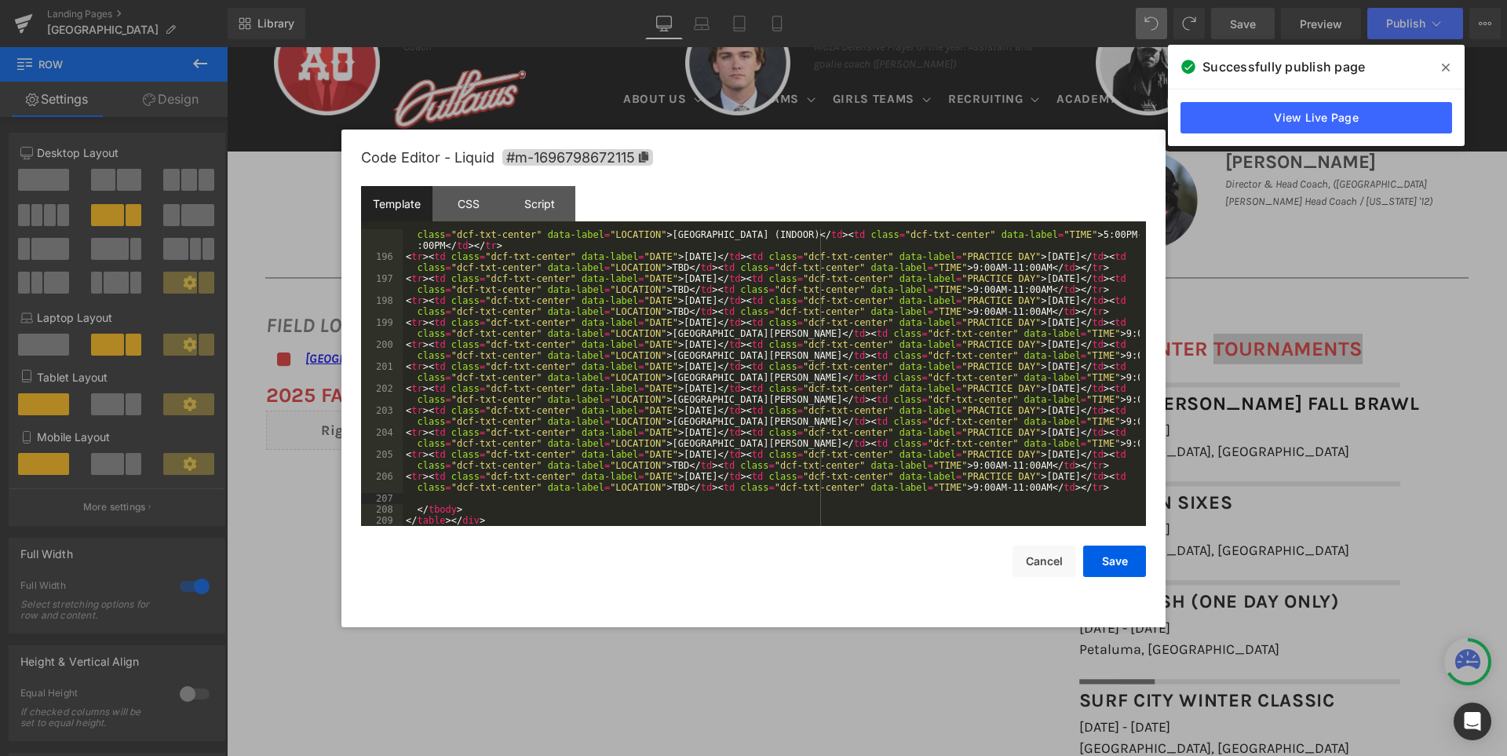
scroll to position [2177, 0]
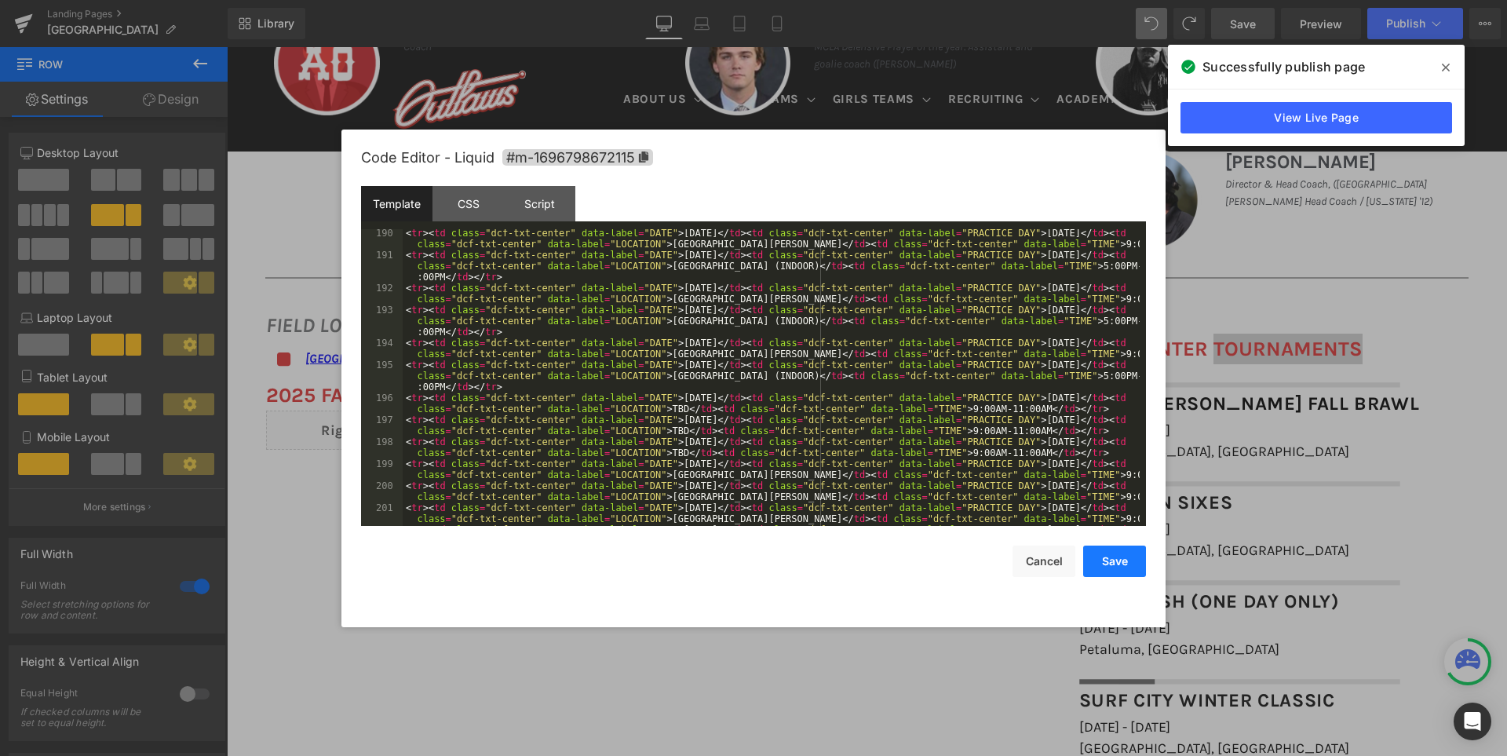
click at [1116, 558] on button "Save" at bounding box center [1114, 561] width 63 height 31
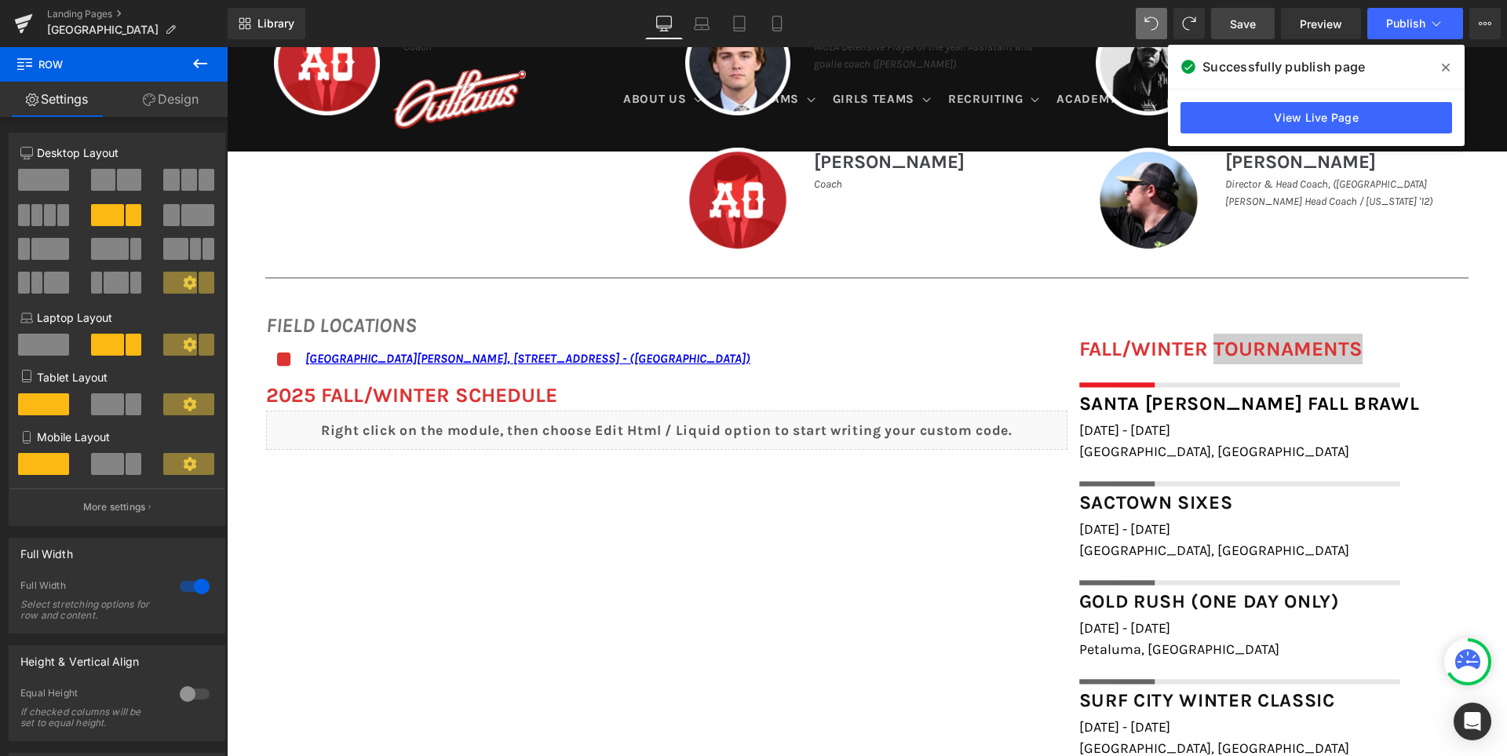
click at [1245, 24] on span "Save" at bounding box center [1243, 24] width 26 height 16
click at [1446, 68] on icon at bounding box center [1446, 68] width 8 height 8
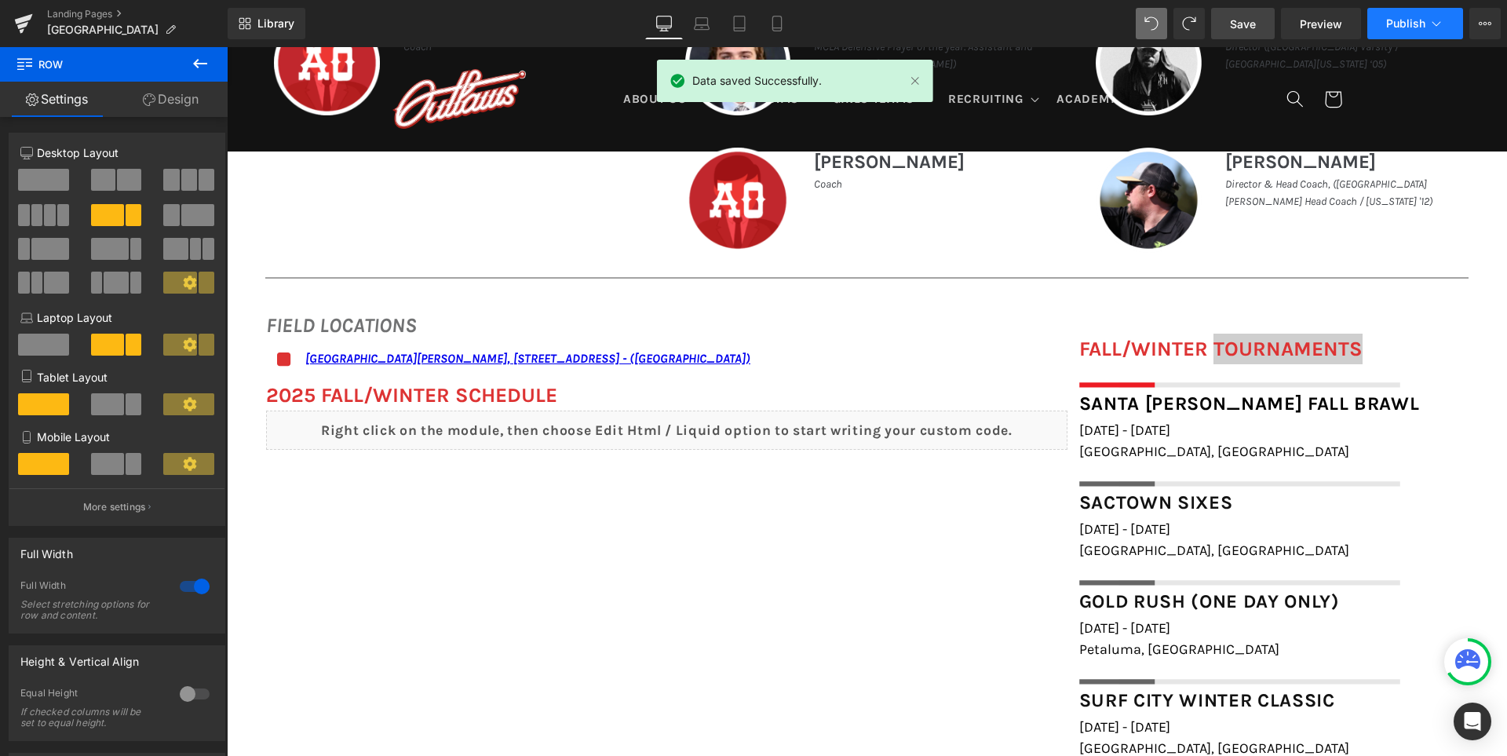
click at [1399, 23] on span "Publish" at bounding box center [1405, 23] width 39 height 13
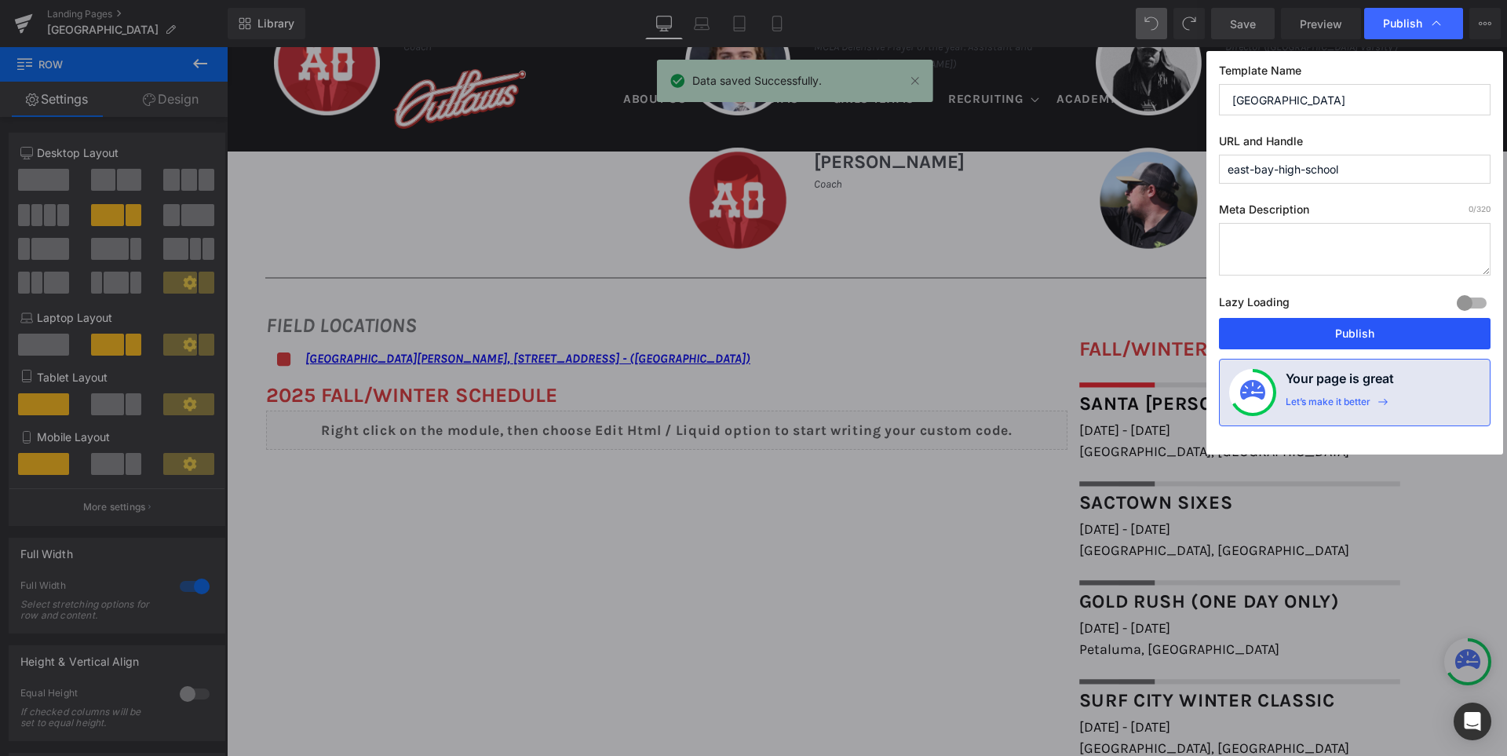
click at [1368, 327] on button "Publish" at bounding box center [1355, 333] width 272 height 31
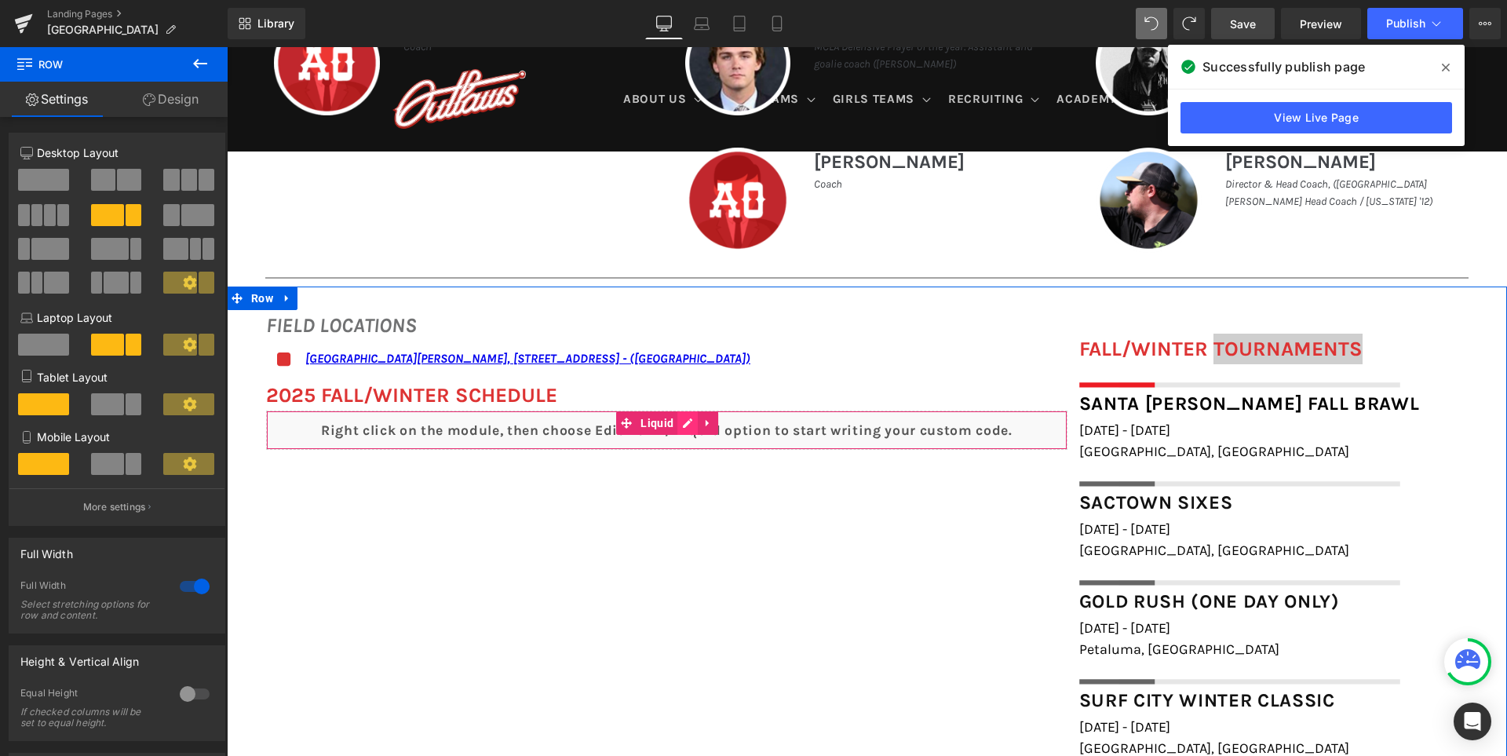
click at [684, 429] on div "Liquid" at bounding box center [666, 430] width 801 height 39
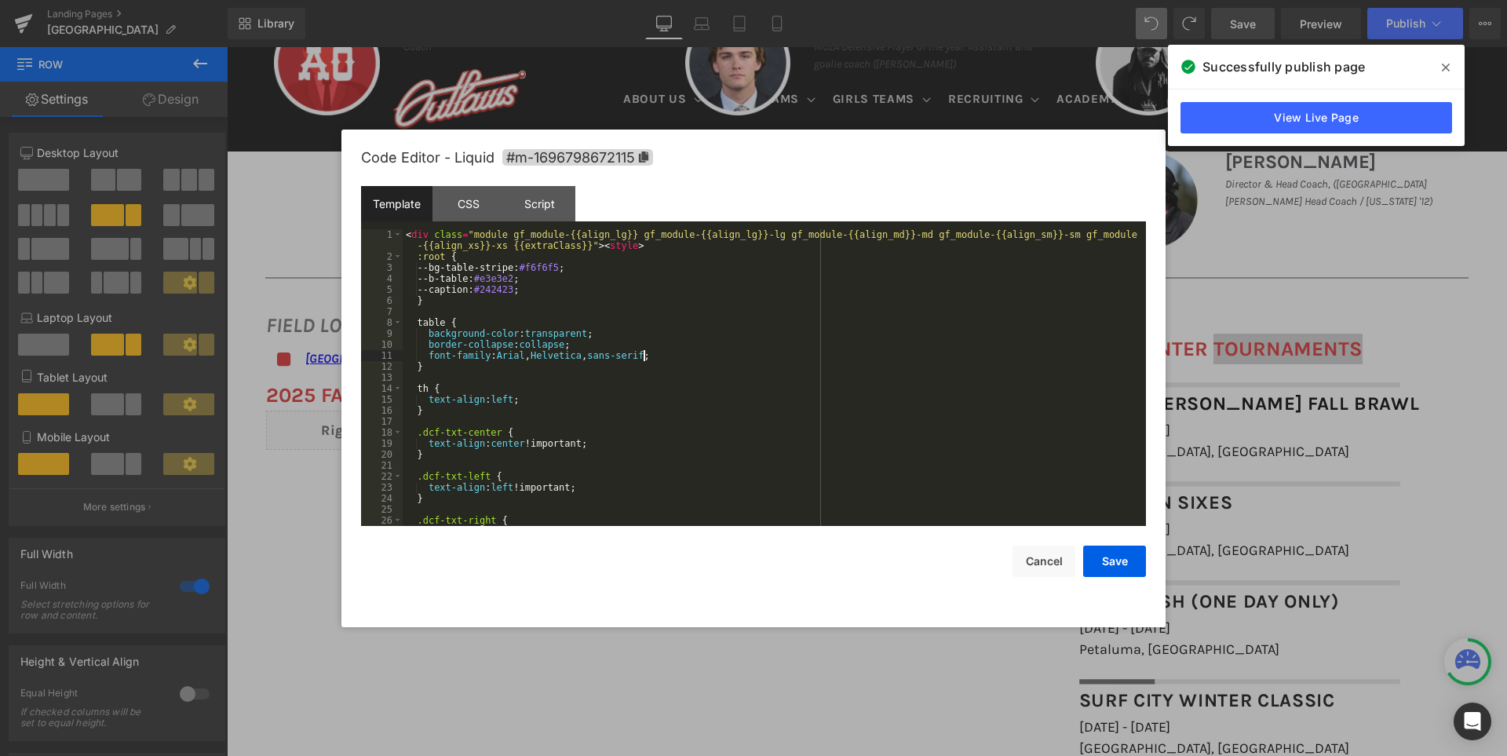
click at [670, 351] on div "< div class = "module gf_module-{{align_lg}} gf_module-{{align_lg}}-lg gf_modul…" at bounding box center [771, 394] width 737 height 330
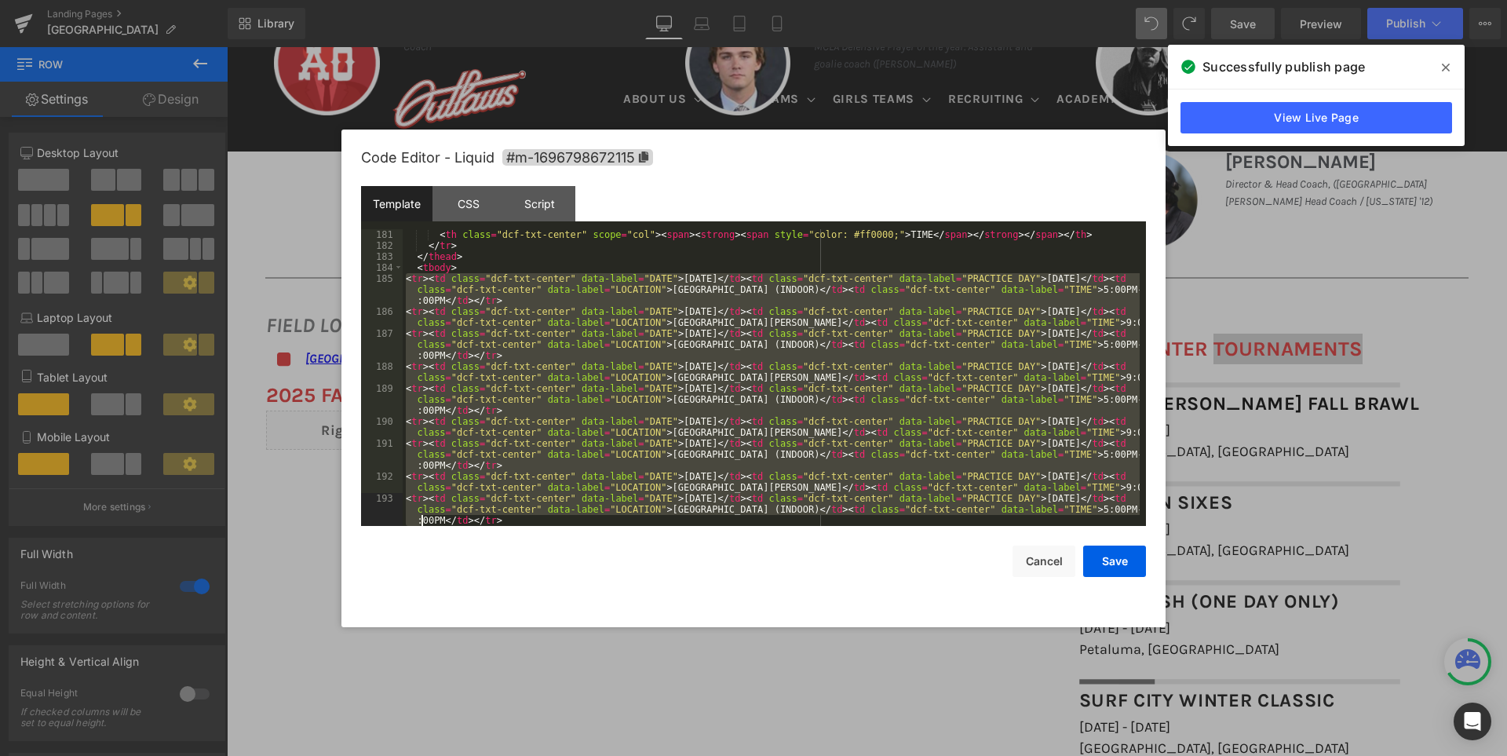
scroll to position [2319, 0]
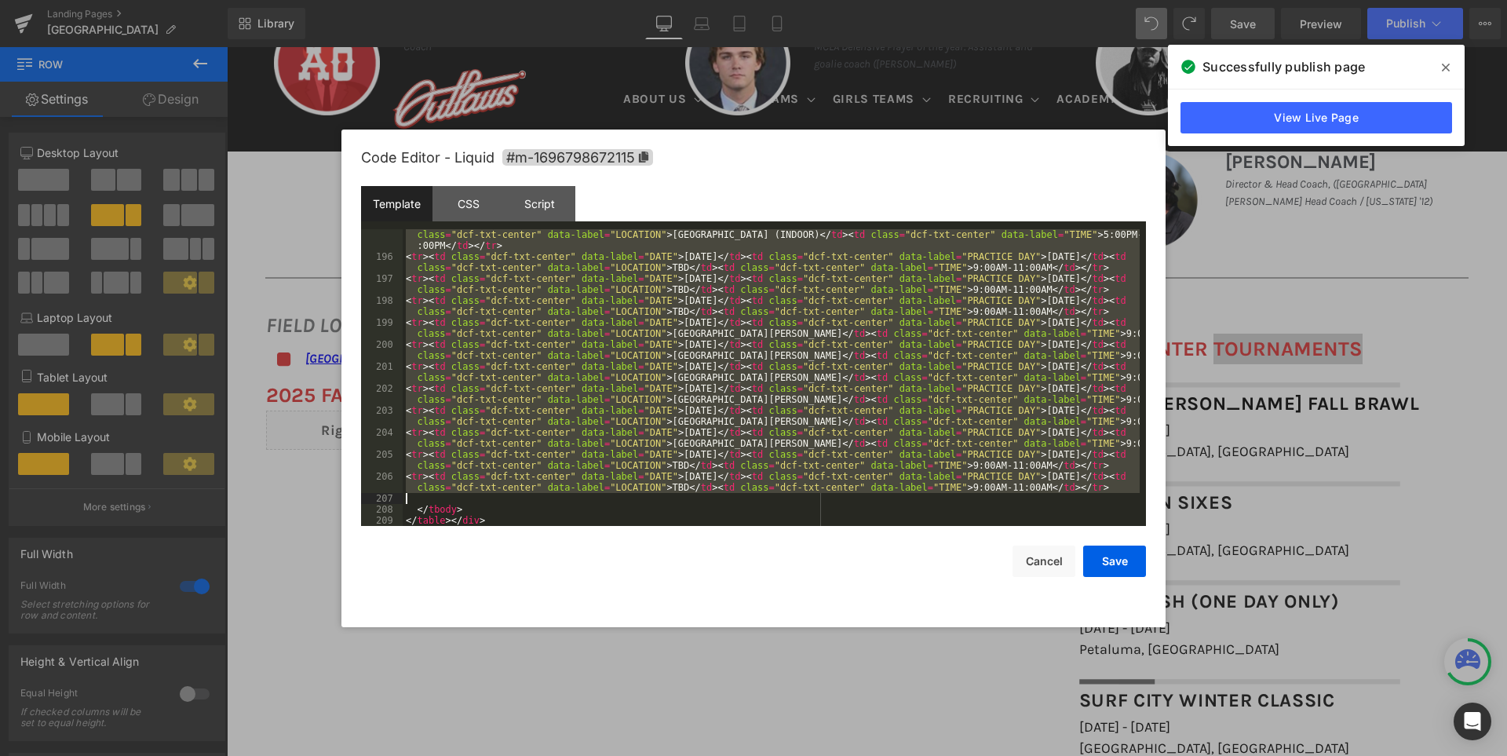
drag, startPoint x: 405, startPoint y: 386, endPoint x: 435, endPoint y: 494, distance: 111.6
click at [435, 494] on div "< tr > < td class = "dcf-txt-center" data-label = "DATE" > [DATE] </ td > < td …" at bounding box center [771, 388] width 737 height 341
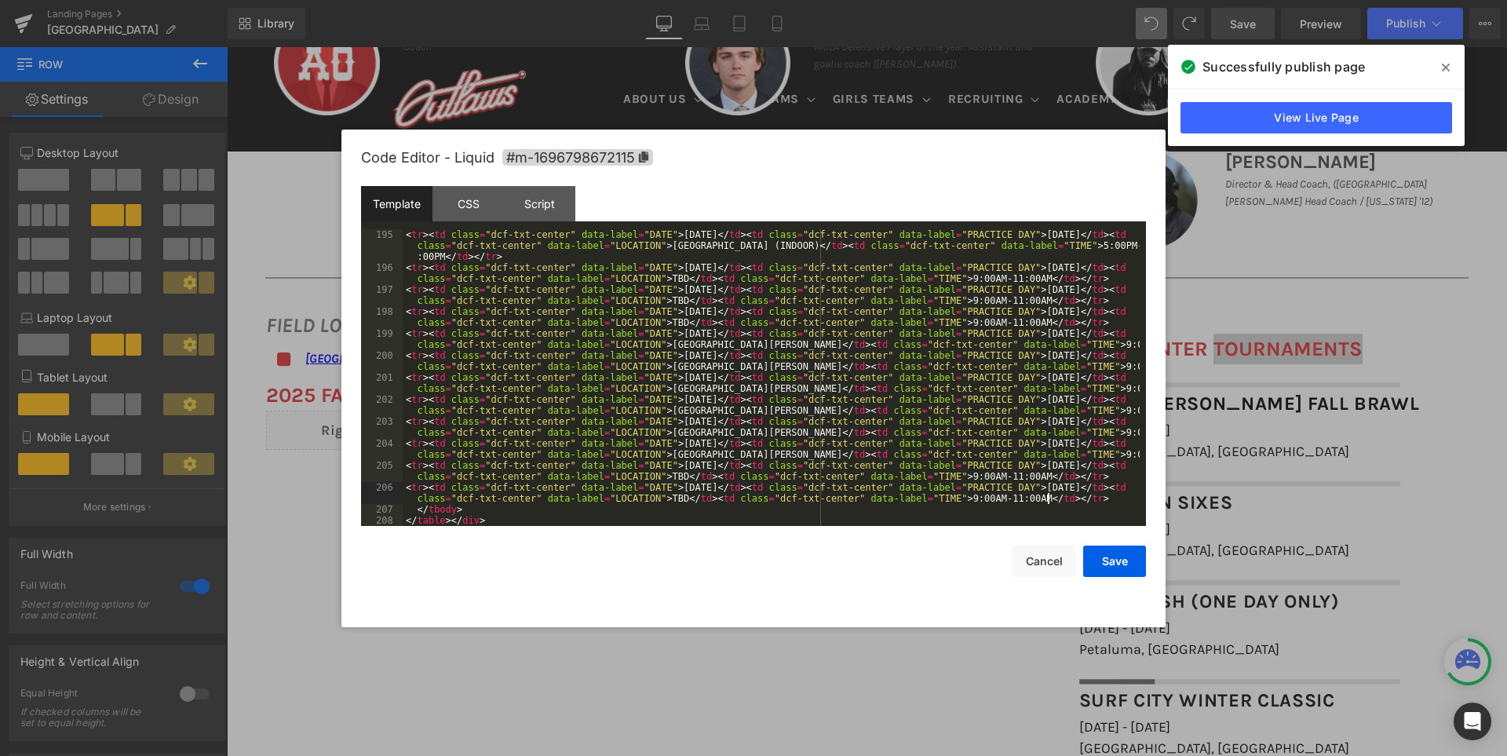
scroll to position [2308, 0]
click at [1113, 558] on button "Save" at bounding box center [1114, 561] width 63 height 31
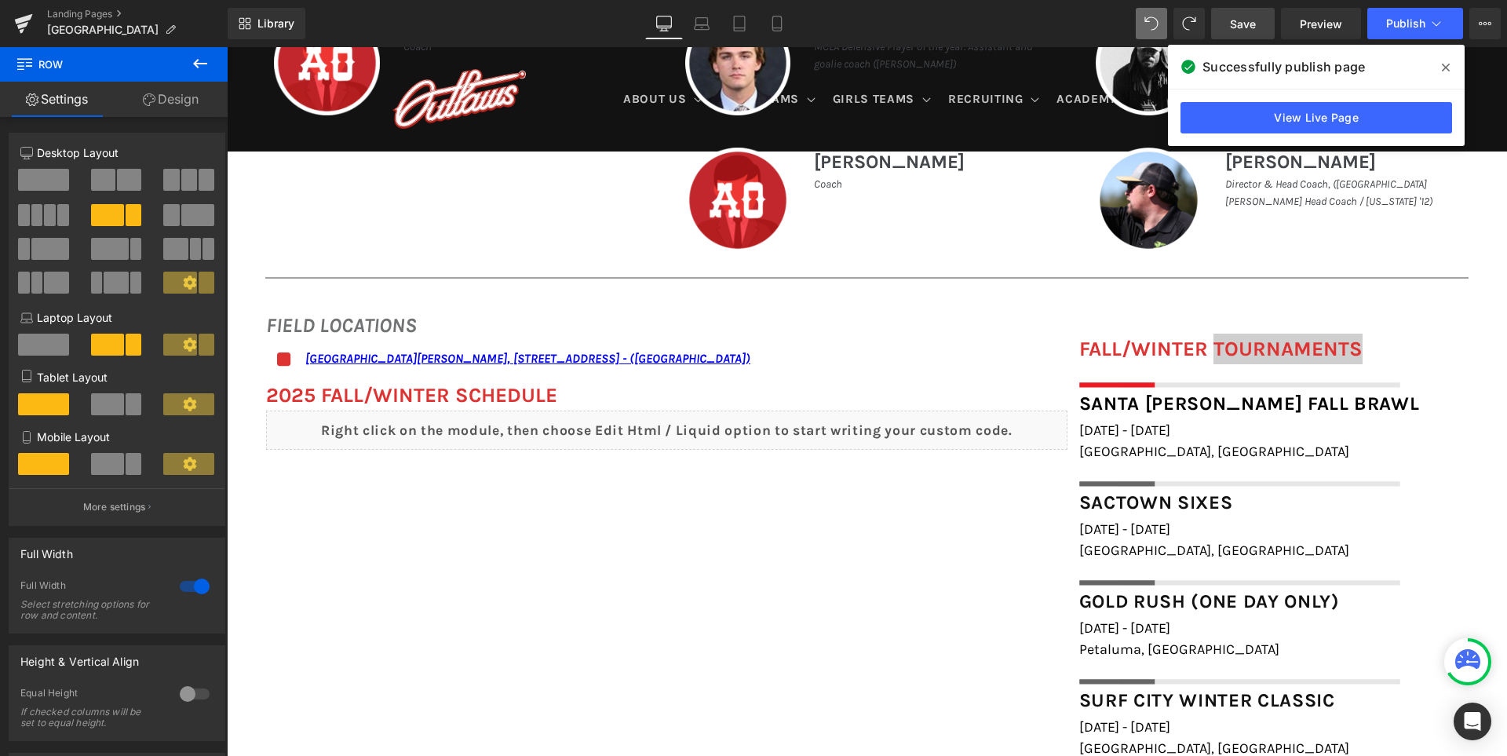
click at [1250, 21] on span "Save" at bounding box center [1243, 24] width 26 height 16
click at [1449, 68] on icon at bounding box center [1446, 67] width 8 height 13
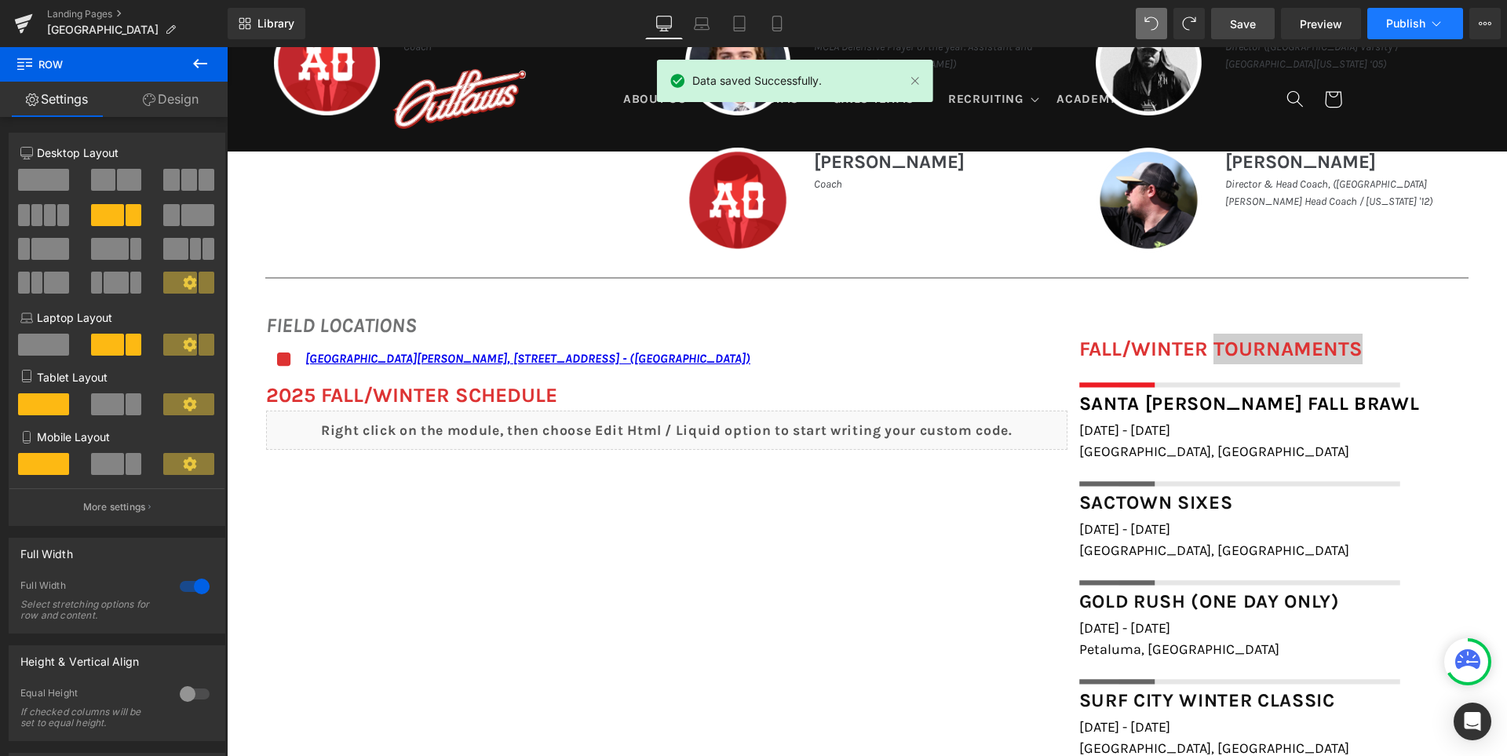
click at [1395, 16] on button "Publish" at bounding box center [1415, 23] width 96 height 31
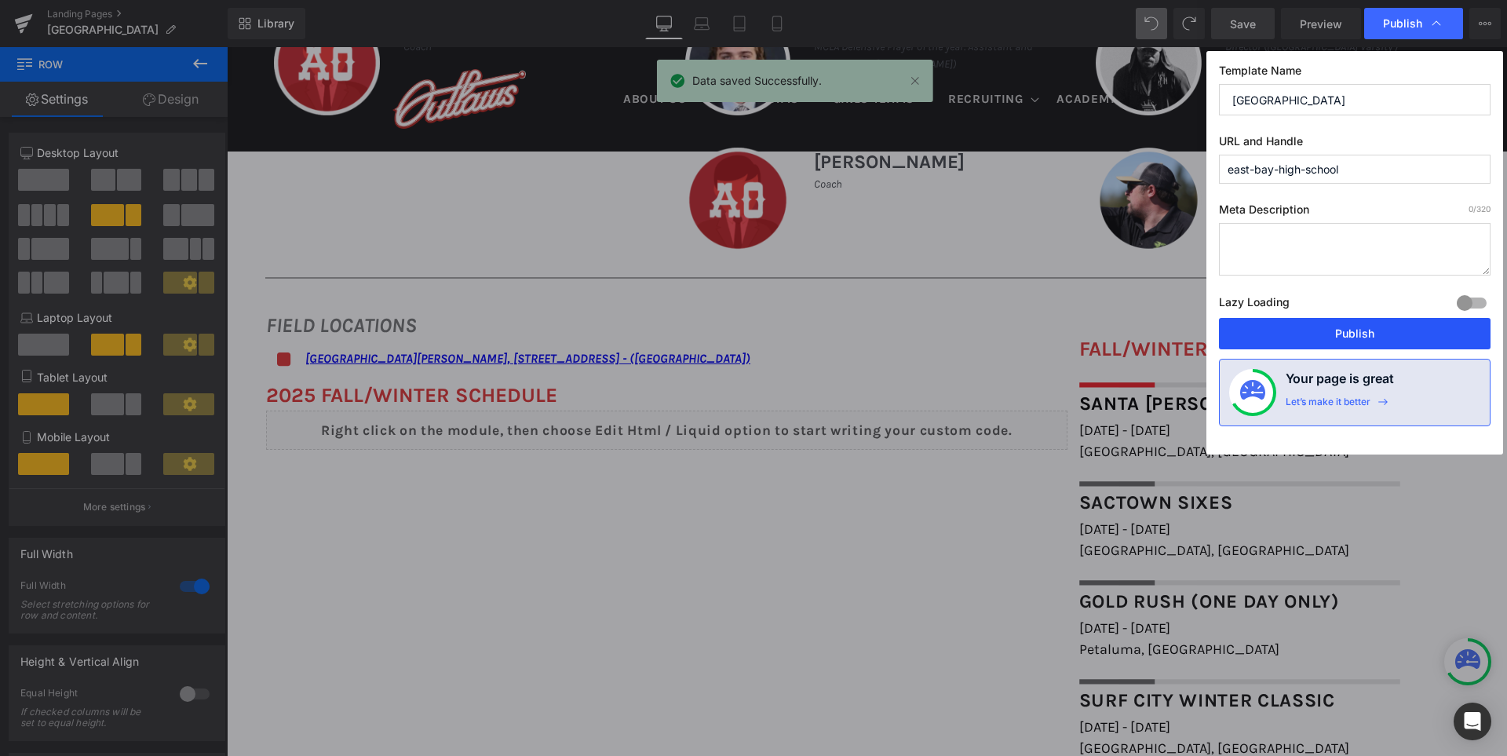
click at [1345, 327] on button "Publish" at bounding box center [1355, 333] width 272 height 31
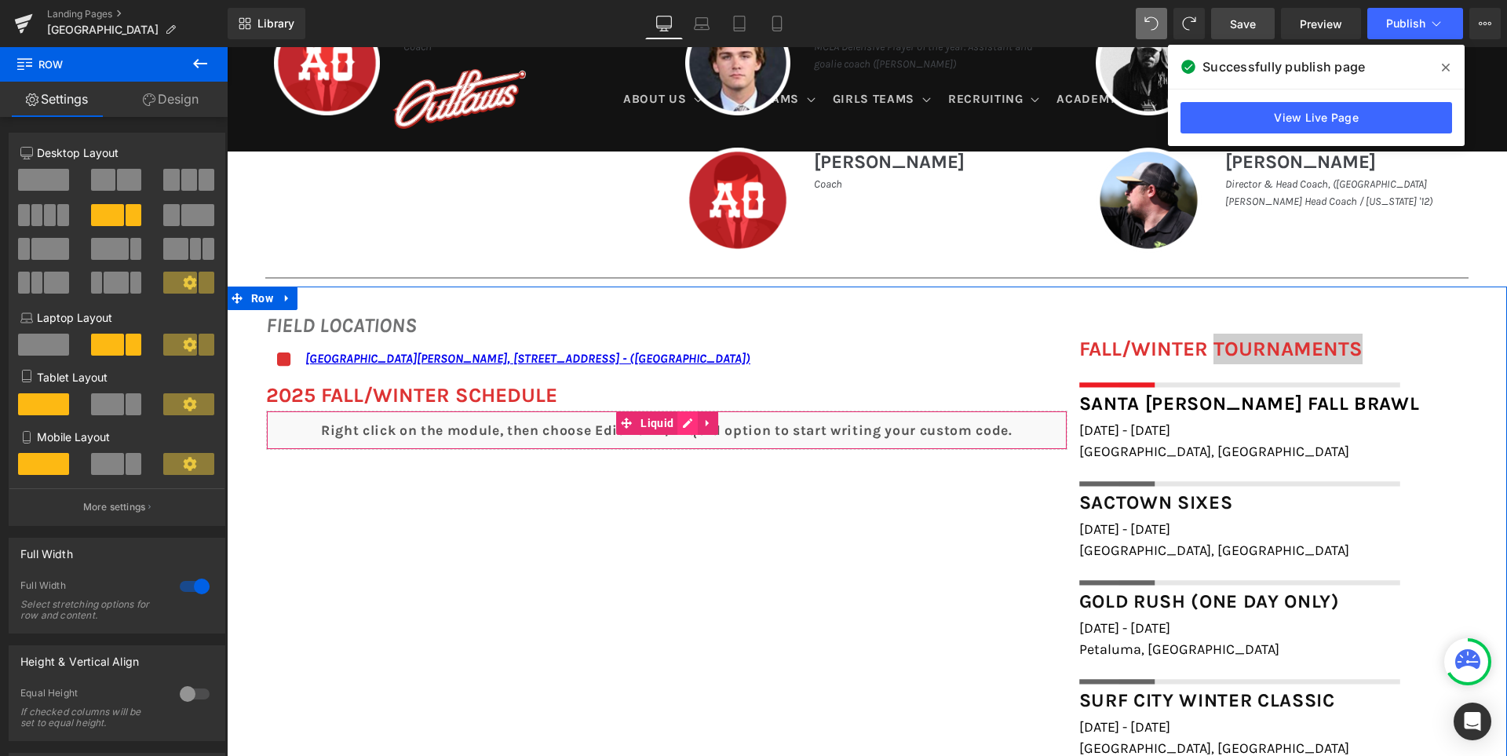
click at [684, 420] on div "Liquid" at bounding box center [666, 430] width 801 height 39
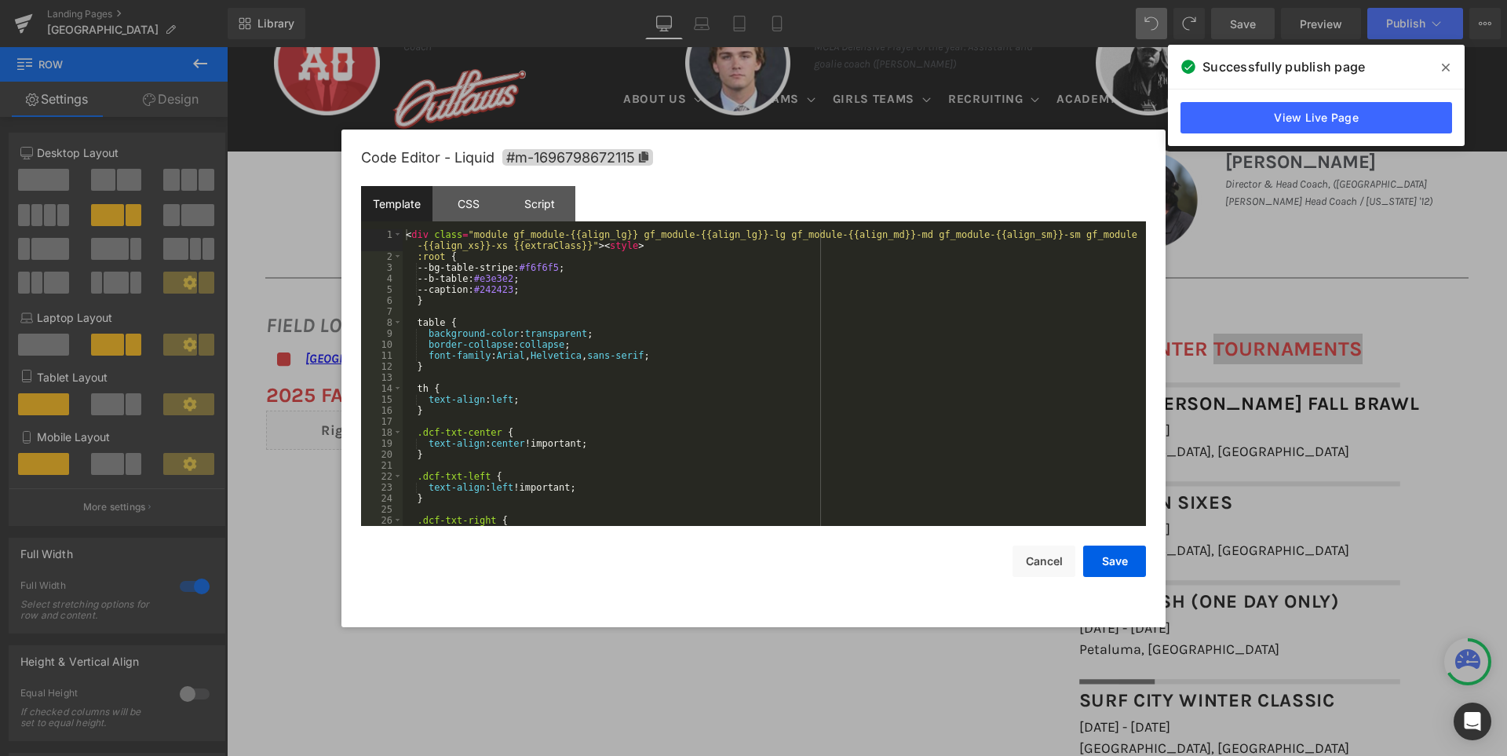
click at [663, 417] on div "< div class = "module gf_module-{{align_lg}} gf_module-{{align_lg}}-lg gf_modul…" at bounding box center [771, 394] width 737 height 330
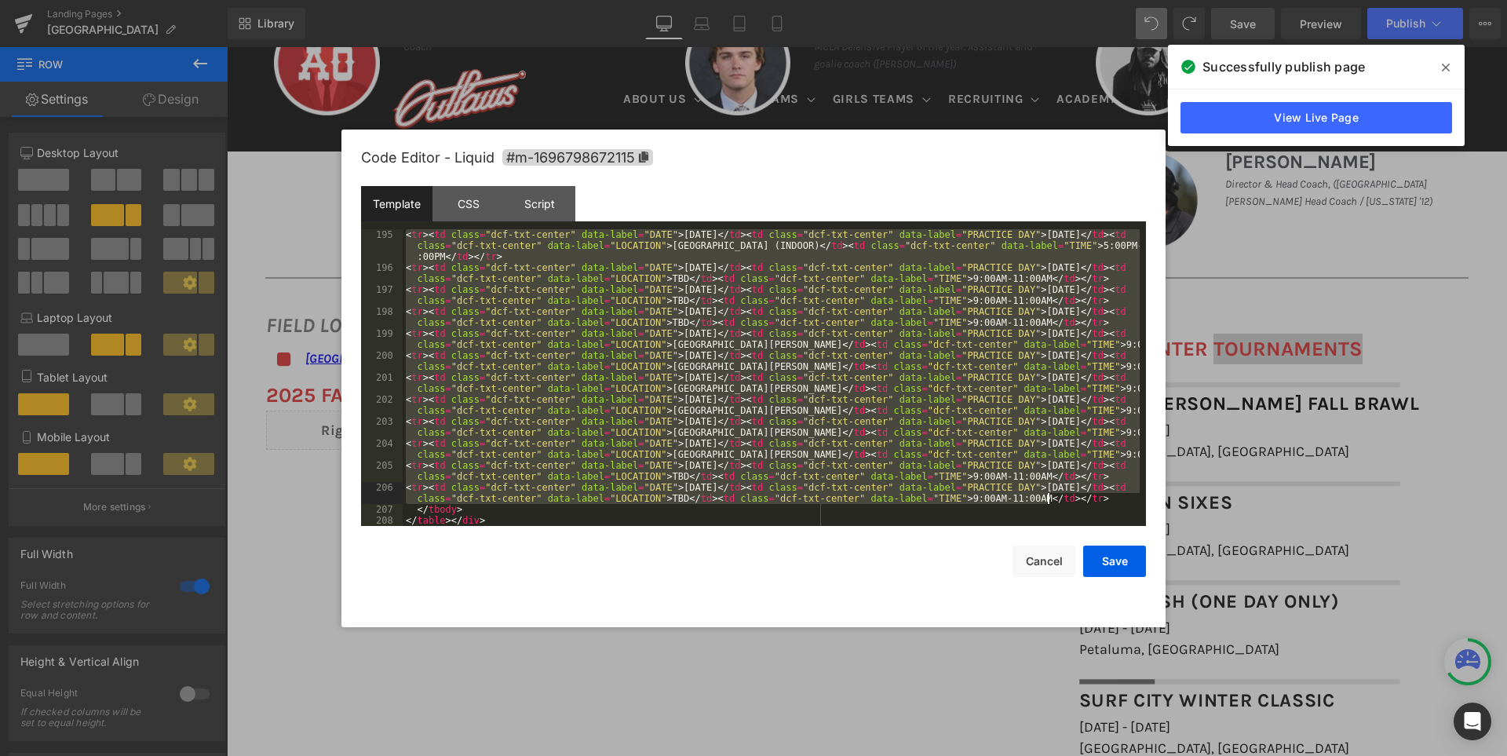
drag, startPoint x: 404, startPoint y: 336, endPoint x: 1059, endPoint y: 495, distance: 673.7
click at [1060, 496] on div "< tr > < td class = "dcf-txt-center" data-label = "DATE" > [DATE] </ td > < td …" at bounding box center [771, 399] width 737 height 341
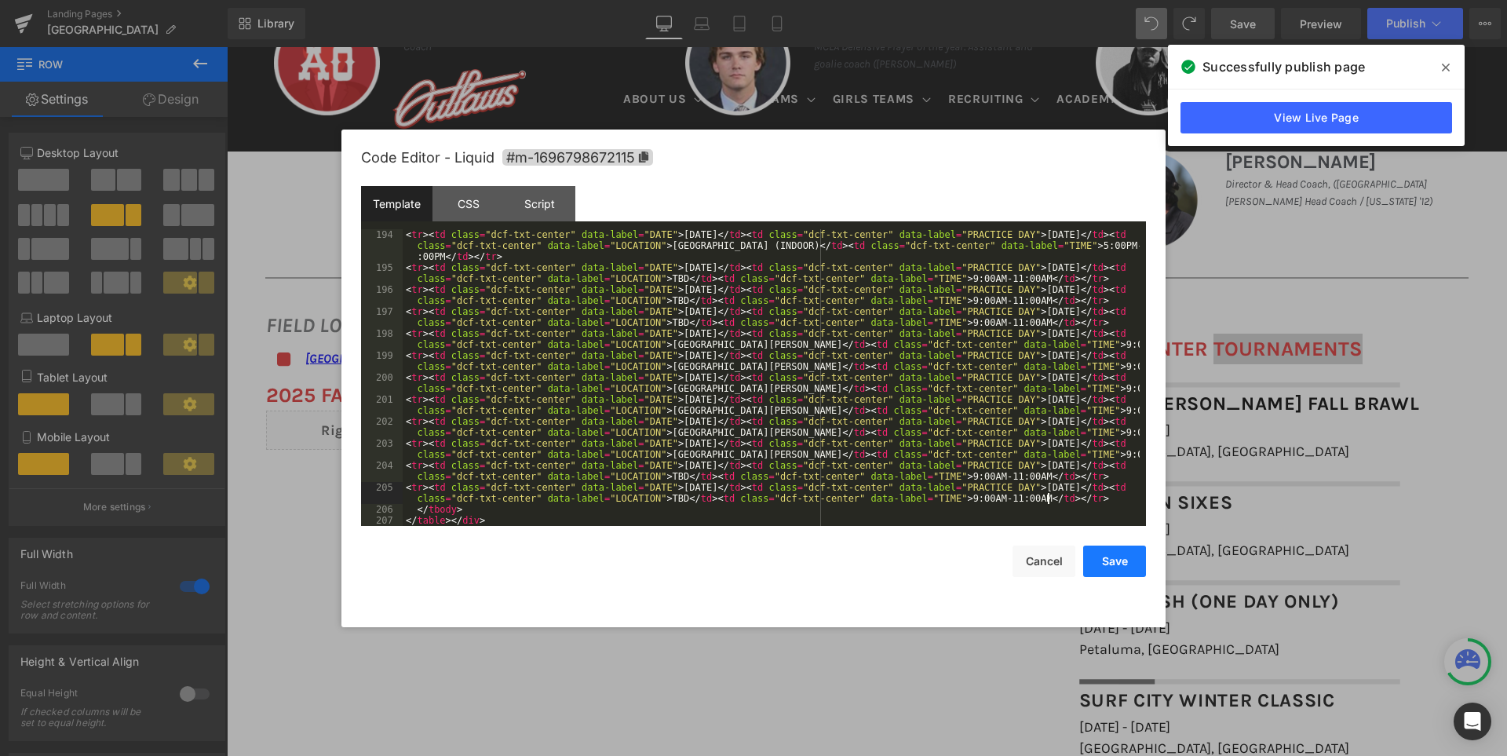
click at [1115, 563] on button "Save" at bounding box center [1114, 561] width 63 height 31
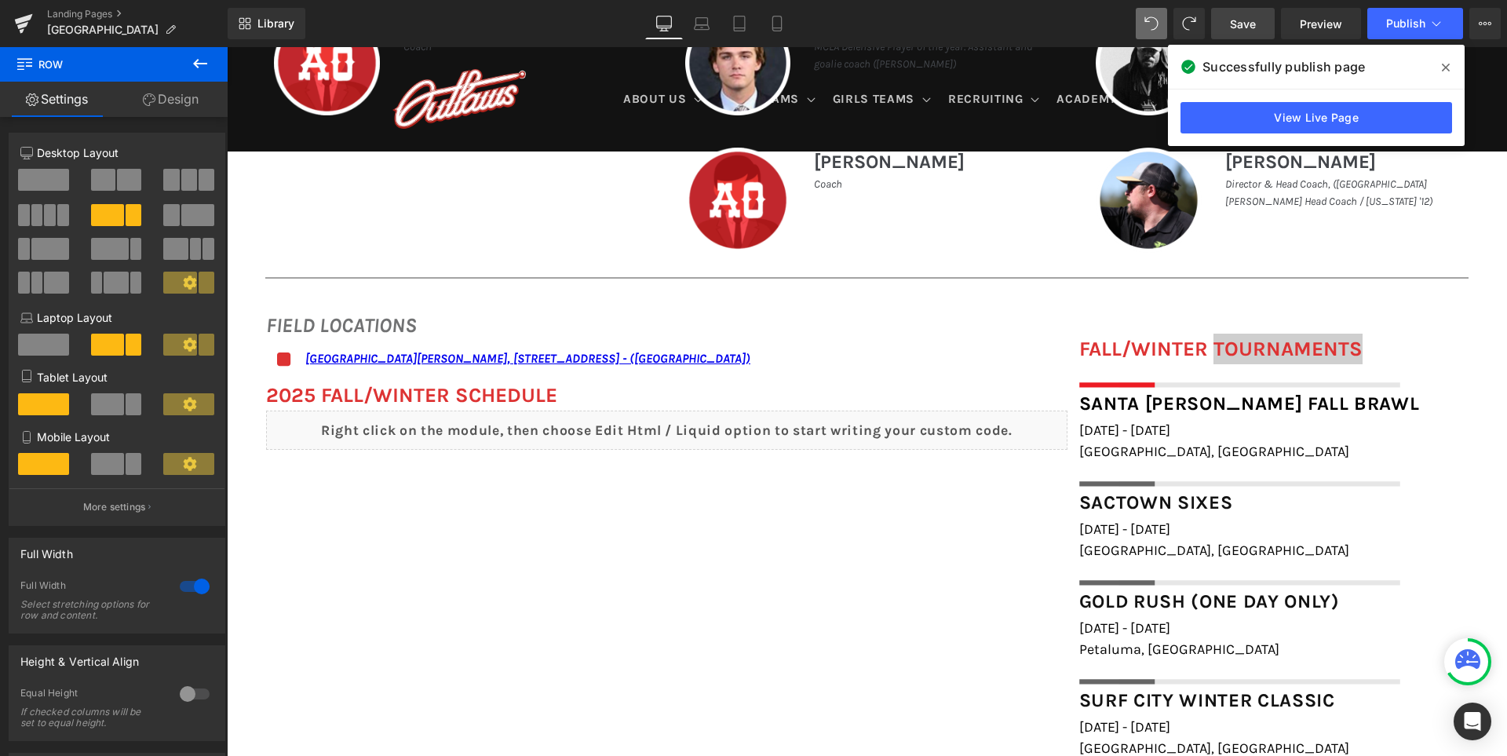
click at [1244, 24] on span "Save" at bounding box center [1243, 24] width 26 height 16
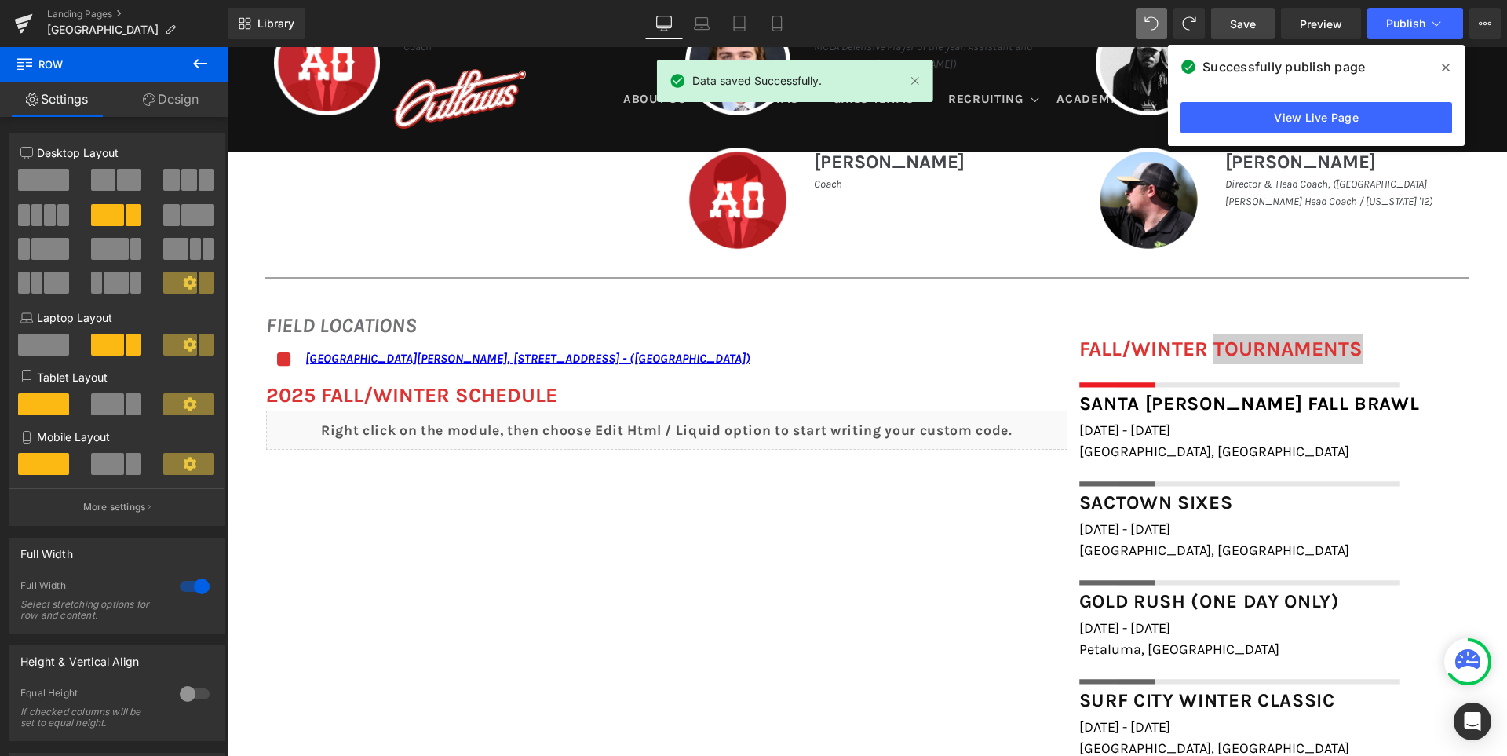
click at [1446, 62] on icon at bounding box center [1446, 67] width 8 height 13
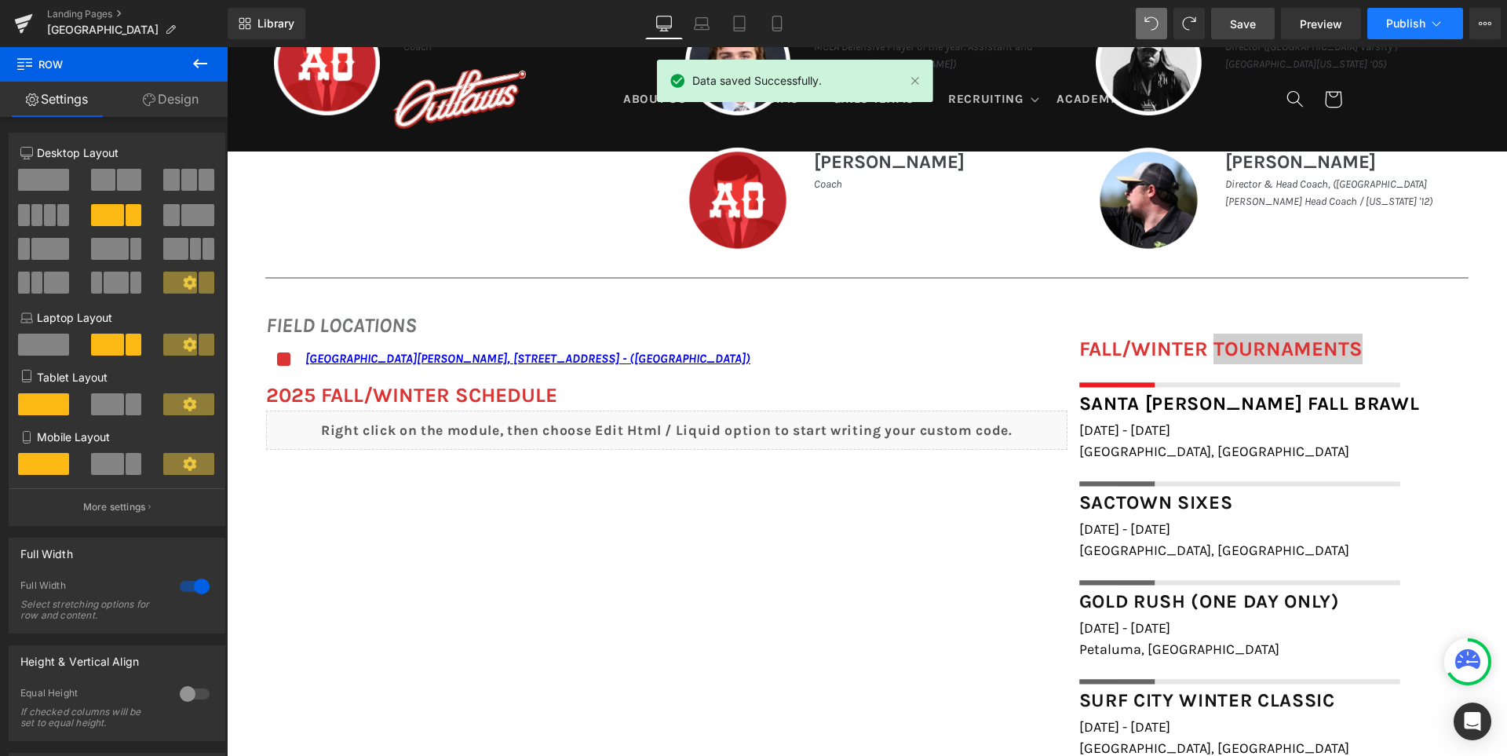
click at [1400, 24] on span "Publish" at bounding box center [1405, 23] width 39 height 13
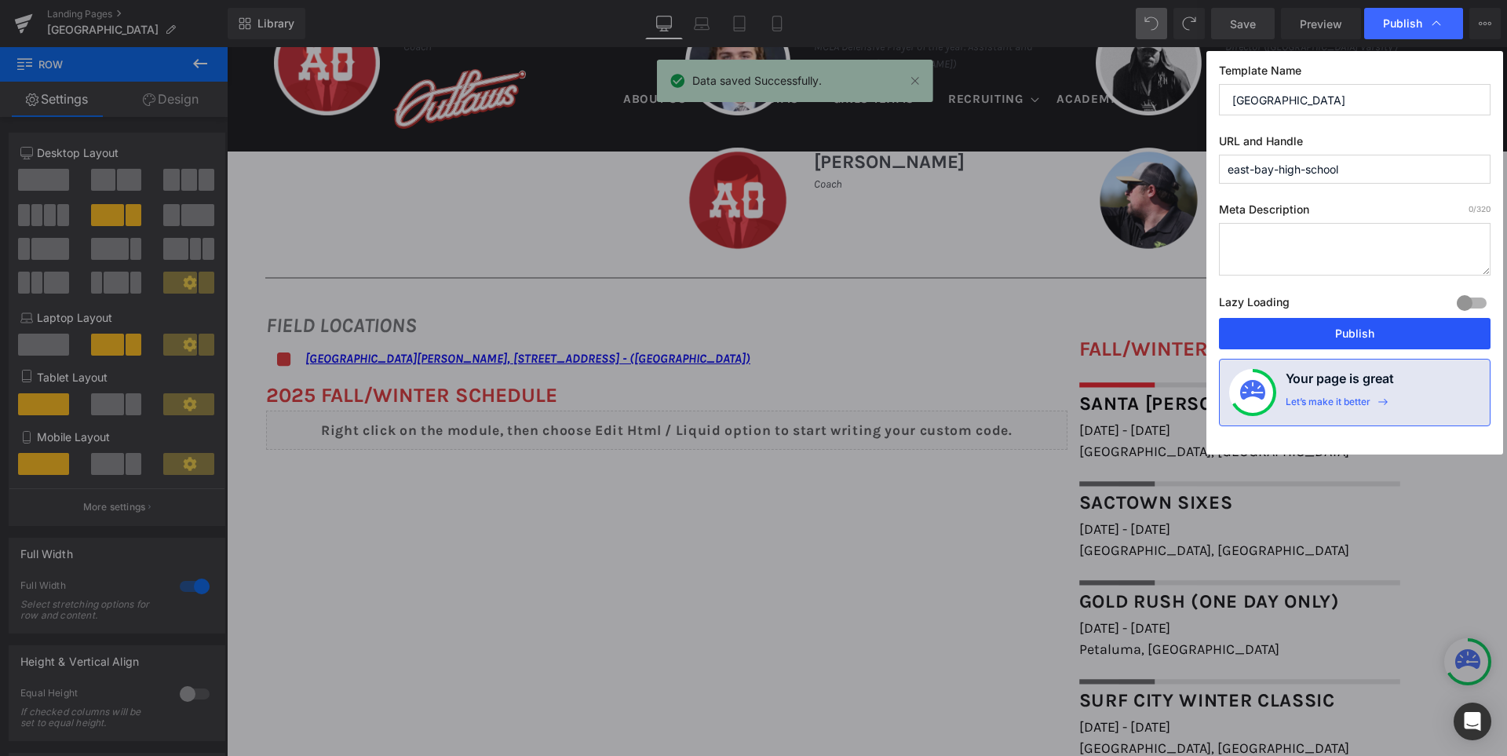
click at [1348, 327] on button "Publish" at bounding box center [1355, 333] width 272 height 31
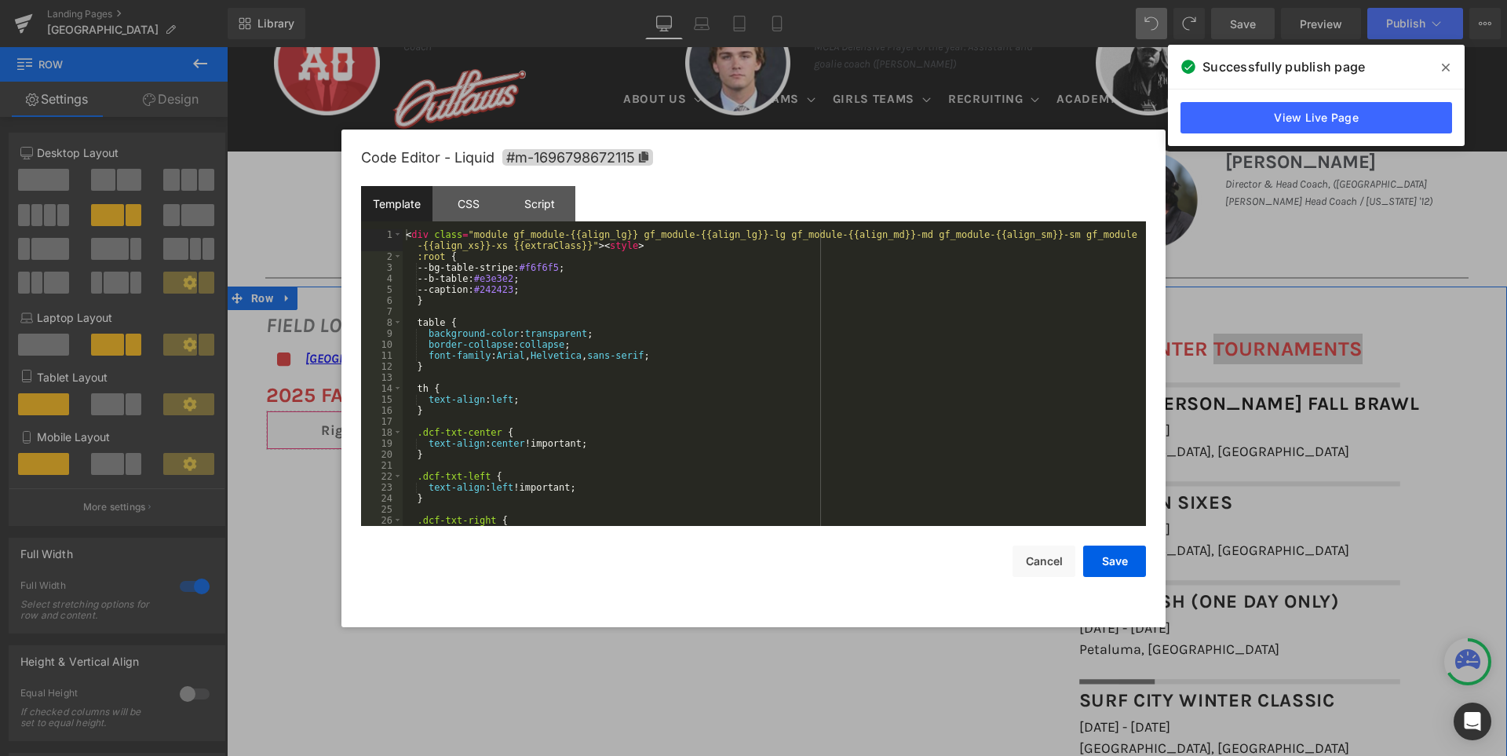
click at [674, 426] on div "Liquid" at bounding box center [666, 430] width 801 height 39
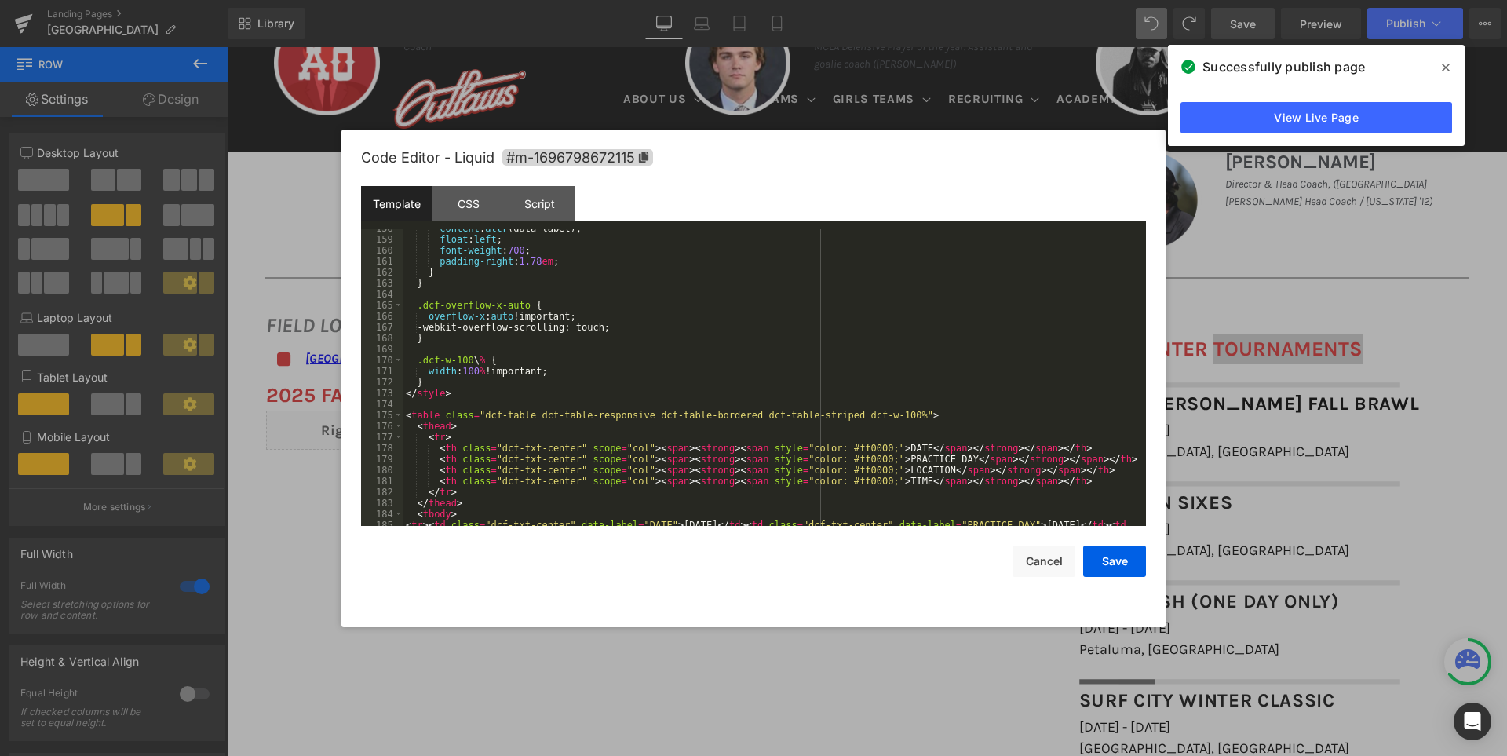
scroll to position [1978, 0]
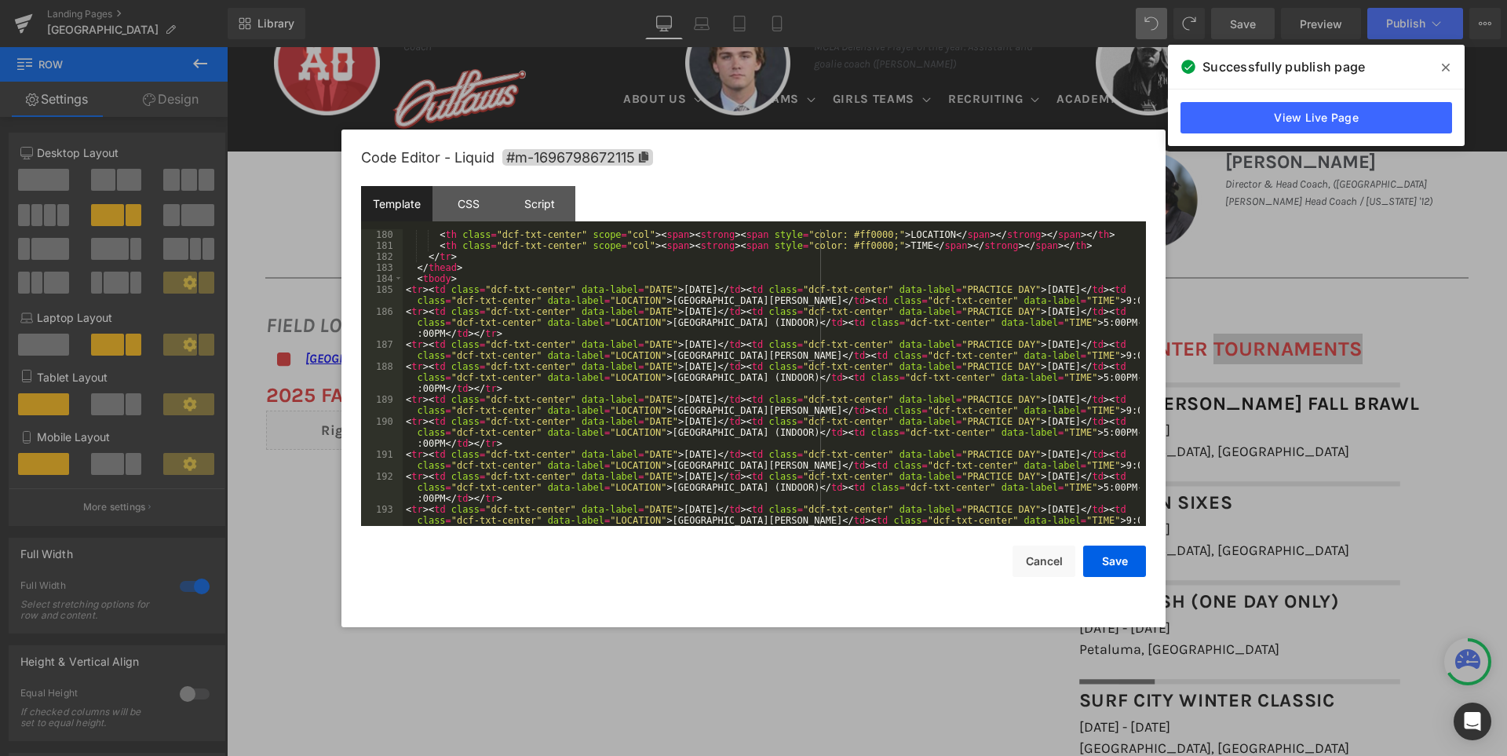
click at [464, 278] on div "< th class = "dcf-txt-center" scope = "col" > < span > < strong > < span style …" at bounding box center [771, 399] width 737 height 341
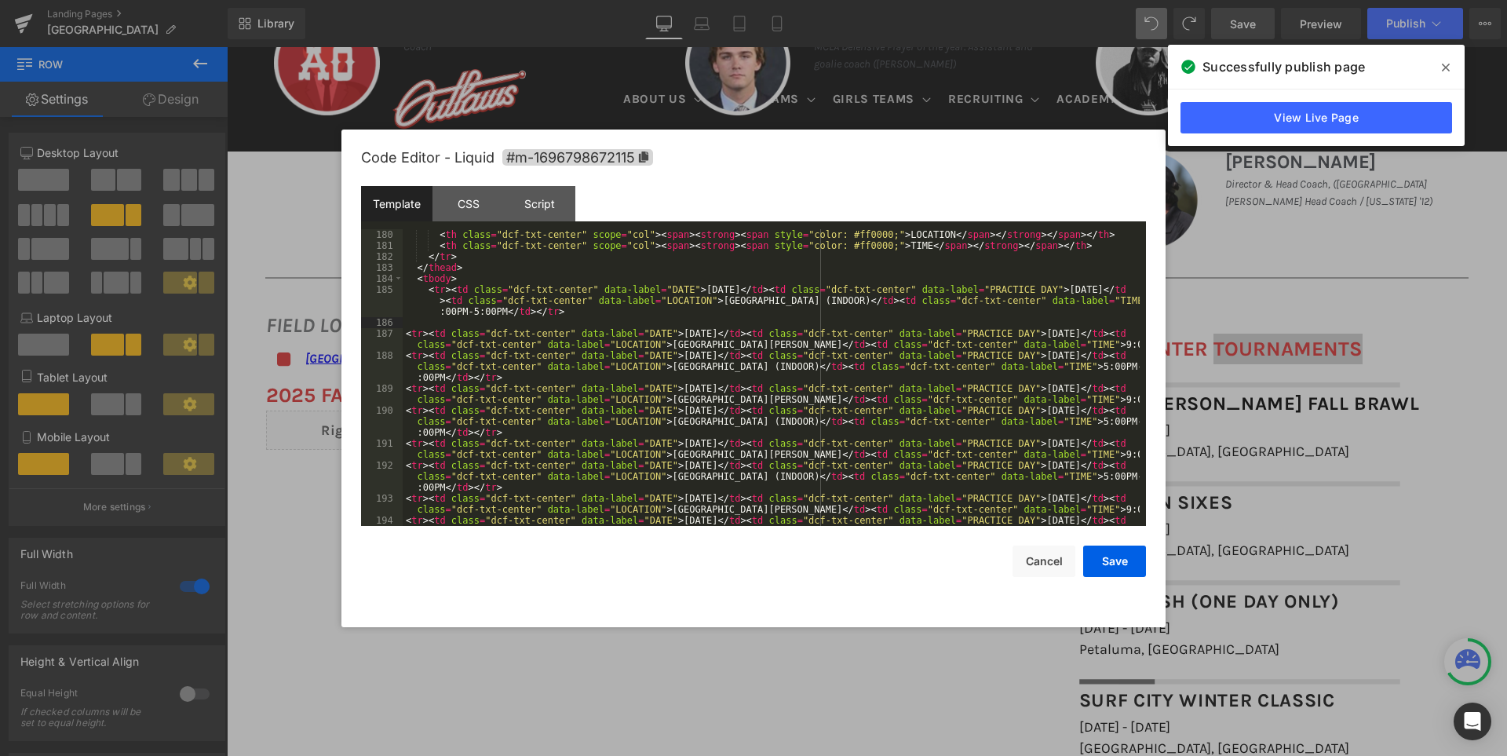
click at [766, 290] on div "< th class = "dcf-txt-center" scope = "col" > < span > < strong > < span style …" at bounding box center [771, 399] width 737 height 341
click at [1091, 293] on div "< th class = "dcf-txt-center" scope = "col" > < span > < strong > < span style …" at bounding box center [771, 399] width 737 height 341
click at [716, 304] on div "< th class = "dcf-txt-center" scope = "col" > < span > < strong > < span style …" at bounding box center [771, 399] width 737 height 341
click at [1121, 299] on div "< th class = "dcf-txt-center" scope = "col" > < span > < strong > < span style …" at bounding box center [771, 399] width 737 height 341
click at [1122, 560] on button "Save" at bounding box center [1114, 561] width 63 height 31
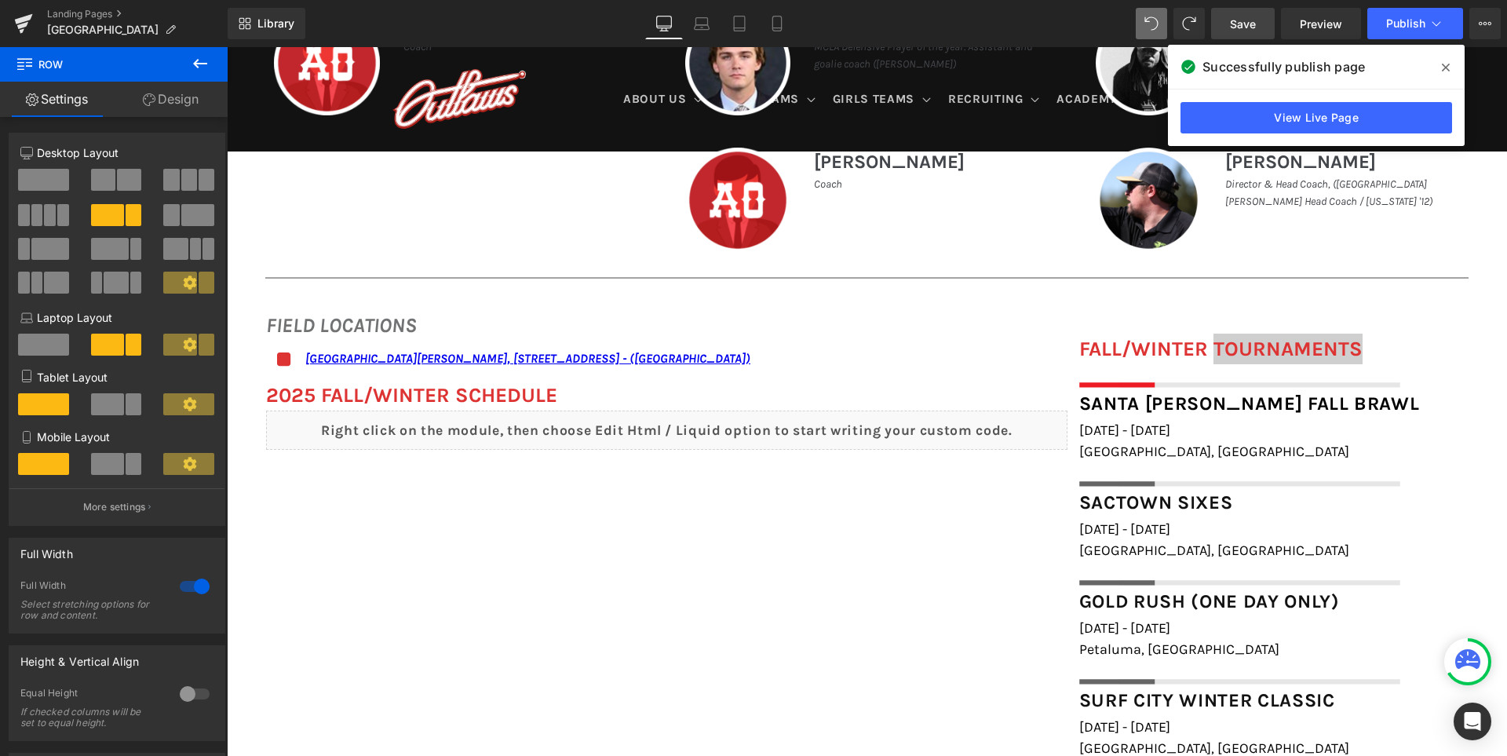
click at [1235, 18] on span "Save" at bounding box center [1243, 24] width 26 height 16
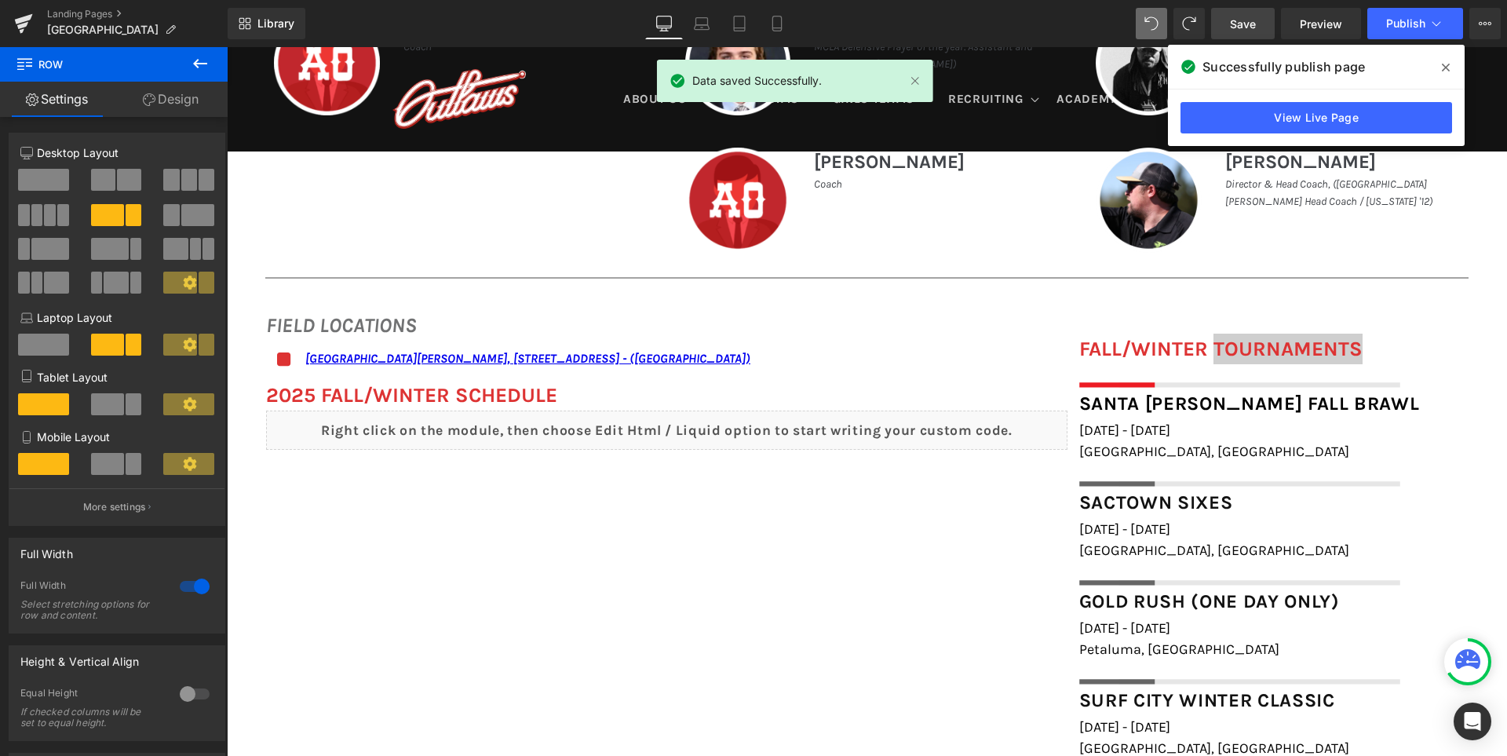
drag, startPoint x: 1448, startPoint y: 65, endPoint x: 1195, endPoint y: 2, distance: 260.4
click at [1448, 65] on icon at bounding box center [1446, 68] width 8 height 8
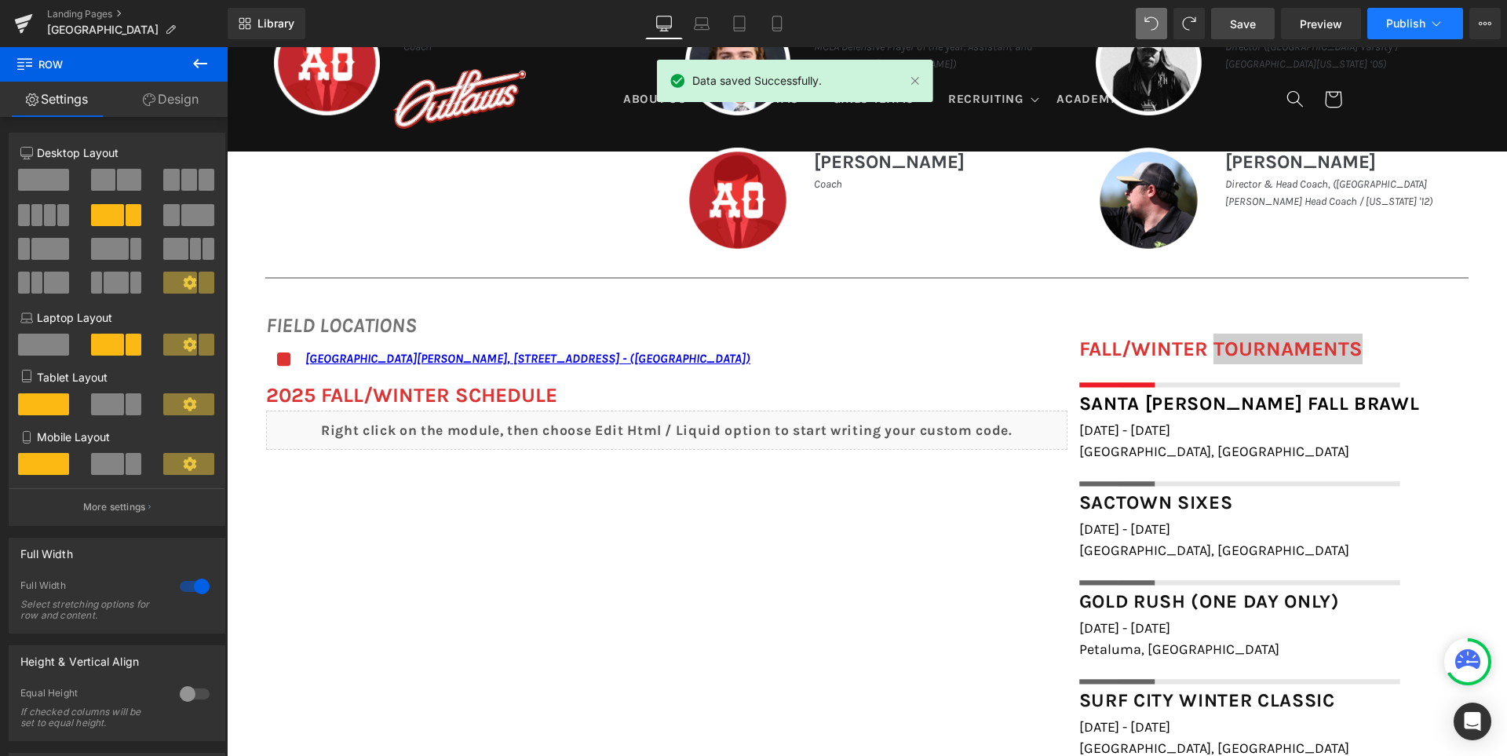
click at [1396, 13] on button "Publish" at bounding box center [1415, 23] width 96 height 31
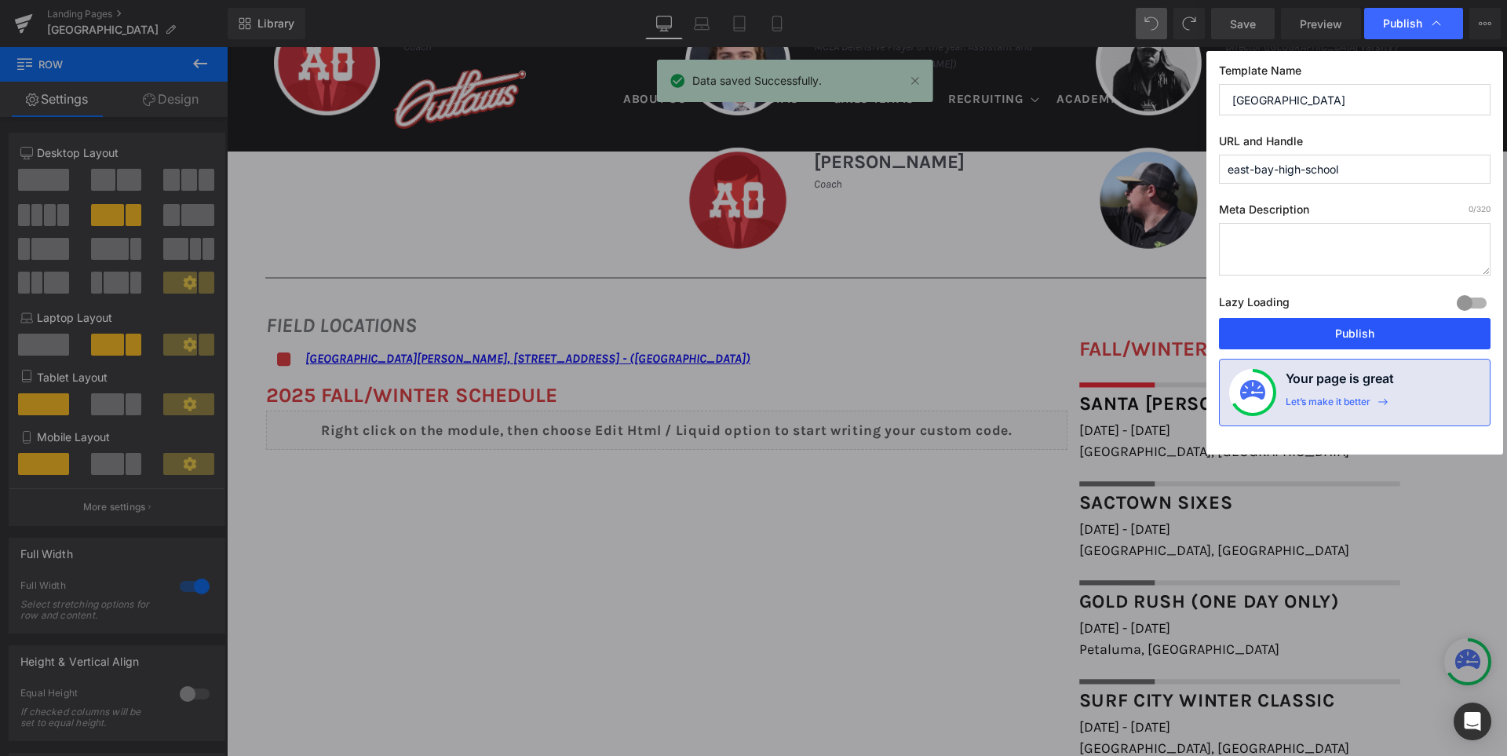
click at [1362, 331] on button "Publish" at bounding box center [1355, 333] width 272 height 31
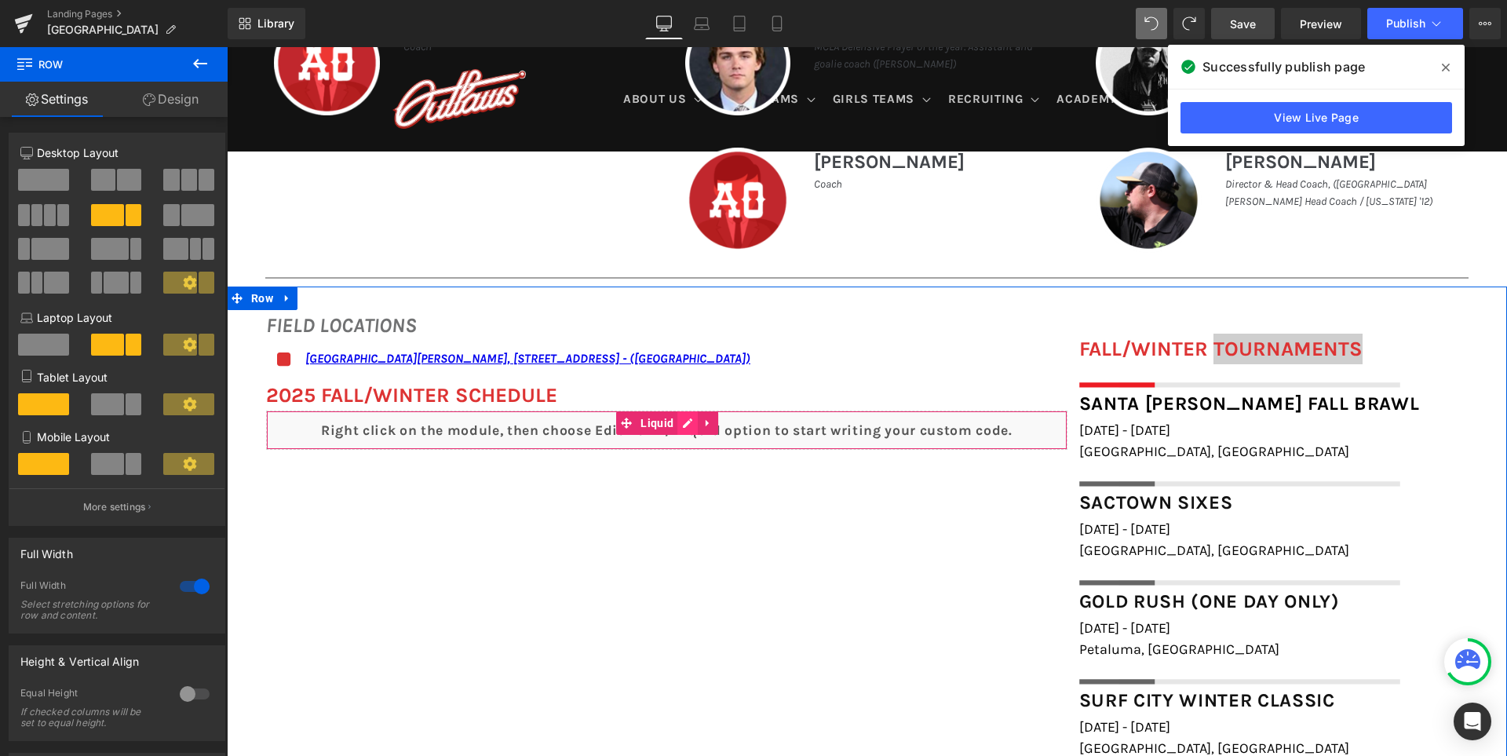
click at [680, 431] on div "Liquid" at bounding box center [666, 430] width 801 height 39
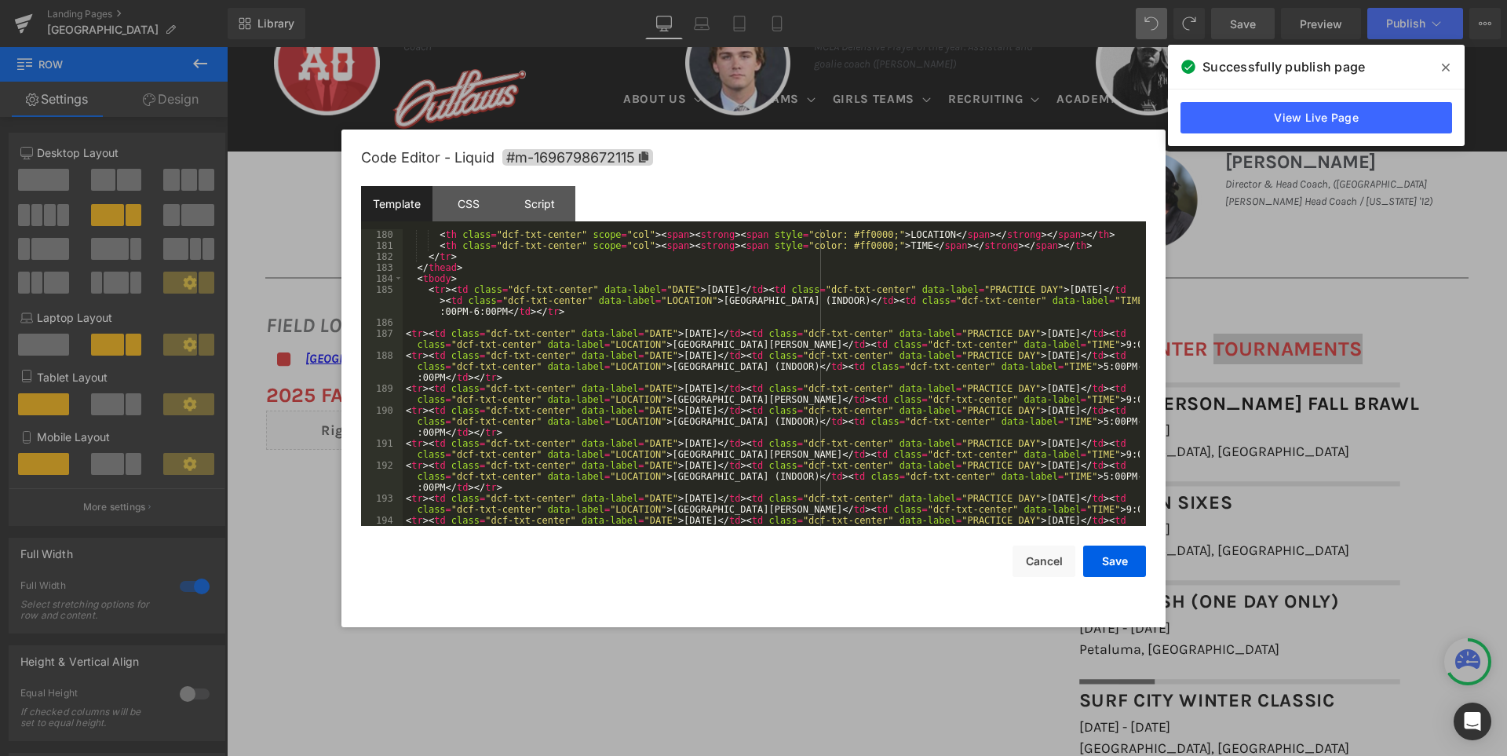
click at [1056, 387] on div "< th class = "dcf-txt-center" scope = "col" > < span > < strong > < span style …" at bounding box center [771, 399] width 737 height 341
click at [1122, 560] on button "Save" at bounding box center [1114, 561] width 63 height 31
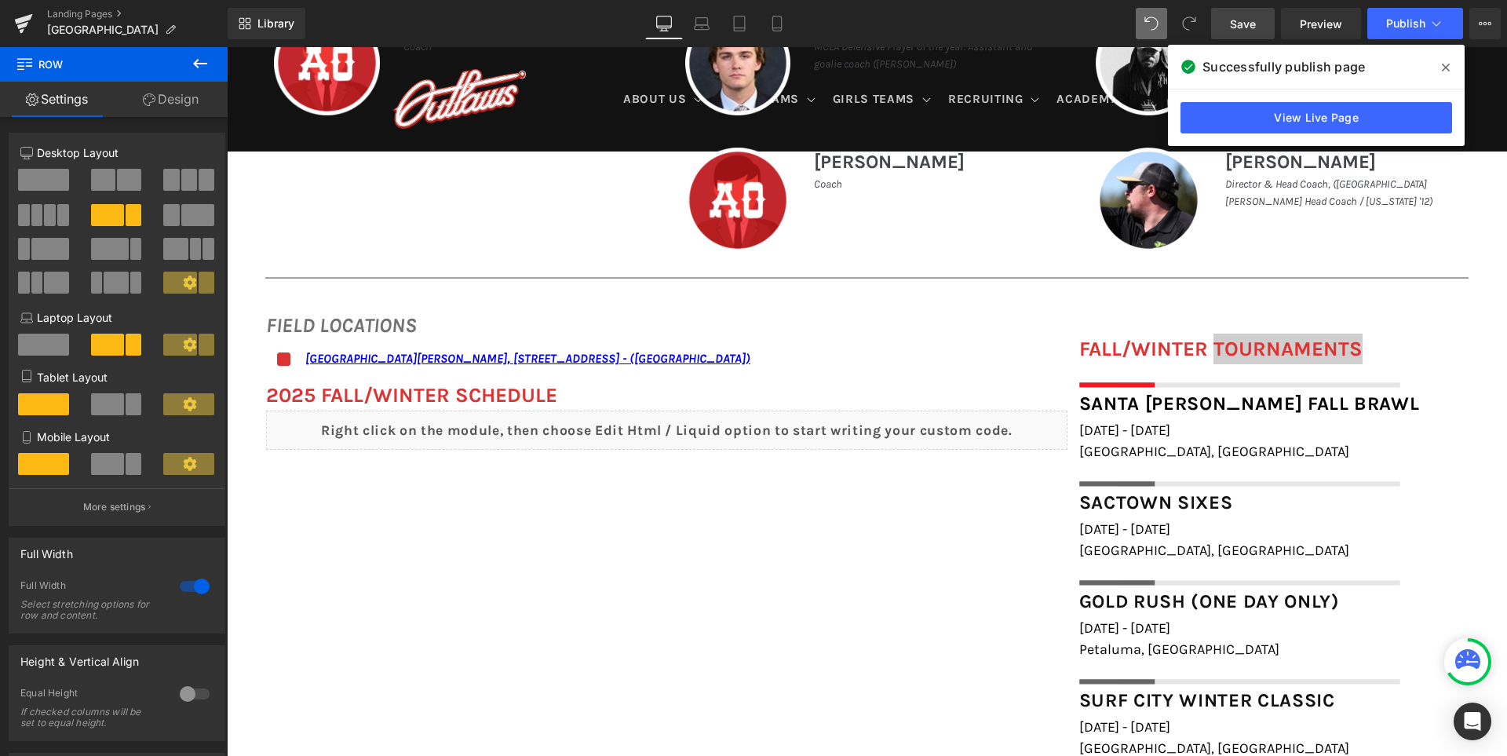
click at [1250, 27] on span "Save" at bounding box center [1243, 24] width 26 height 16
drag, startPoint x: 1443, startPoint y: 66, endPoint x: 1211, endPoint y: 16, distance: 236.8
click at [1443, 66] on icon at bounding box center [1446, 67] width 8 height 13
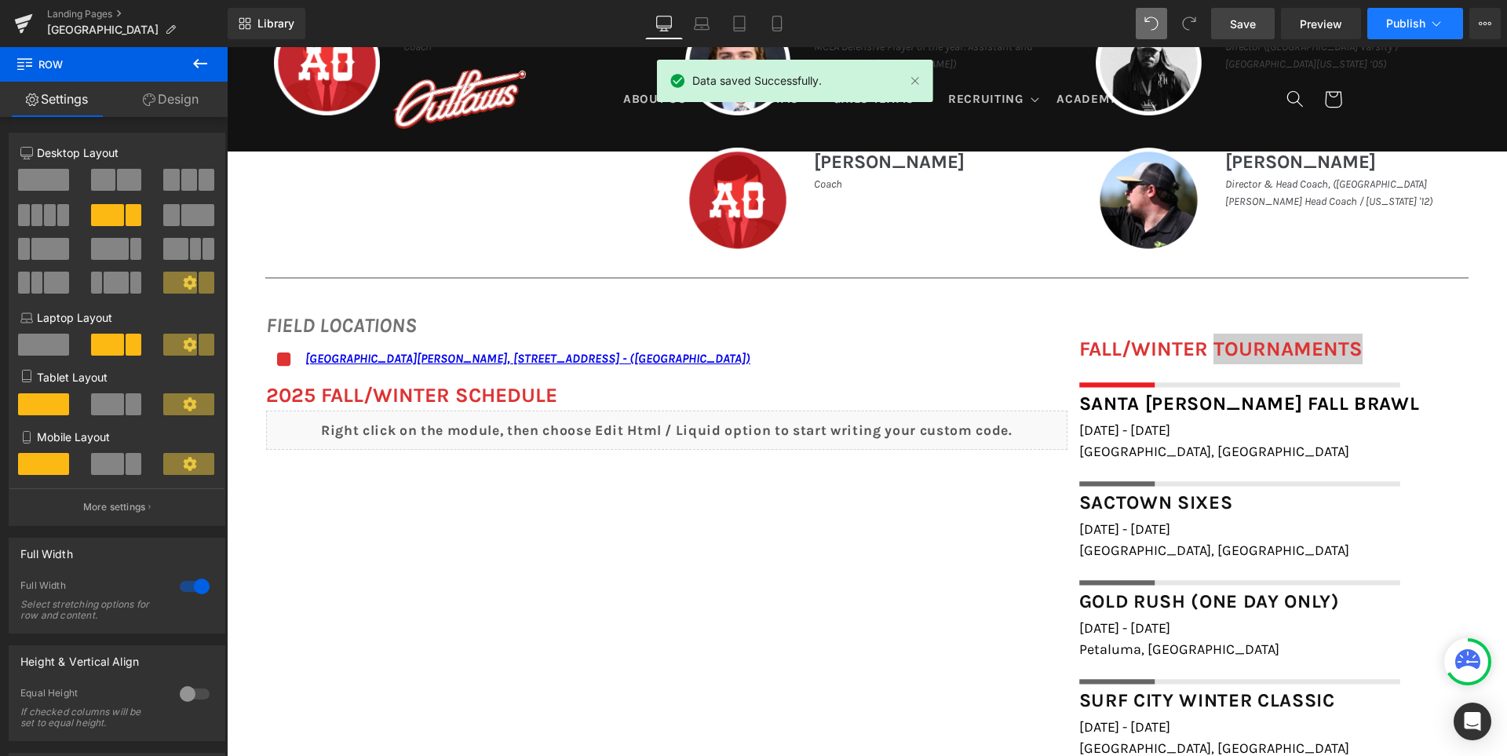
click at [1399, 22] on span "Publish" at bounding box center [1405, 23] width 39 height 13
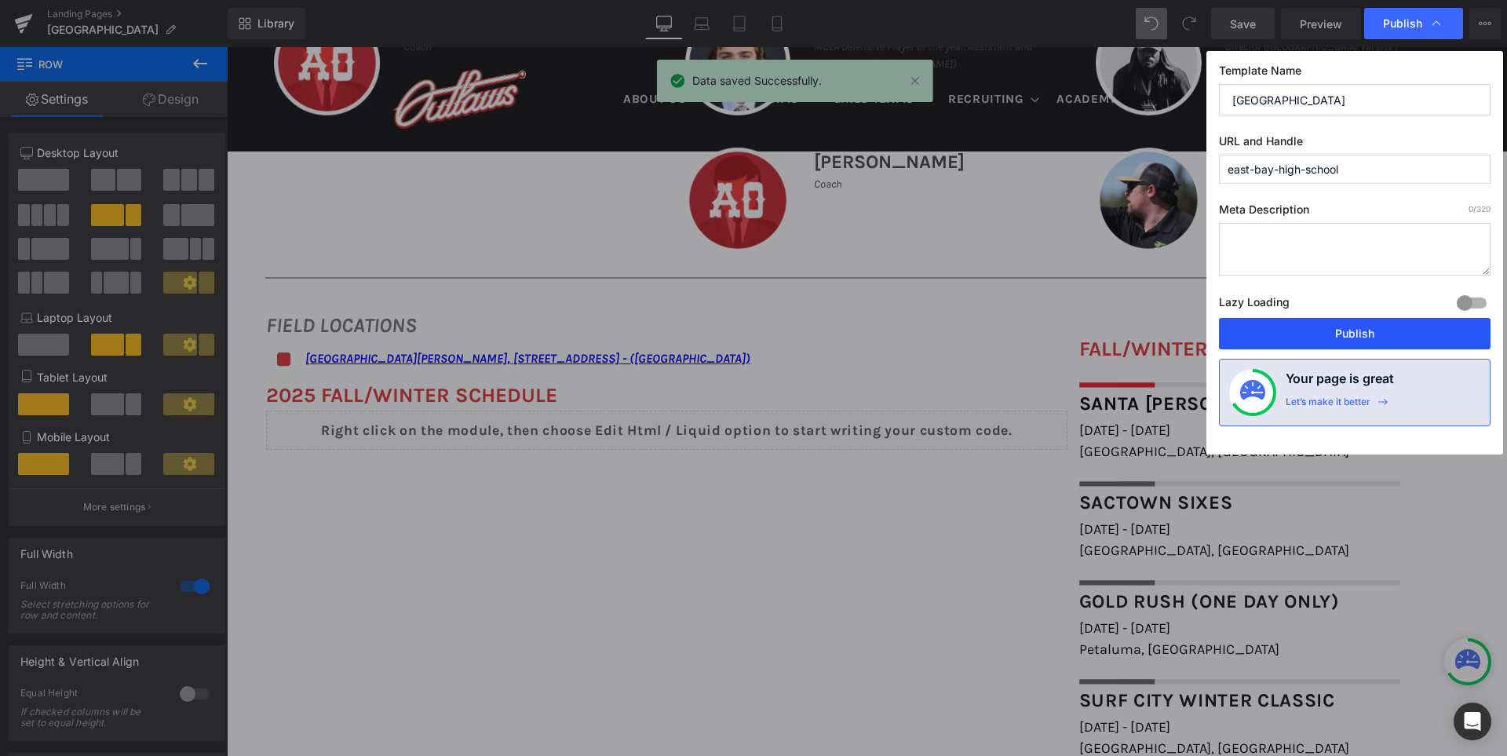
click at [1327, 334] on button "Publish" at bounding box center [1355, 333] width 272 height 31
